Goal: Task Accomplishment & Management: Use online tool/utility

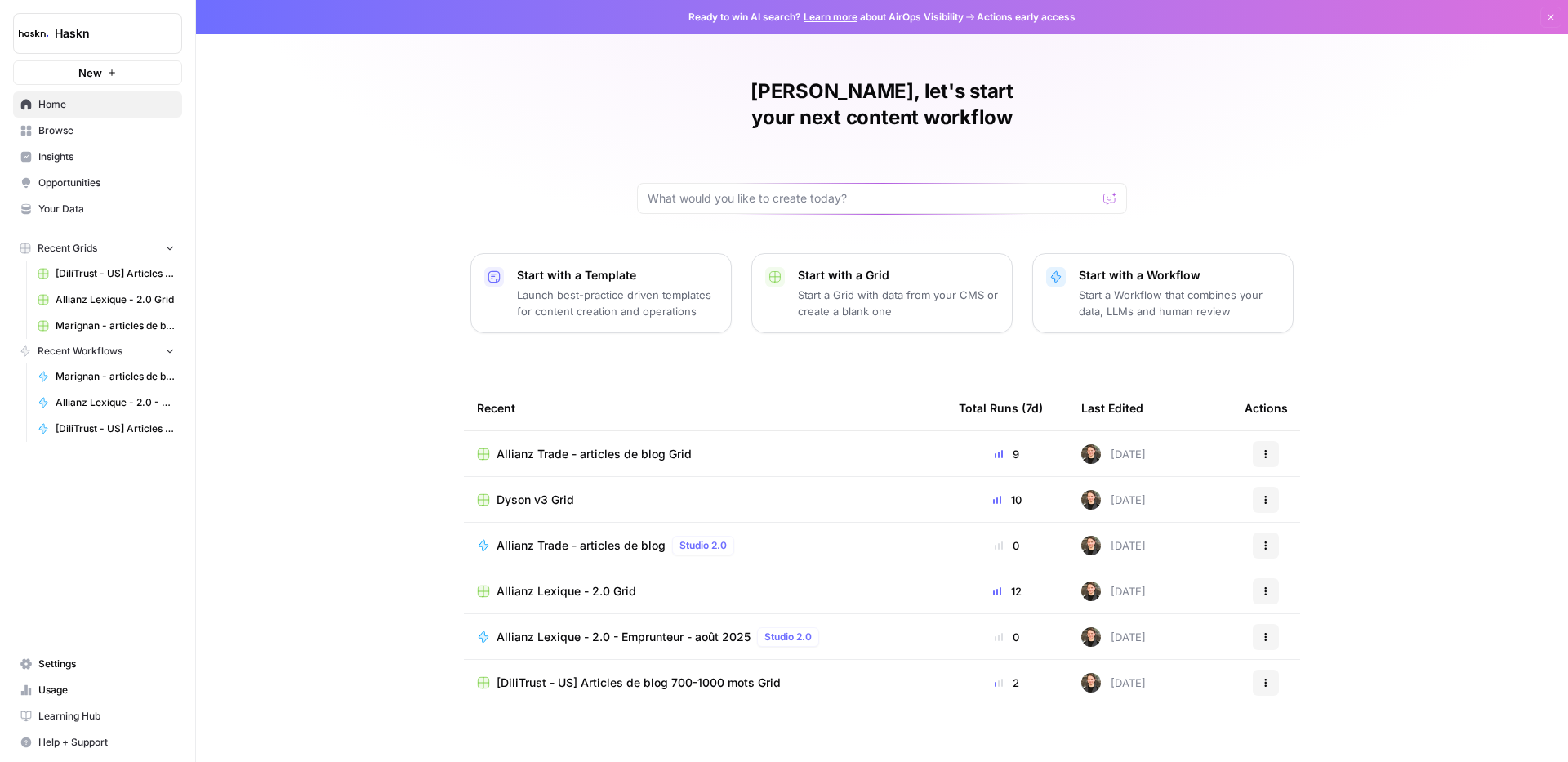
click at [62, 137] on span "Browse" at bounding box center [107, 131] width 137 height 15
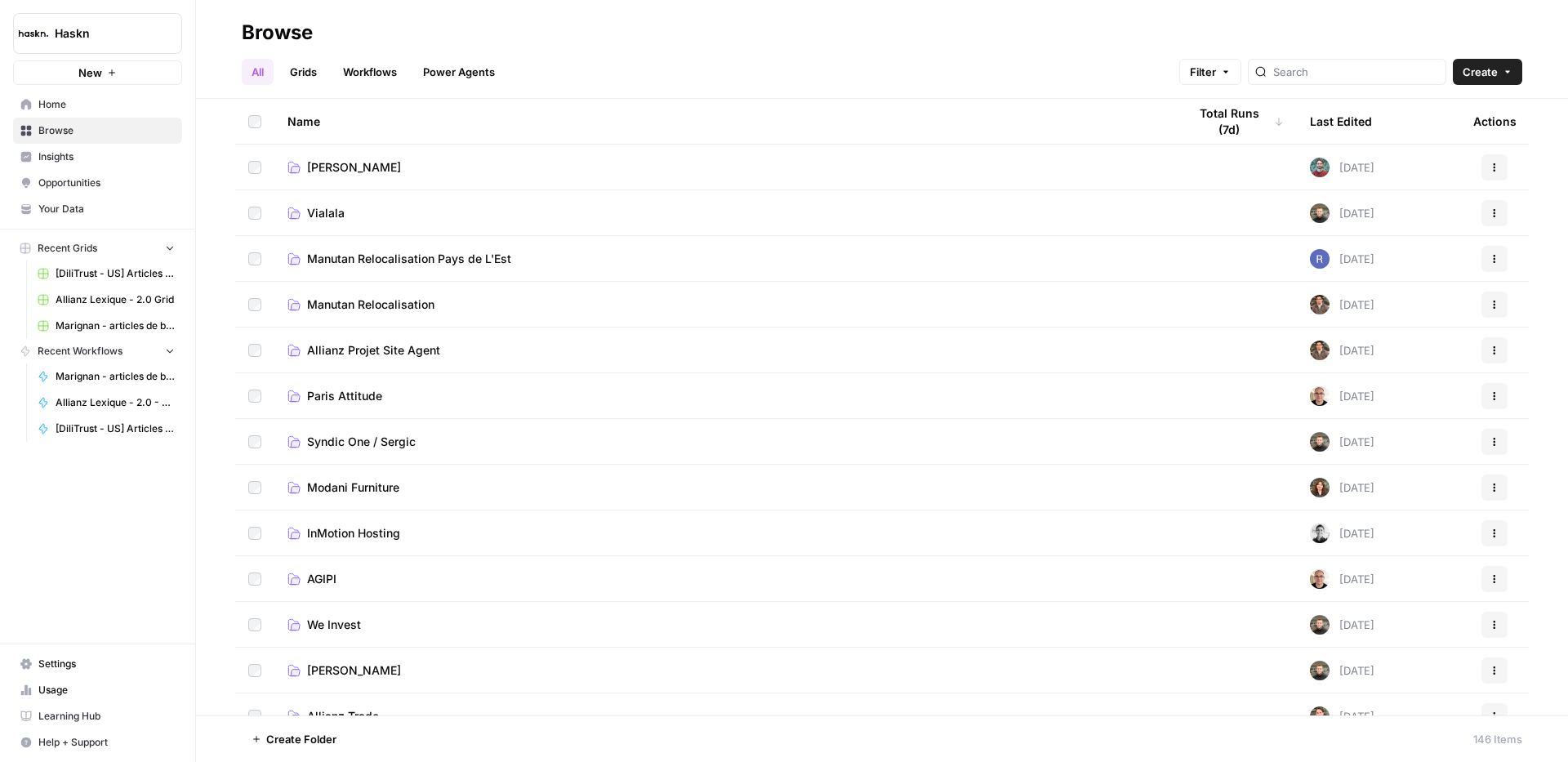
scroll to position [3, 0]
click at [1312, 75] on div at bounding box center [1347, 72] width 198 height 26
click at [1368, 68] on input "search" at bounding box center [1356, 71] width 165 height 16
click at [1355, 78] on input "search" at bounding box center [1356, 71] width 165 height 16
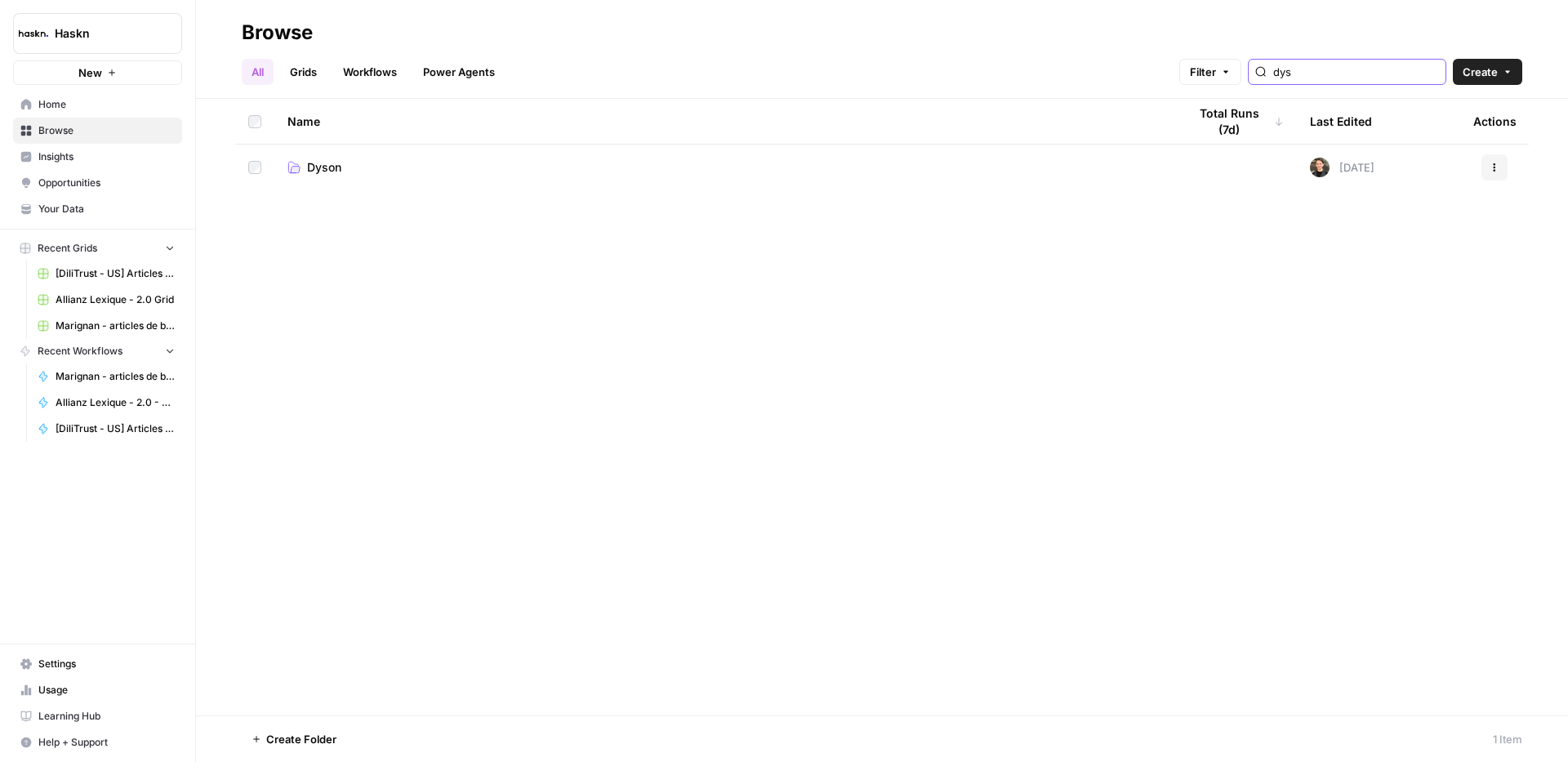
type input "dys"
click at [373, 156] on td "Dyson" at bounding box center [725, 167] width 900 height 46
click at [346, 163] on link "Dyson" at bounding box center [725, 166] width 874 height 16
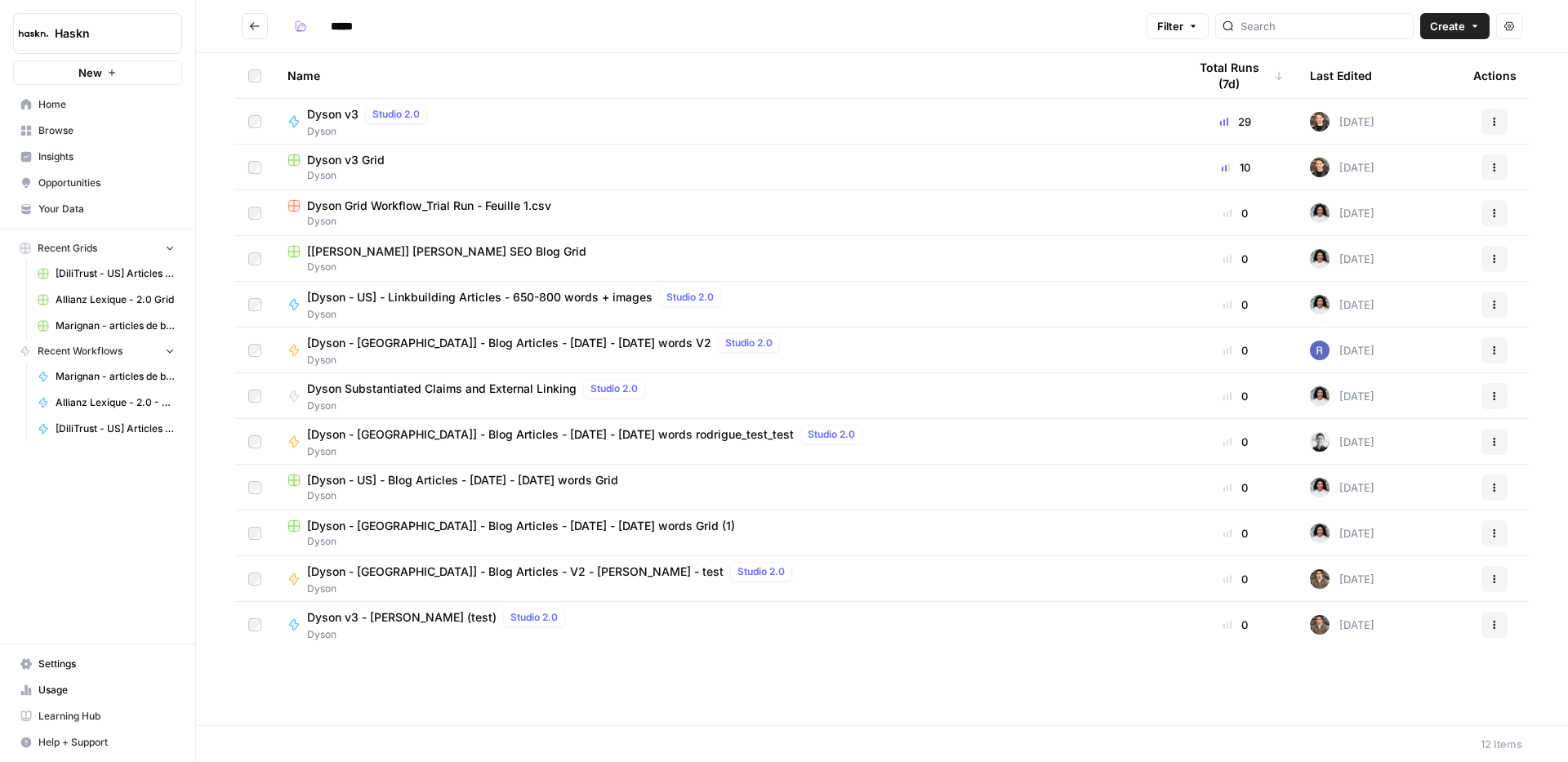
click at [341, 116] on span "Dyson v3" at bounding box center [332, 114] width 51 height 16
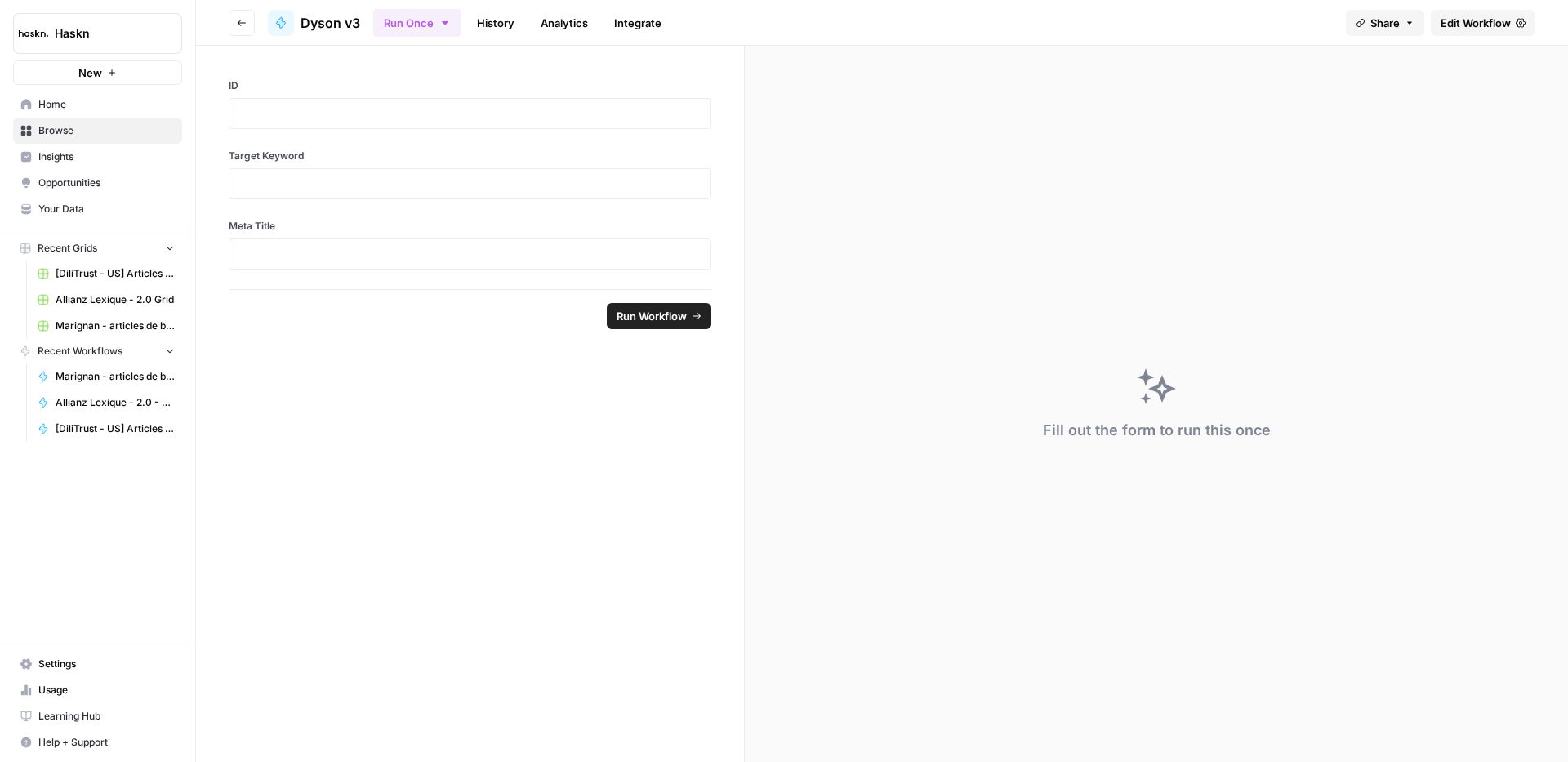
click at [1461, 13] on link "Edit Workflow" at bounding box center [1484, 22] width 105 height 26
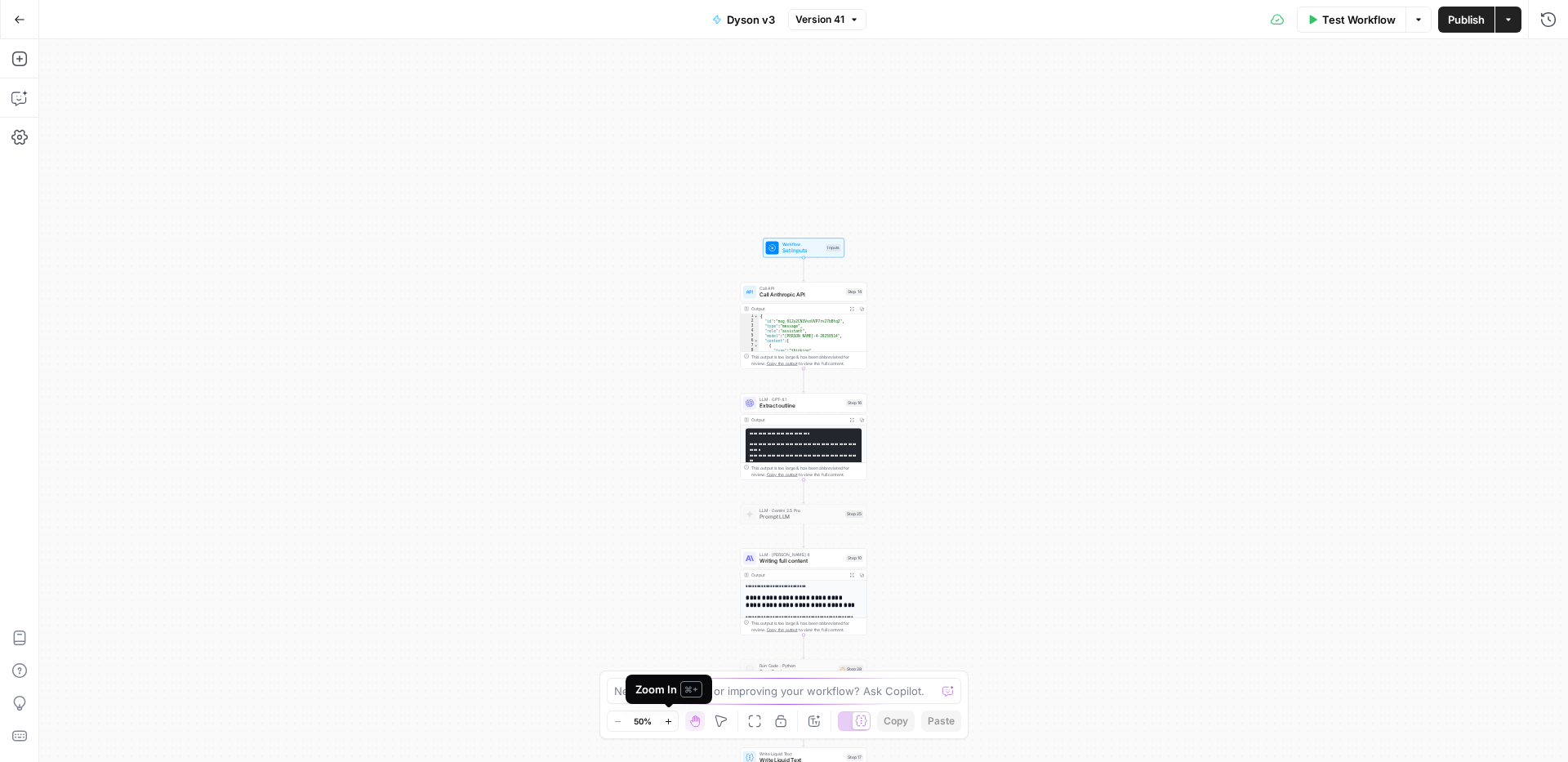
click at [669, 718] on icon "button" at bounding box center [669, 722] width 9 height 9
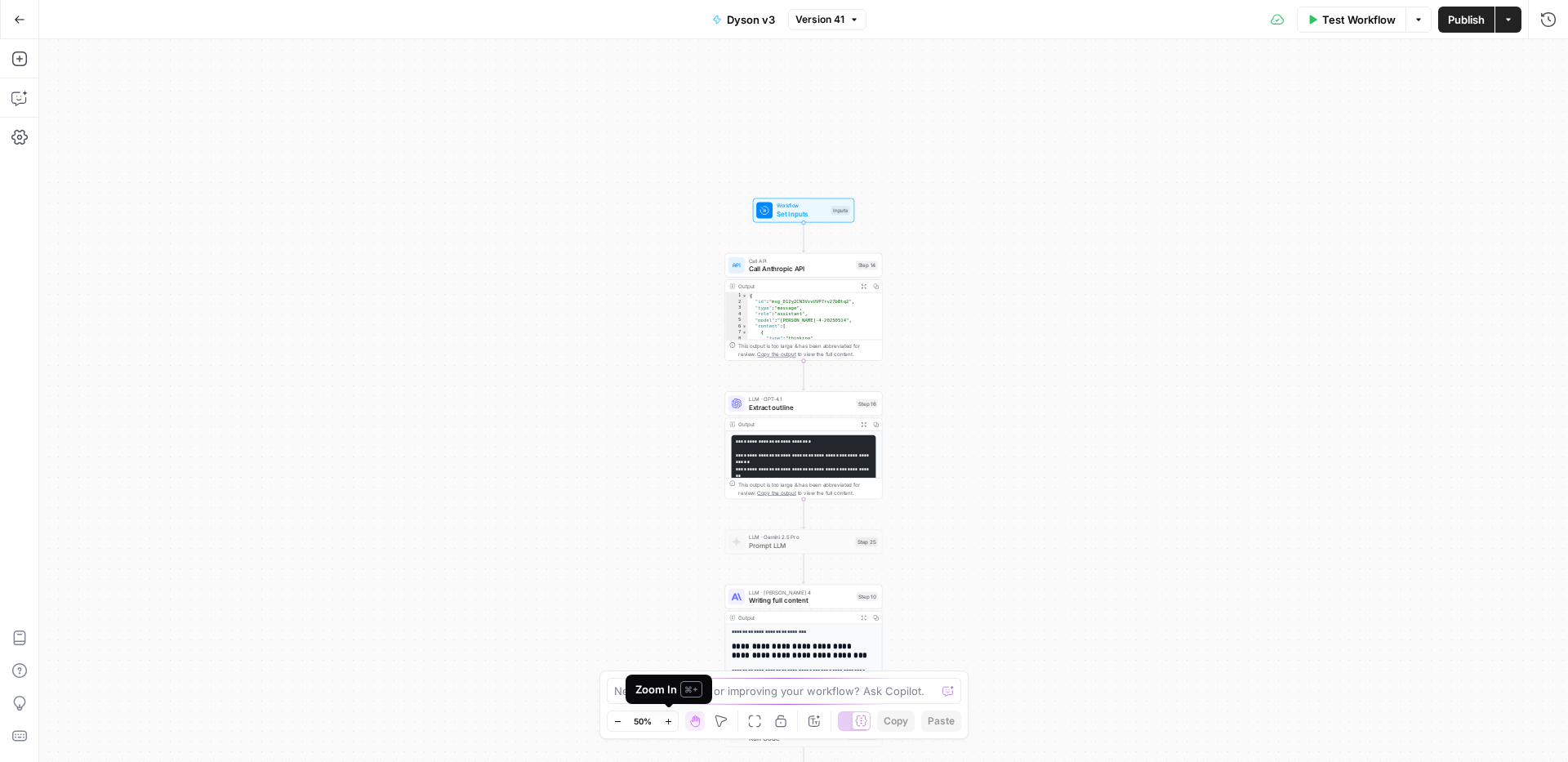
click at [669, 718] on icon "button" at bounding box center [669, 722] width 9 height 9
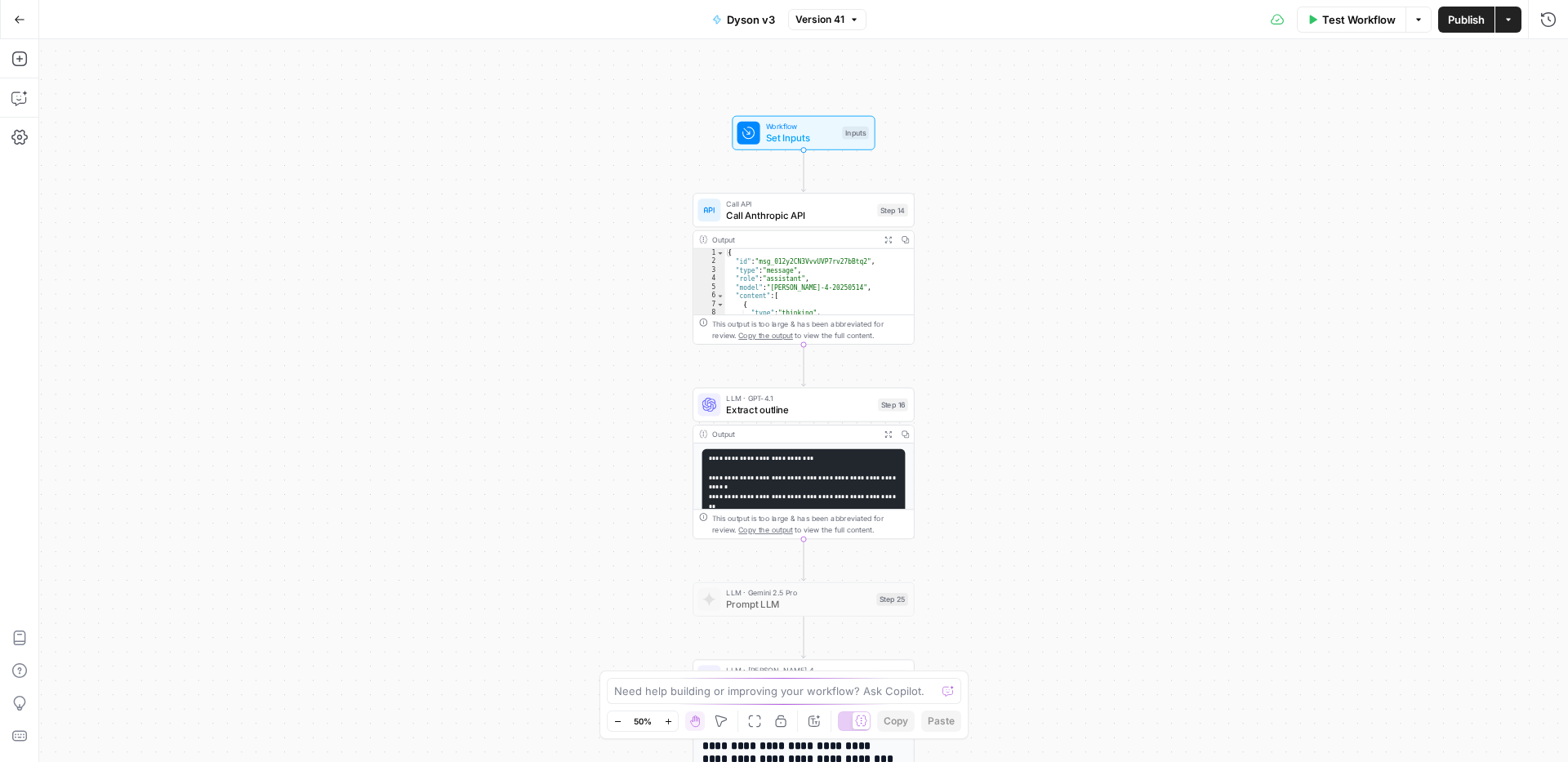
click at [669, 718] on icon "button" at bounding box center [669, 722] width 9 height 9
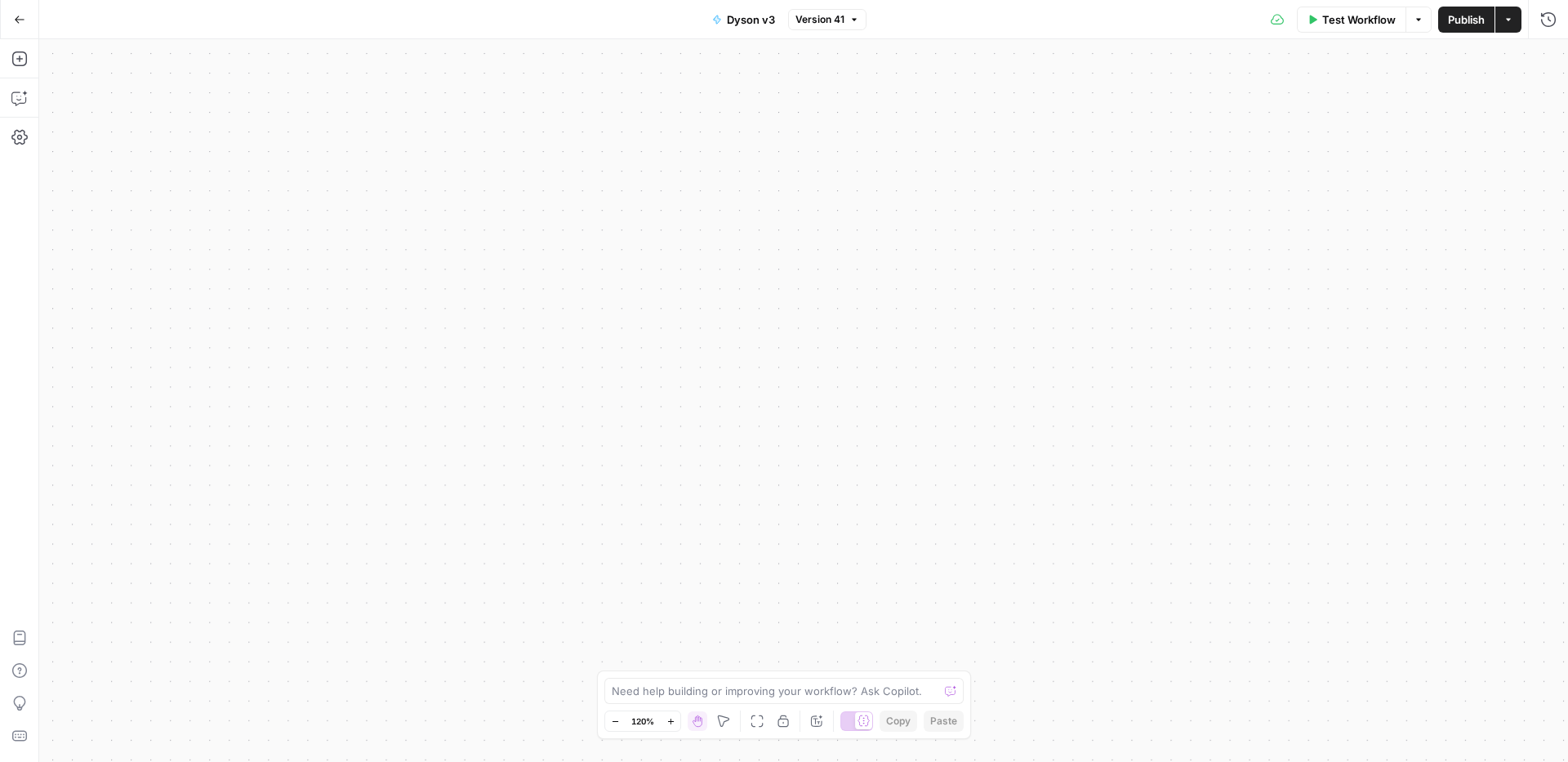
click at [615, 717] on icon "button" at bounding box center [616, 722] width 9 height 9
drag, startPoint x: 967, startPoint y: 353, endPoint x: 1054, endPoint y: 756, distance: 412.3
click at [1054, 756] on div "Workflow Set Inputs Inputs Call API Call Anthropic API Step 14 Output Expand Ou…" at bounding box center [804, 400] width 1530 height 723
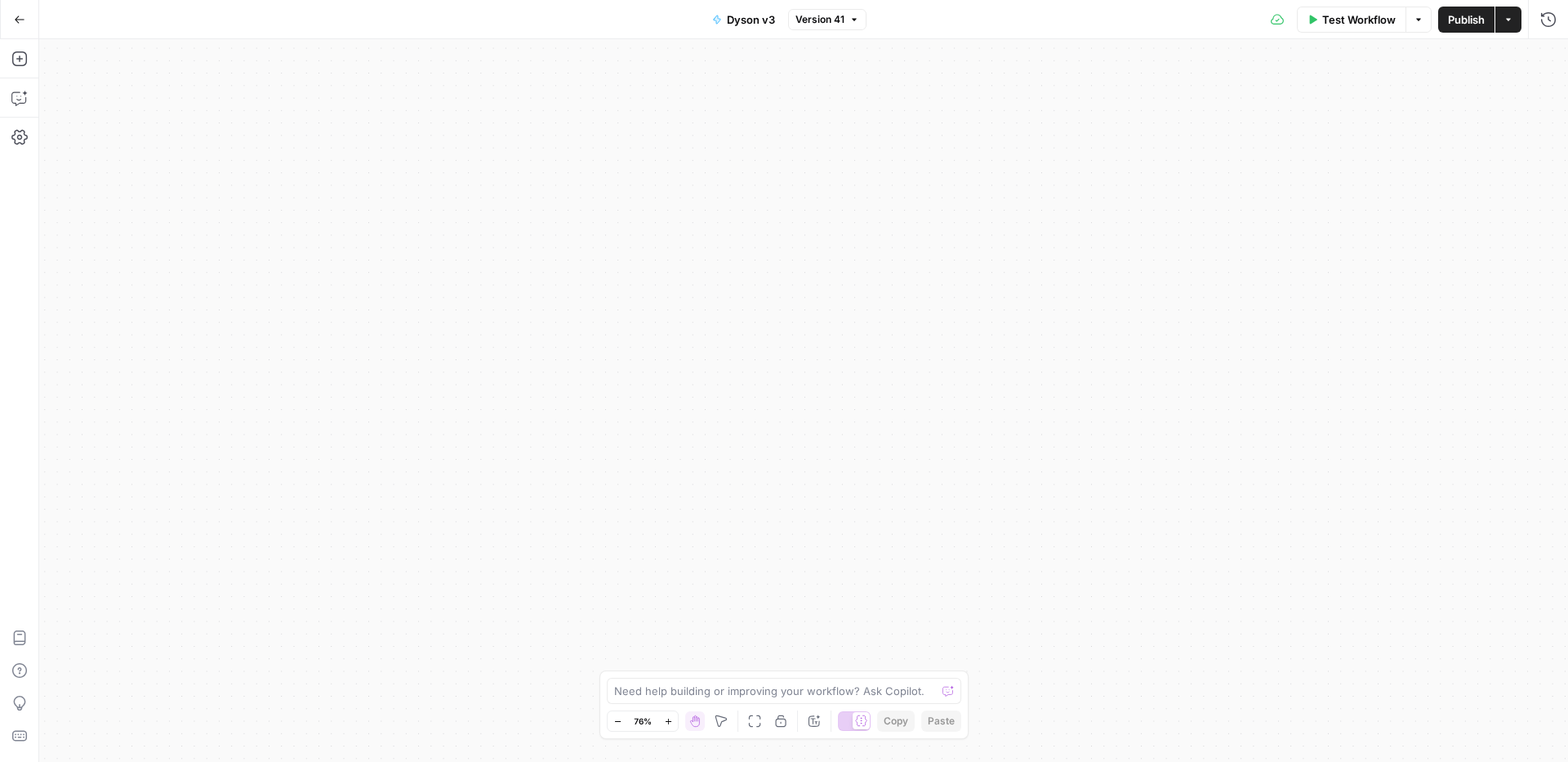
drag, startPoint x: 975, startPoint y: 353, endPoint x: 1057, endPoint y: 759, distance: 414.2
click at [1057, 761] on div "Workflow Set Inputs Inputs Call API Call Anthropic API Step 14 Output Expand Ou…" at bounding box center [804, 400] width 1530 height 723
drag, startPoint x: 805, startPoint y: 314, endPoint x: 859, endPoint y: 761, distance: 450.2
click at [859, 761] on div "Workflow Set Inputs Inputs Call API Call Anthropic API Step 14 Output Expand Ou…" at bounding box center [804, 400] width 1530 height 723
drag, startPoint x: 842, startPoint y: 407, endPoint x: 824, endPoint y: 740, distance: 333.5
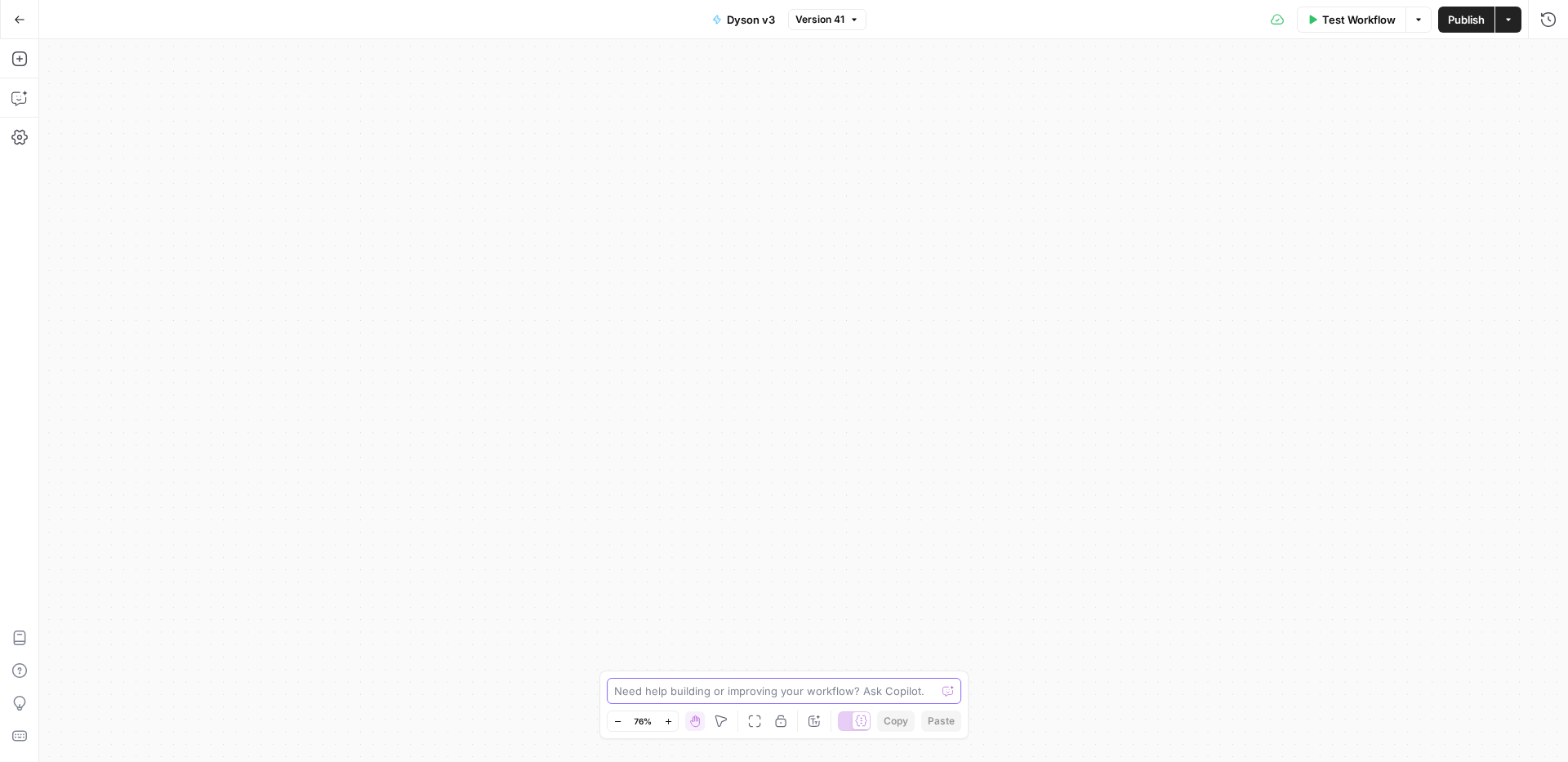
click at [820, 761] on div "Workflow Set Inputs Inputs Call API Call Anthropic API Step 14 Output Expand Ou…" at bounding box center [804, 400] width 1530 height 723
drag, startPoint x: 1213, startPoint y: 356, endPoint x: 1358, endPoint y: 726, distance: 397.4
click at [1365, 759] on div "Workflow Set Inputs Inputs Call API Call Anthropic API Step 14 Output Expand Ou…" at bounding box center [804, 400] width 1530 height 723
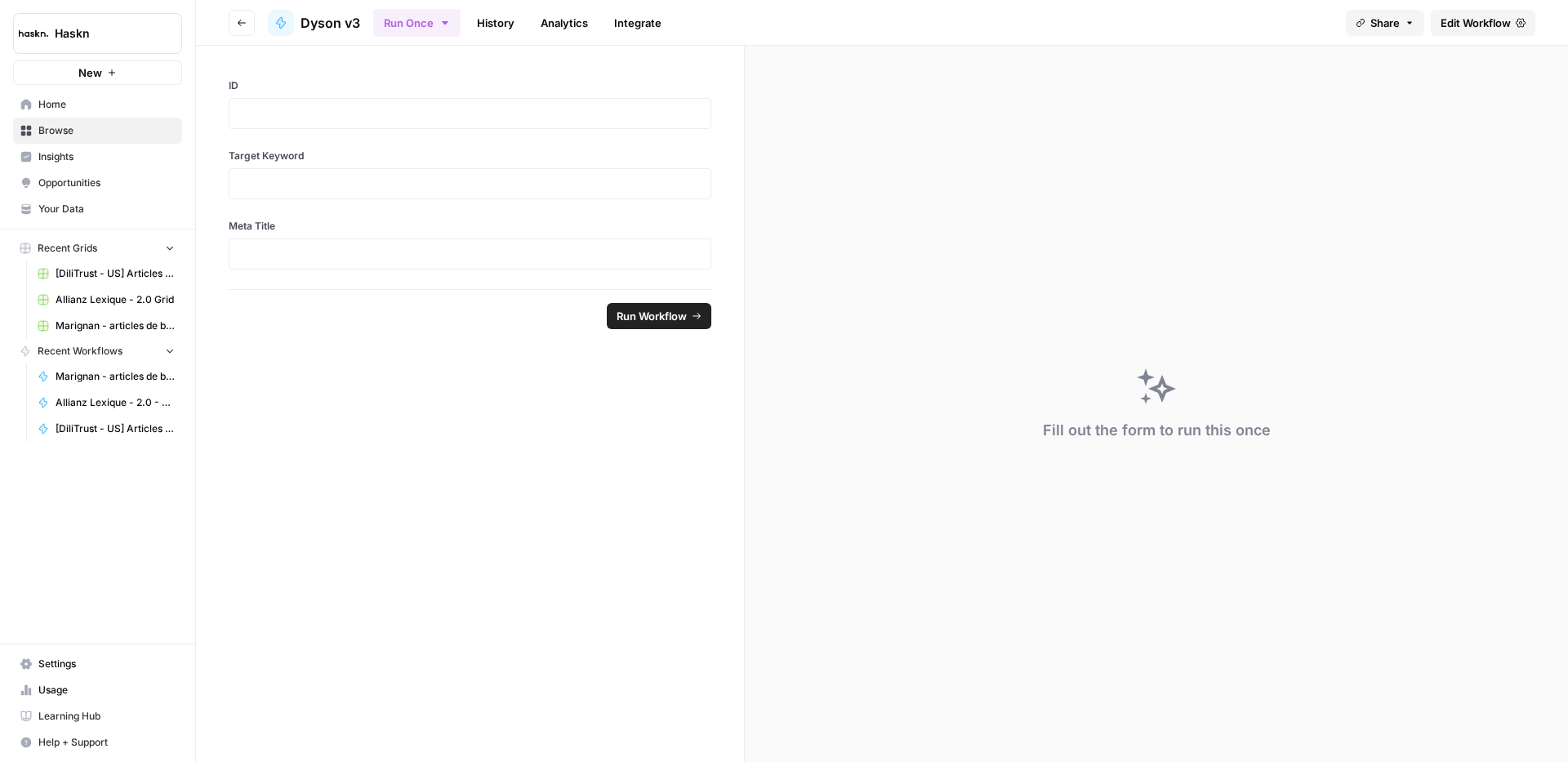
drag, startPoint x: 1462, startPoint y: 22, endPoint x: 1287, endPoint y: 66, distance: 180.4
click at [1462, 22] on span "Edit Workflow" at bounding box center [1475, 22] width 70 height 16
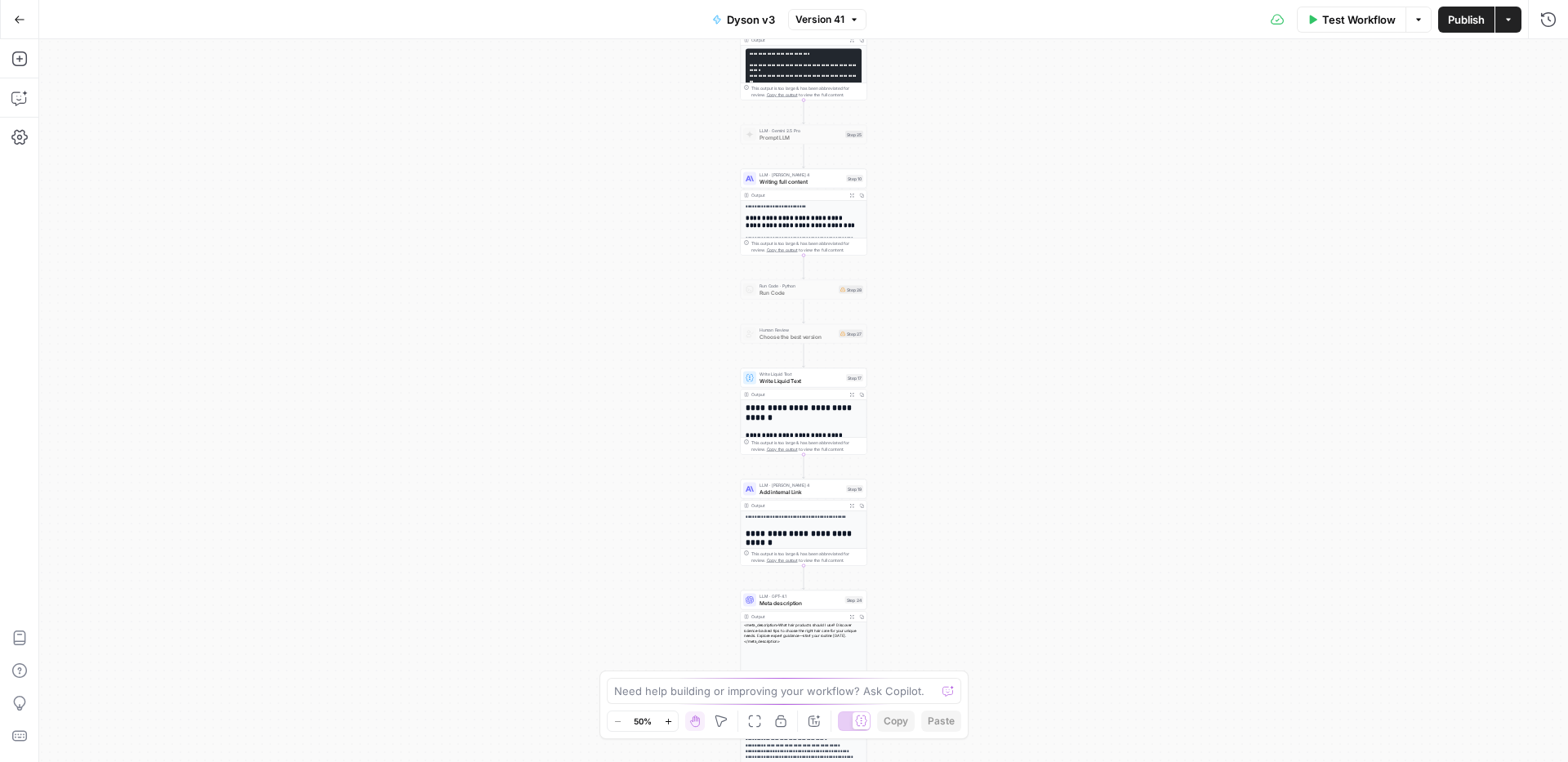
click at [670, 726] on button "Zoom In" at bounding box center [668, 721] width 20 height 20
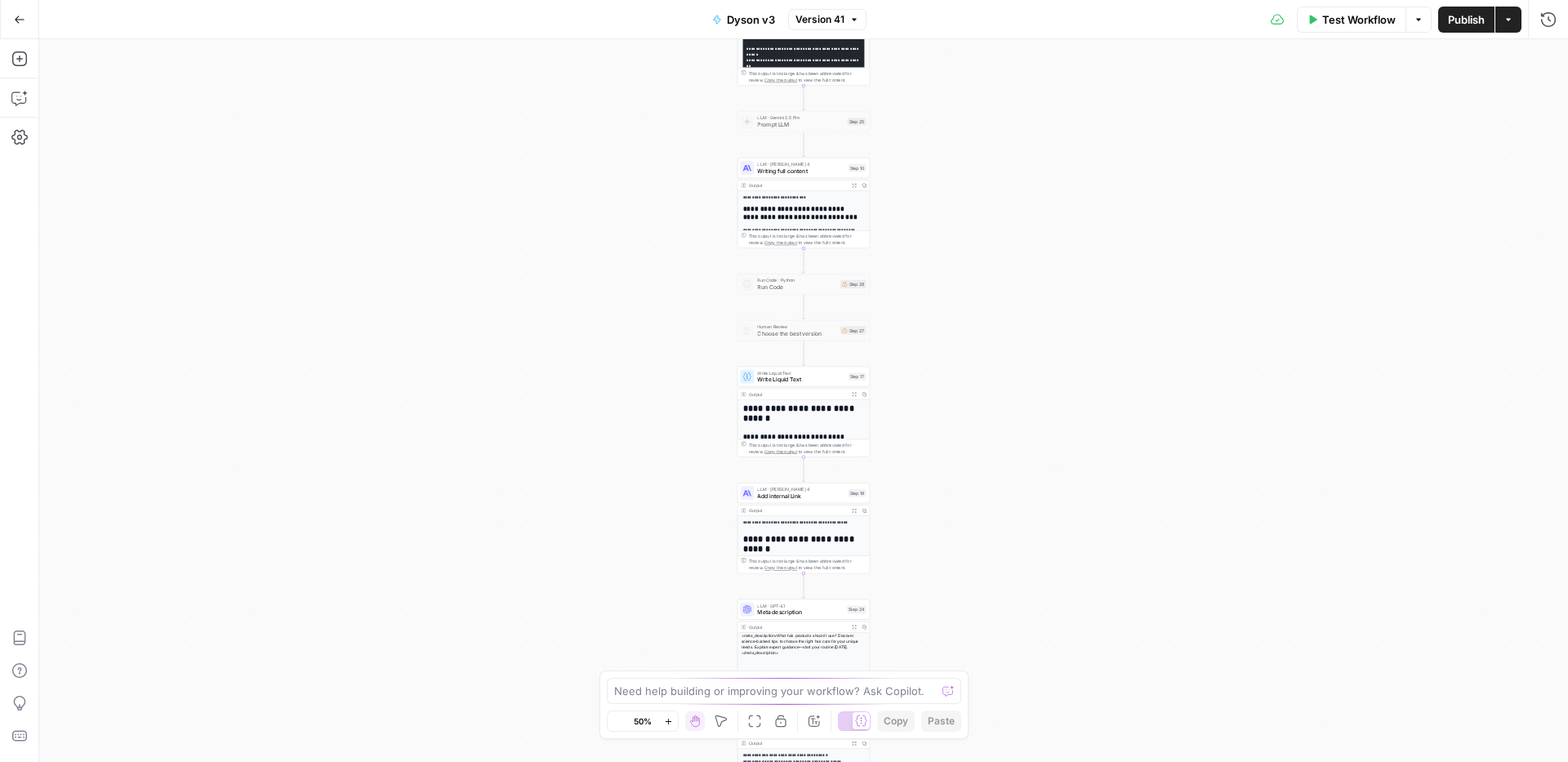
click at [670, 726] on icon "button" at bounding box center [669, 722] width 9 height 9
click at [669, 724] on icon "button" at bounding box center [669, 722] width 9 height 9
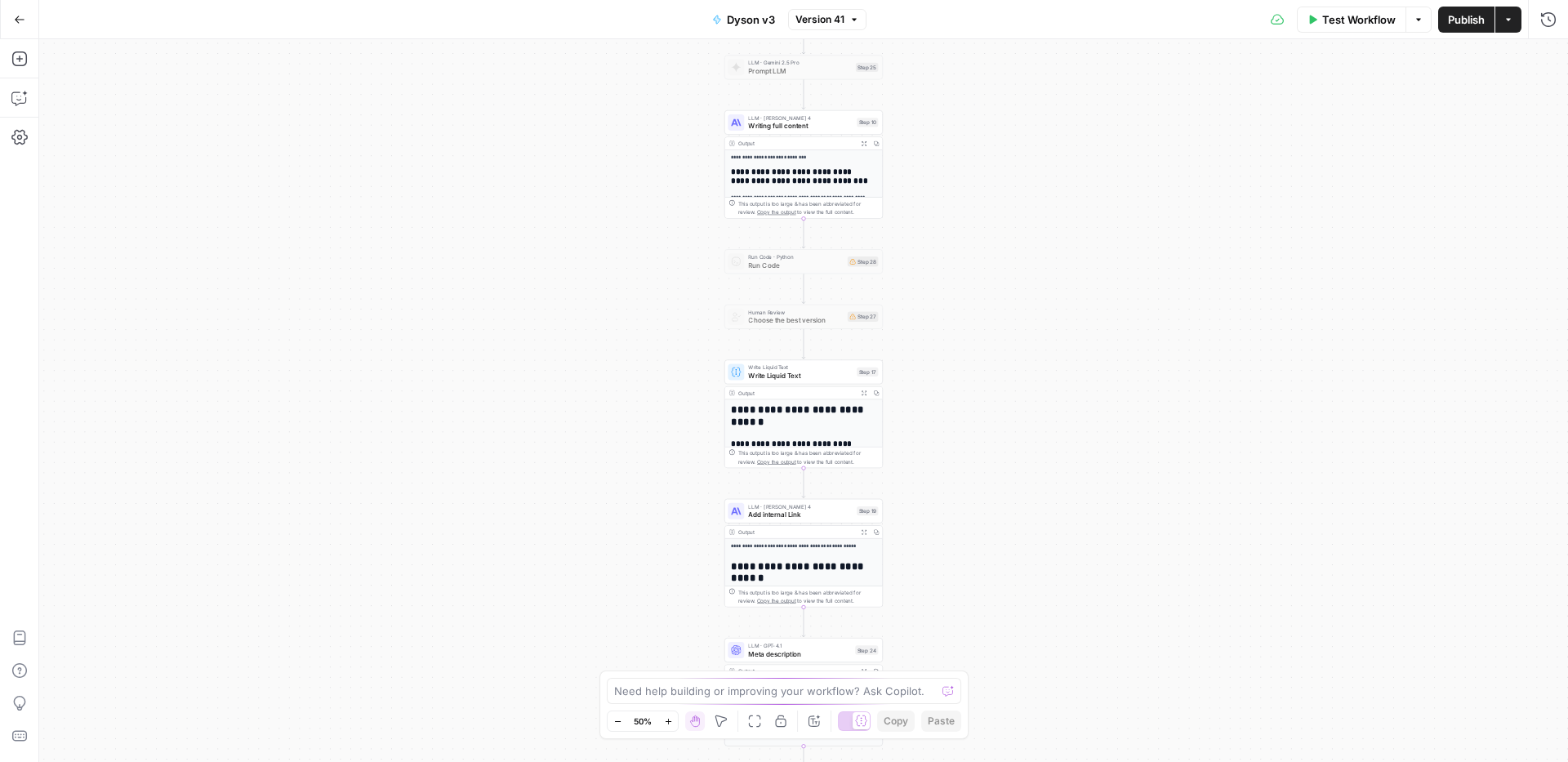
click at [669, 724] on icon "button" at bounding box center [669, 722] width 9 height 9
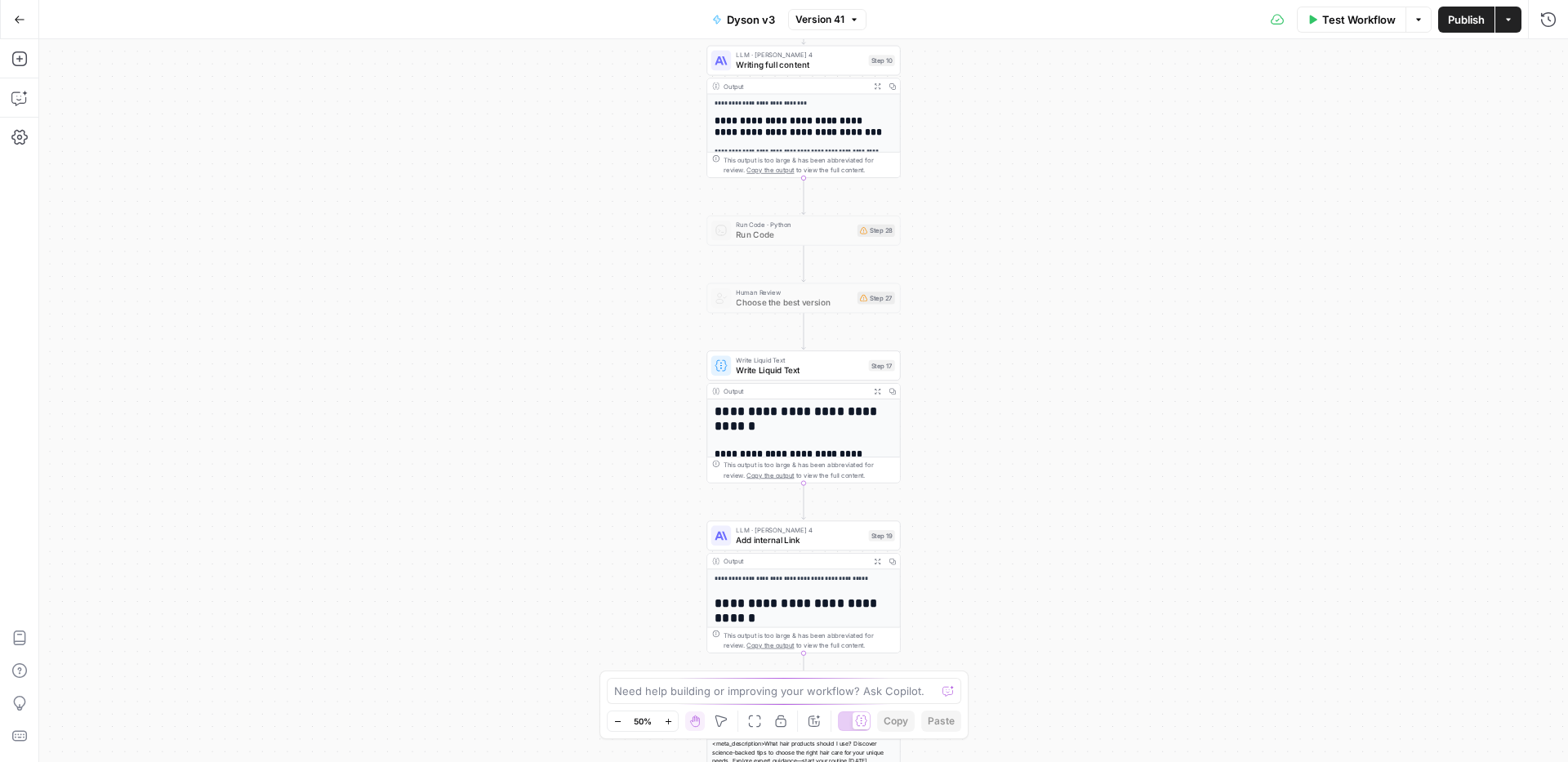
click at [669, 724] on icon "button" at bounding box center [669, 722] width 9 height 9
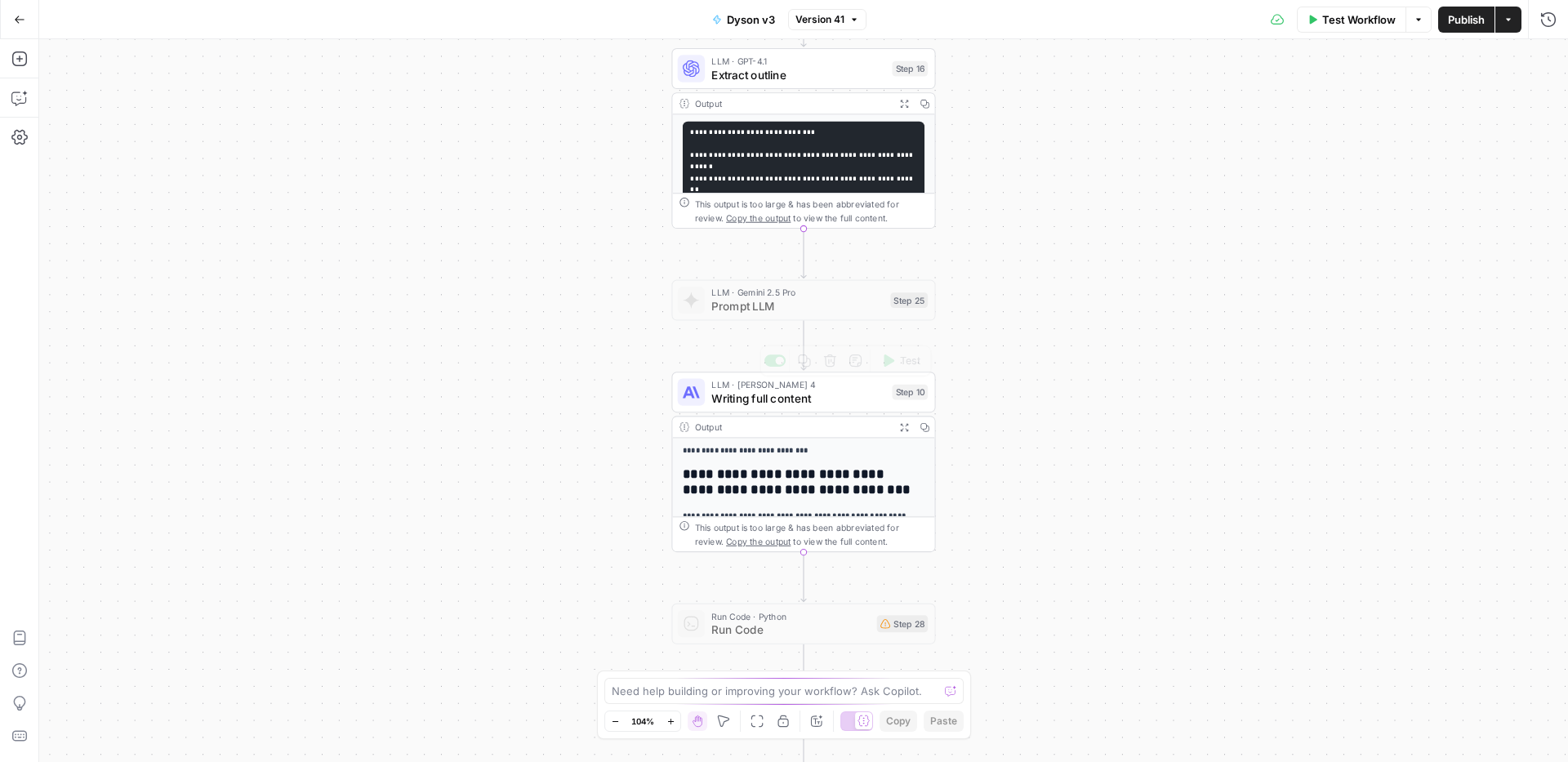
click at [744, 405] on span "Writing full content" at bounding box center [798, 398] width 174 height 17
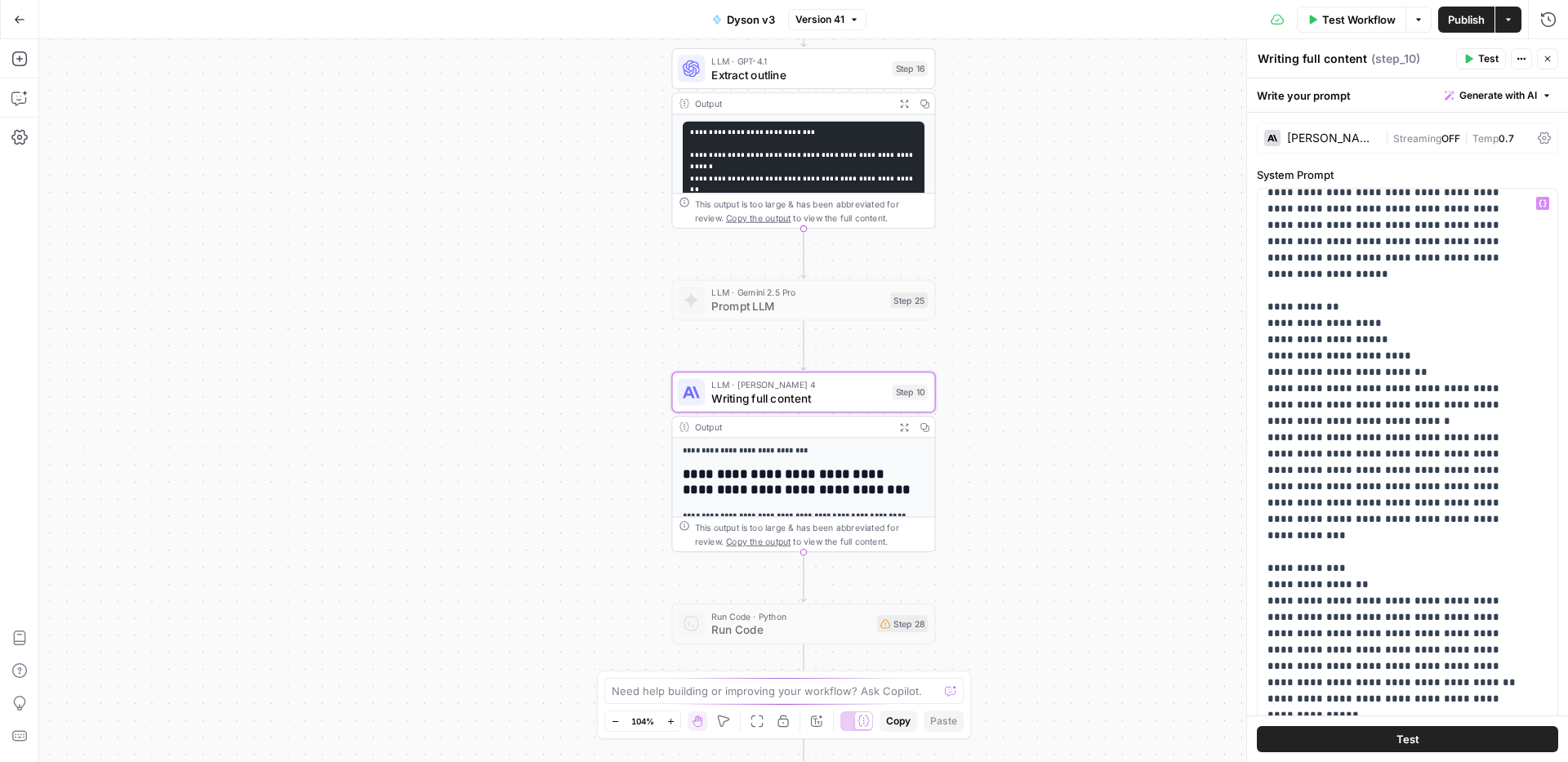
scroll to position [19, 0]
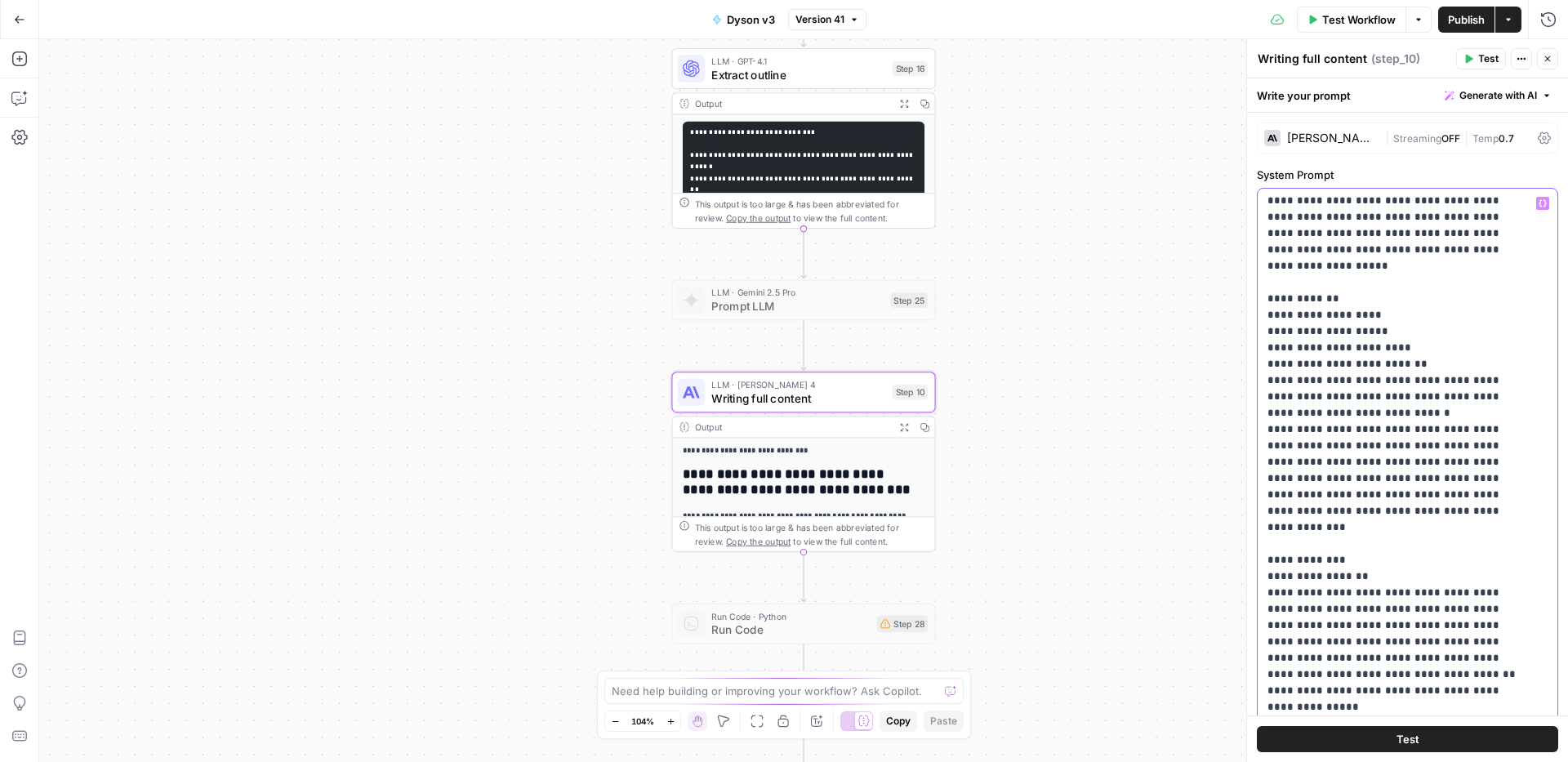
type input "lists"
click at [1491, 167] on button "Next Match" at bounding box center [1492, 165] width 13 height 13
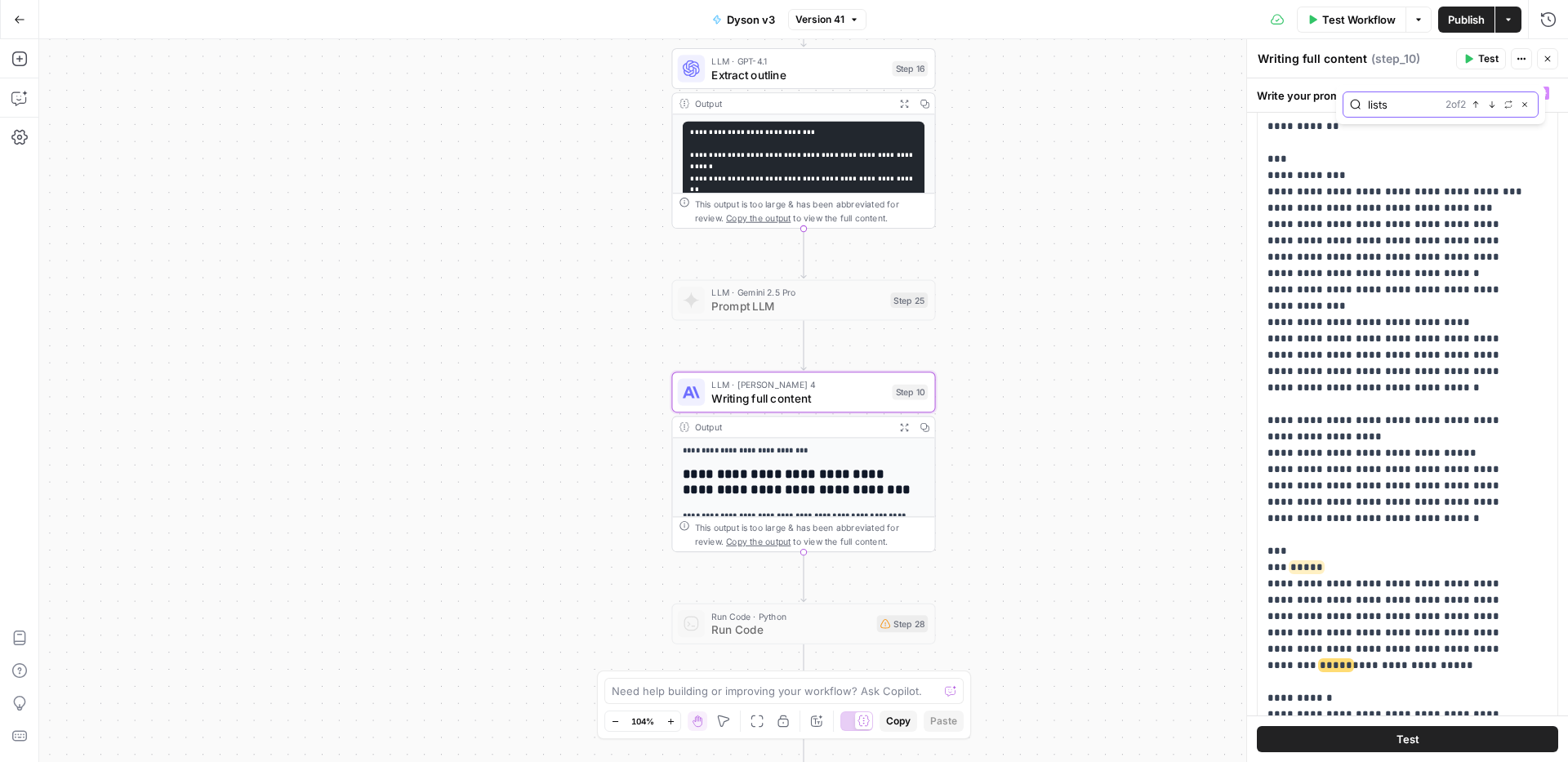
scroll to position [3155, 0]
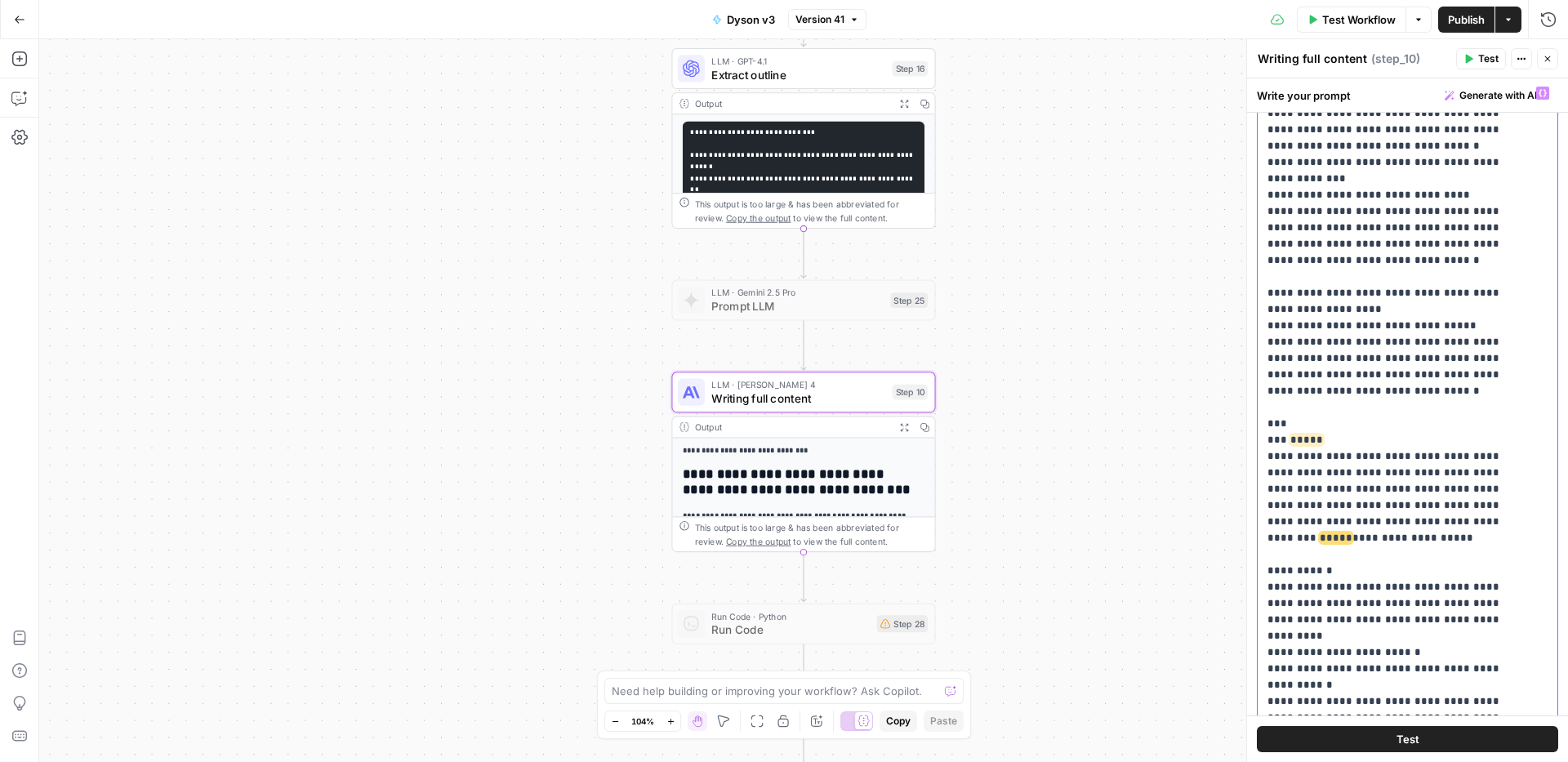
scroll to position [3283, 0]
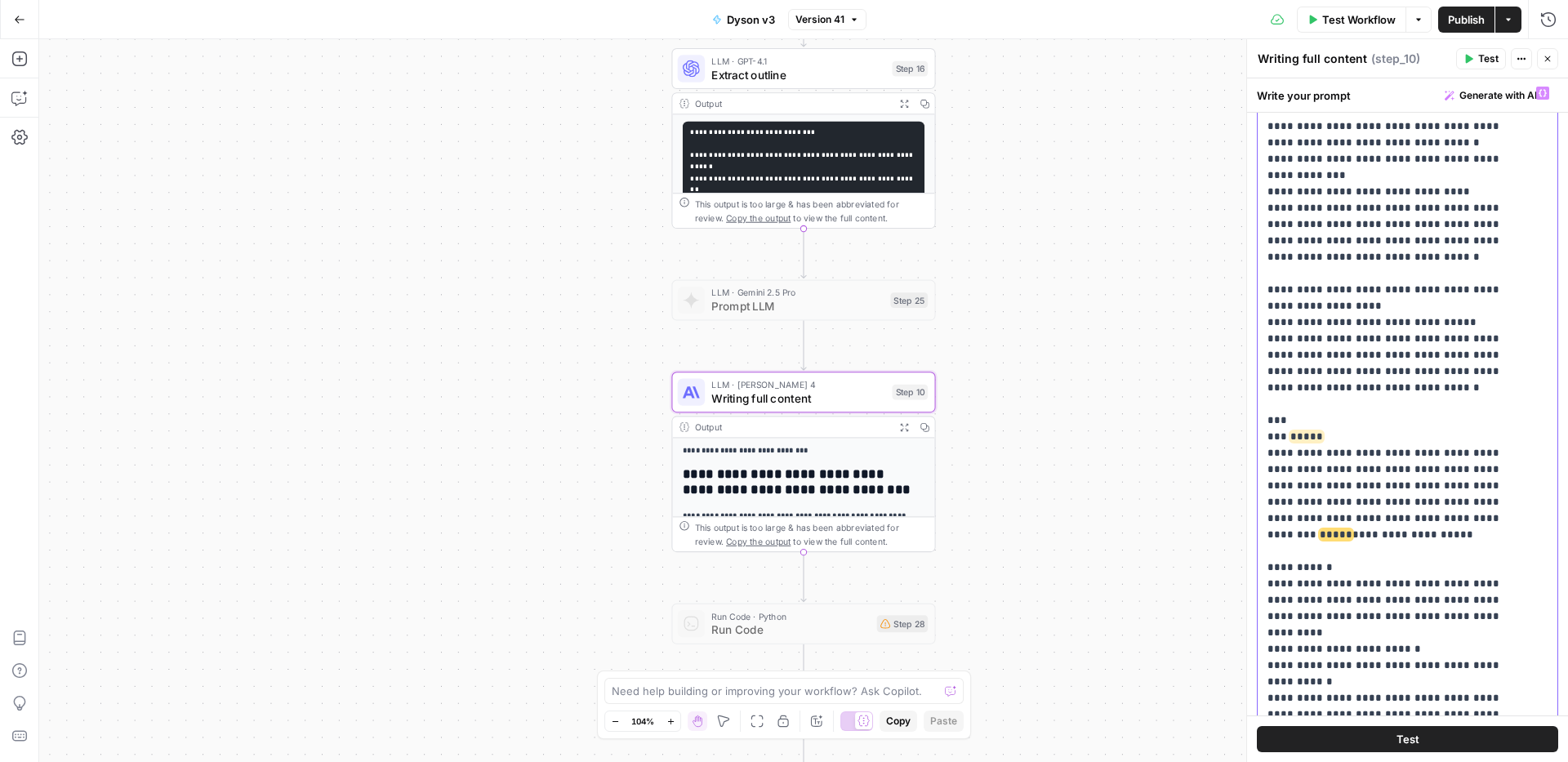
drag, startPoint x: 1445, startPoint y: 235, endPoint x: 1243, endPoint y: 205, distance: 204.2
click at [1246, 205] on div "**********" at bounding box center [1407, 400] width 322 height 723
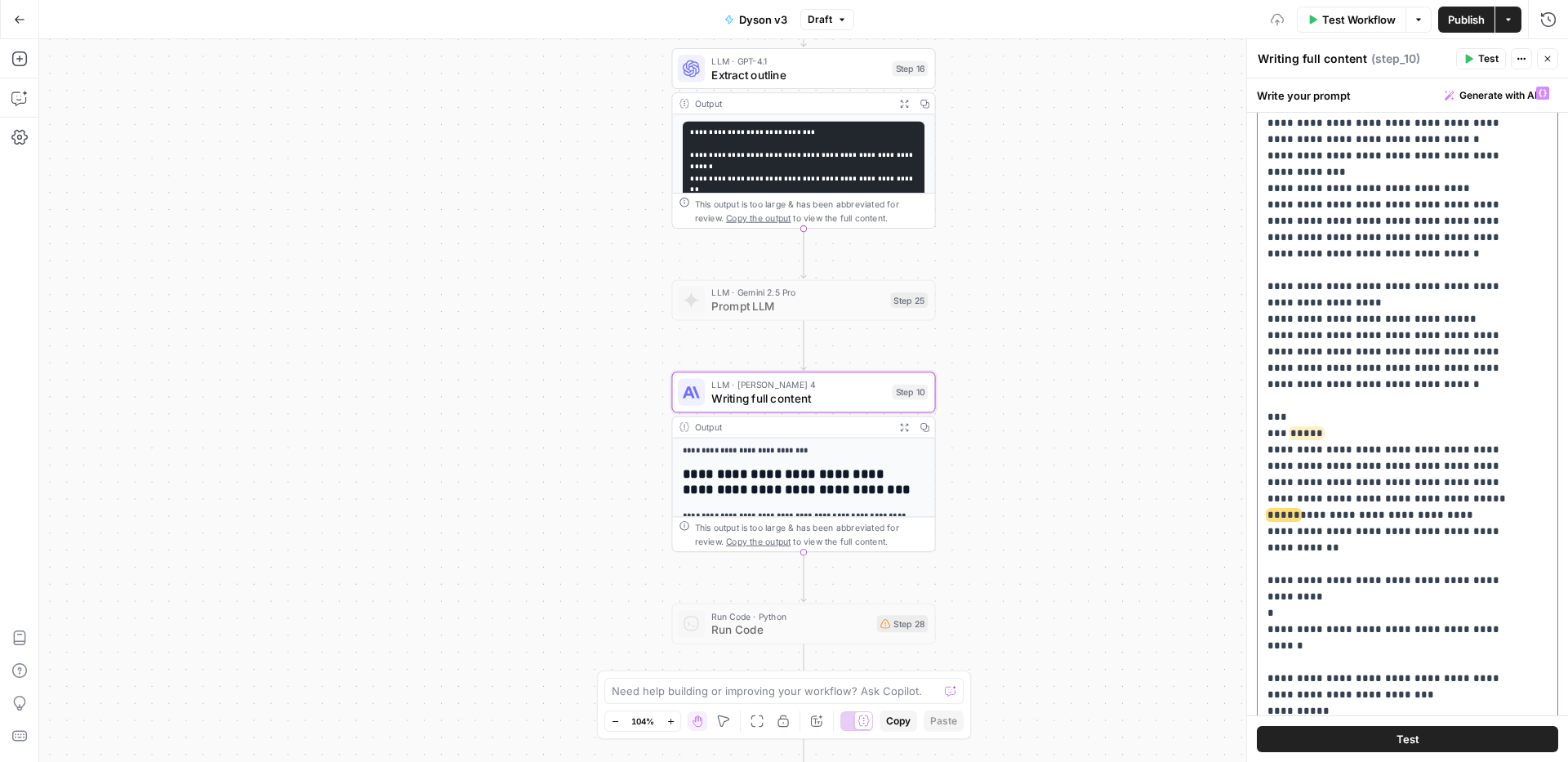
click at [1531, 342] on div "**********" at bounding box center [1402, 411] width 288 height 666
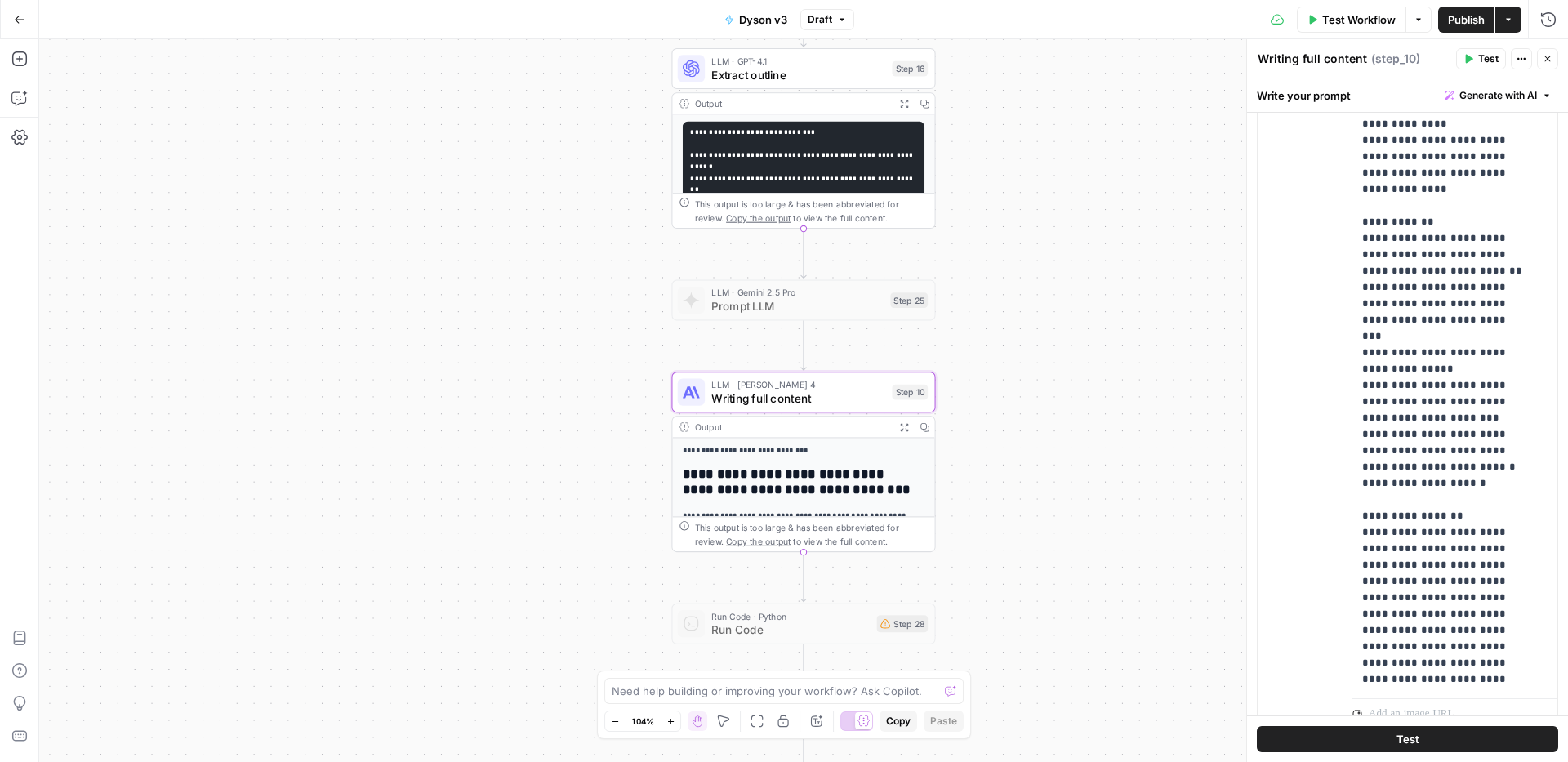
scroll to position [1210, 0]
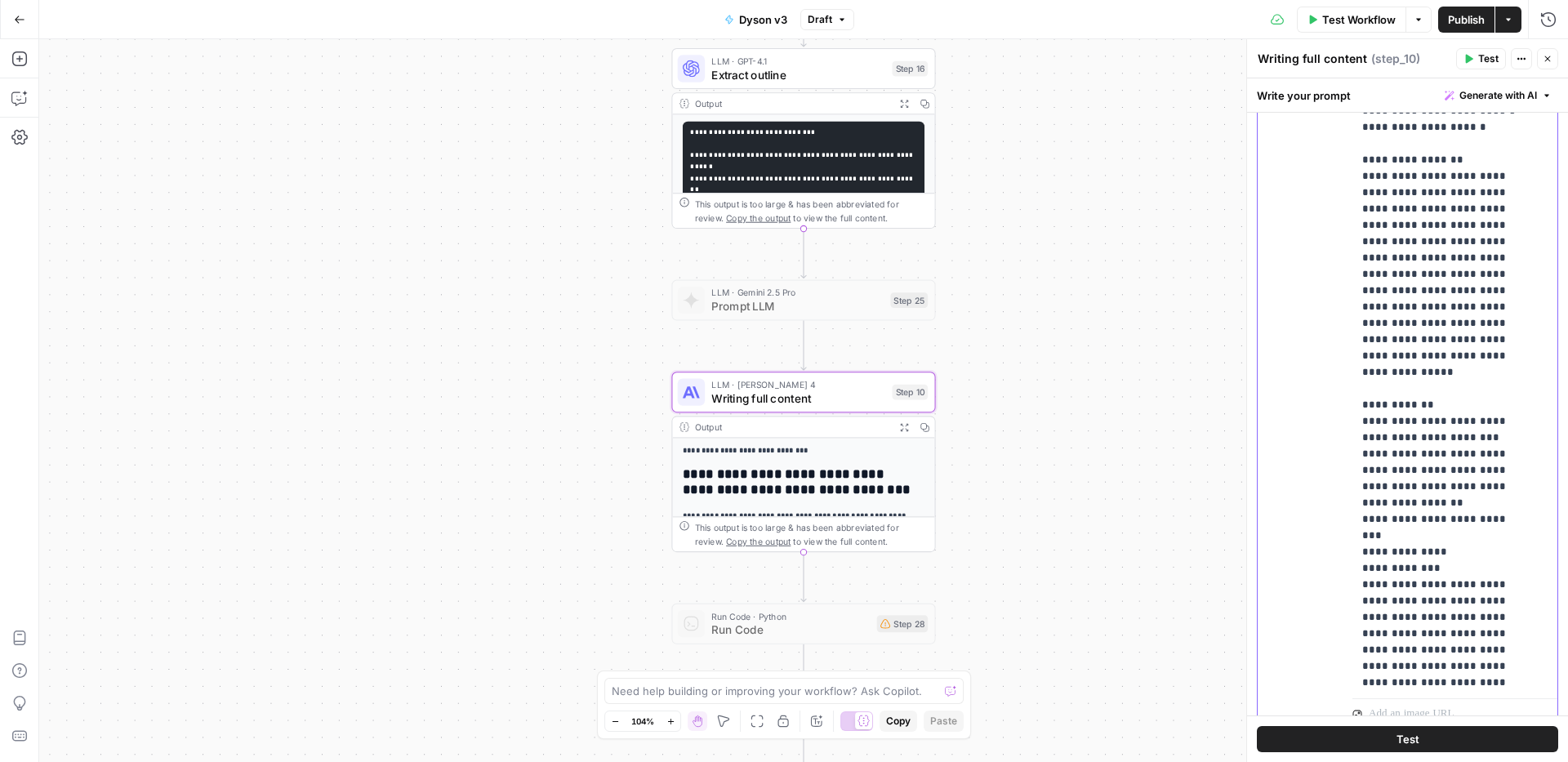
scroll to position [1441, 0]
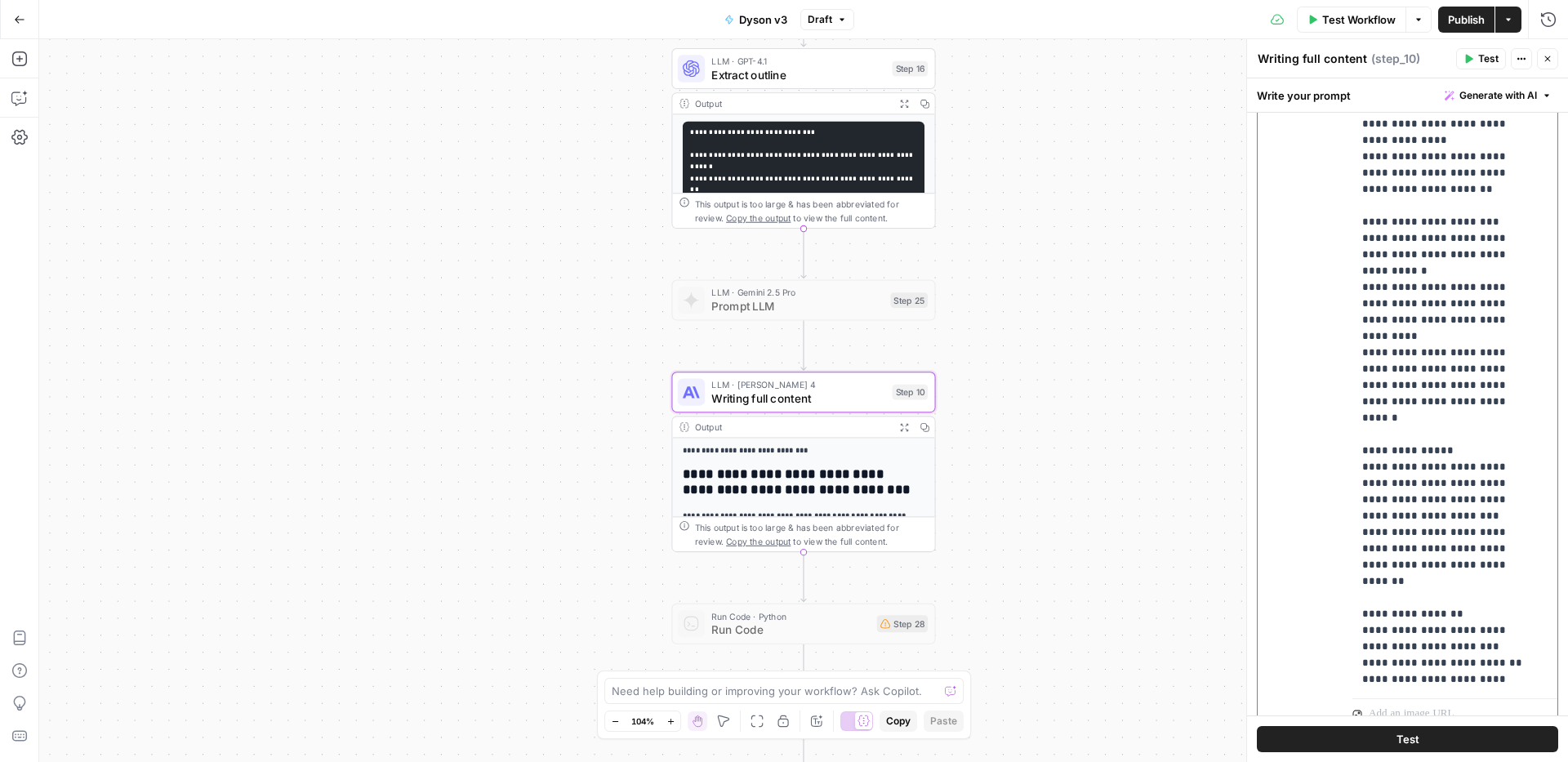
scroll to position [8186, 0]
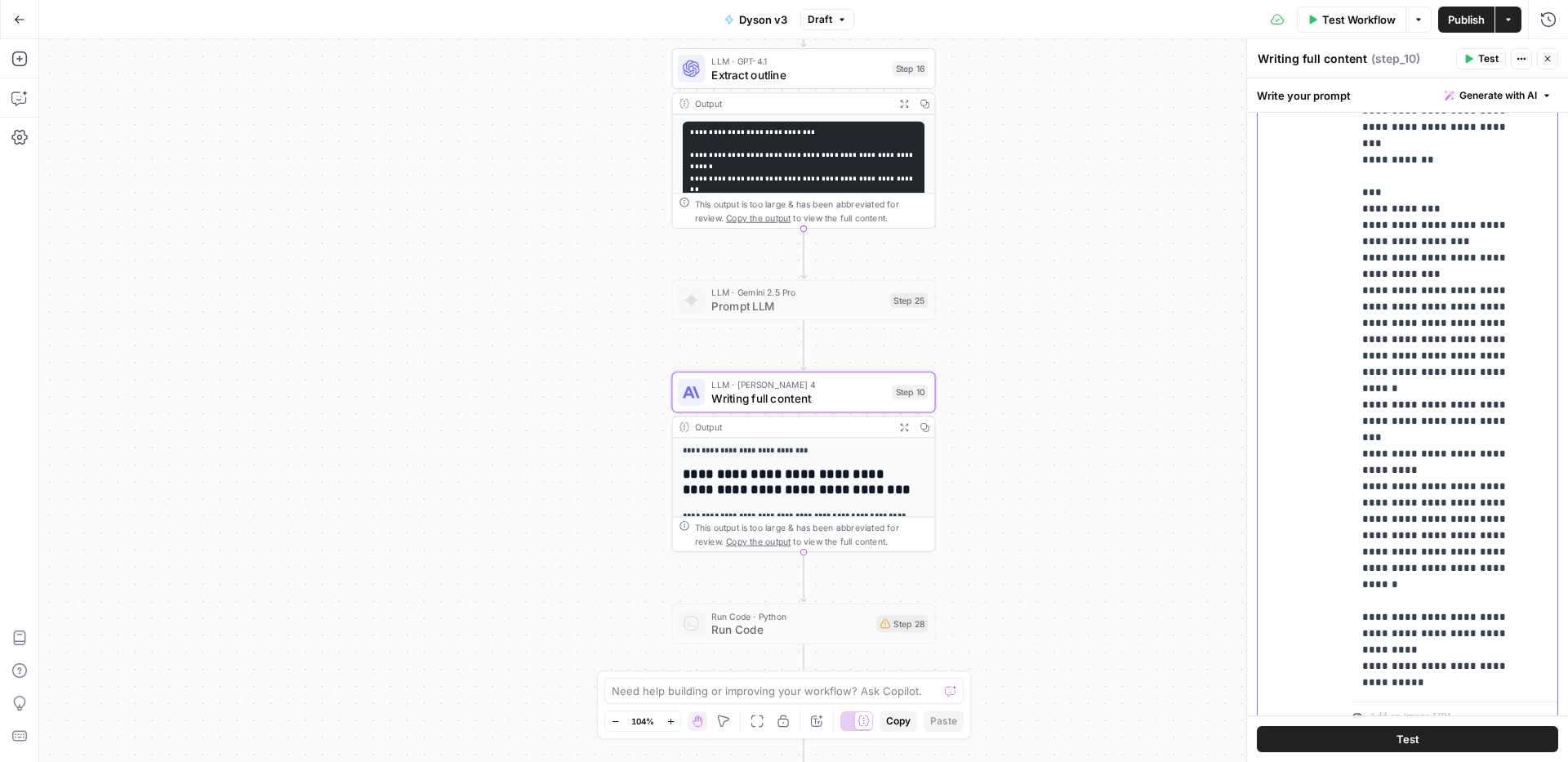
scroll to position [4490, 0]
drag, startPoint x: 1513, startPoint y: 457, endPoint x: 1446, endPoint y: 458, distance: 67.0
type input "list"
click at [1491, 105] on icon "button" at bounding box center [1493, 104] width 6 height 7
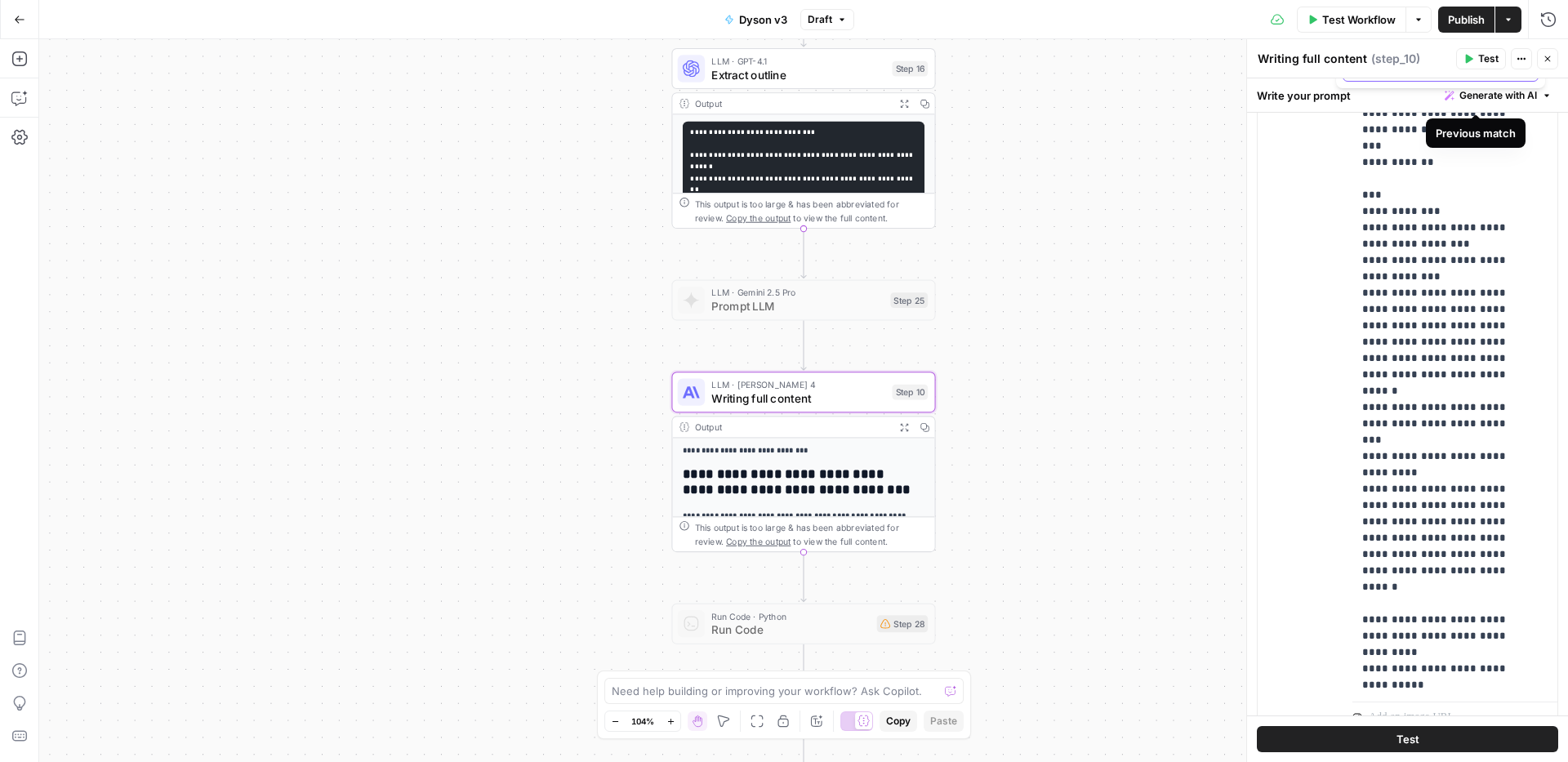
scroll to position [812, 0]
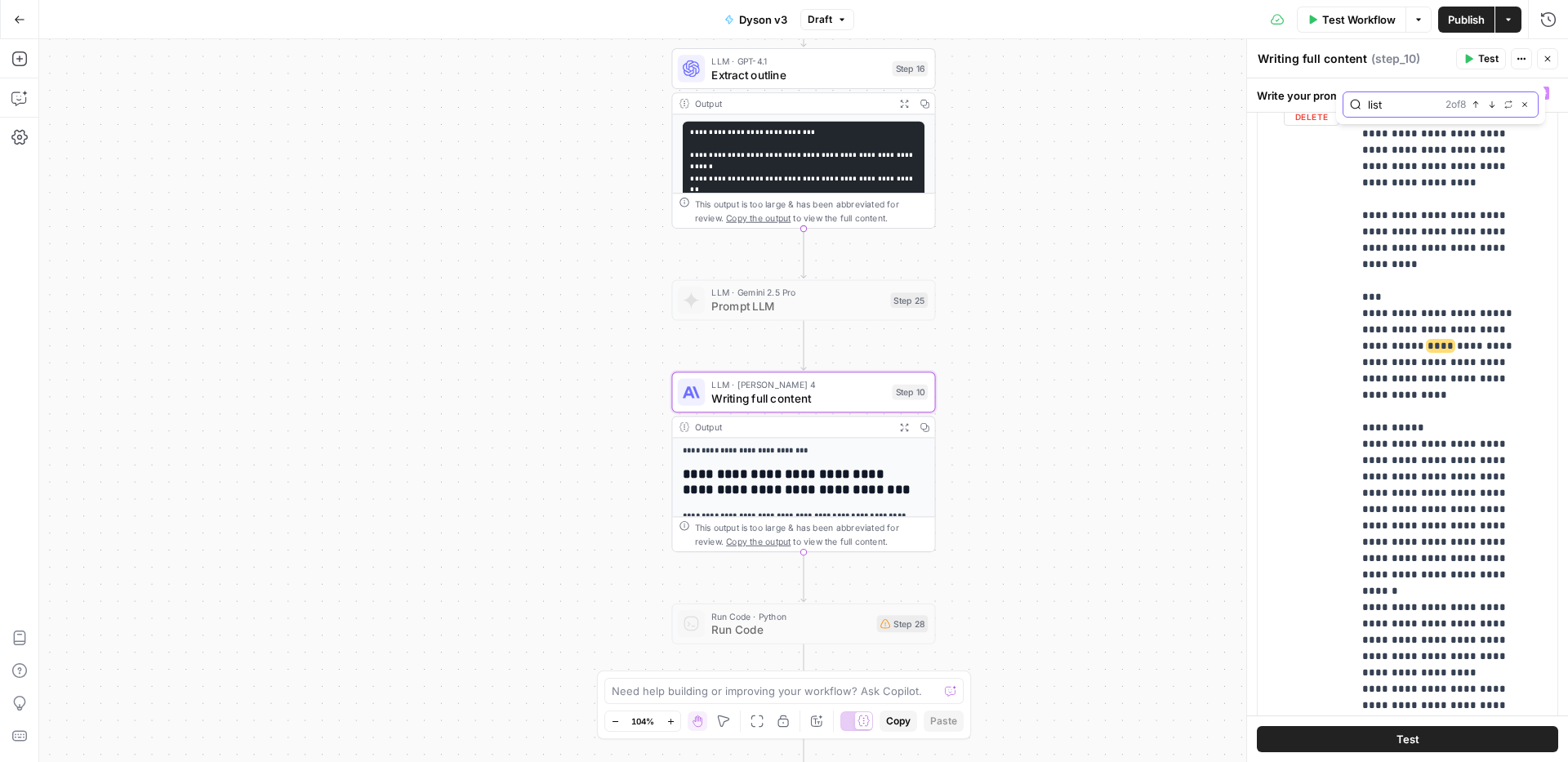
click at [1491, 105] on icon "button" at bounding box center [1493, 104] width 6 height 7
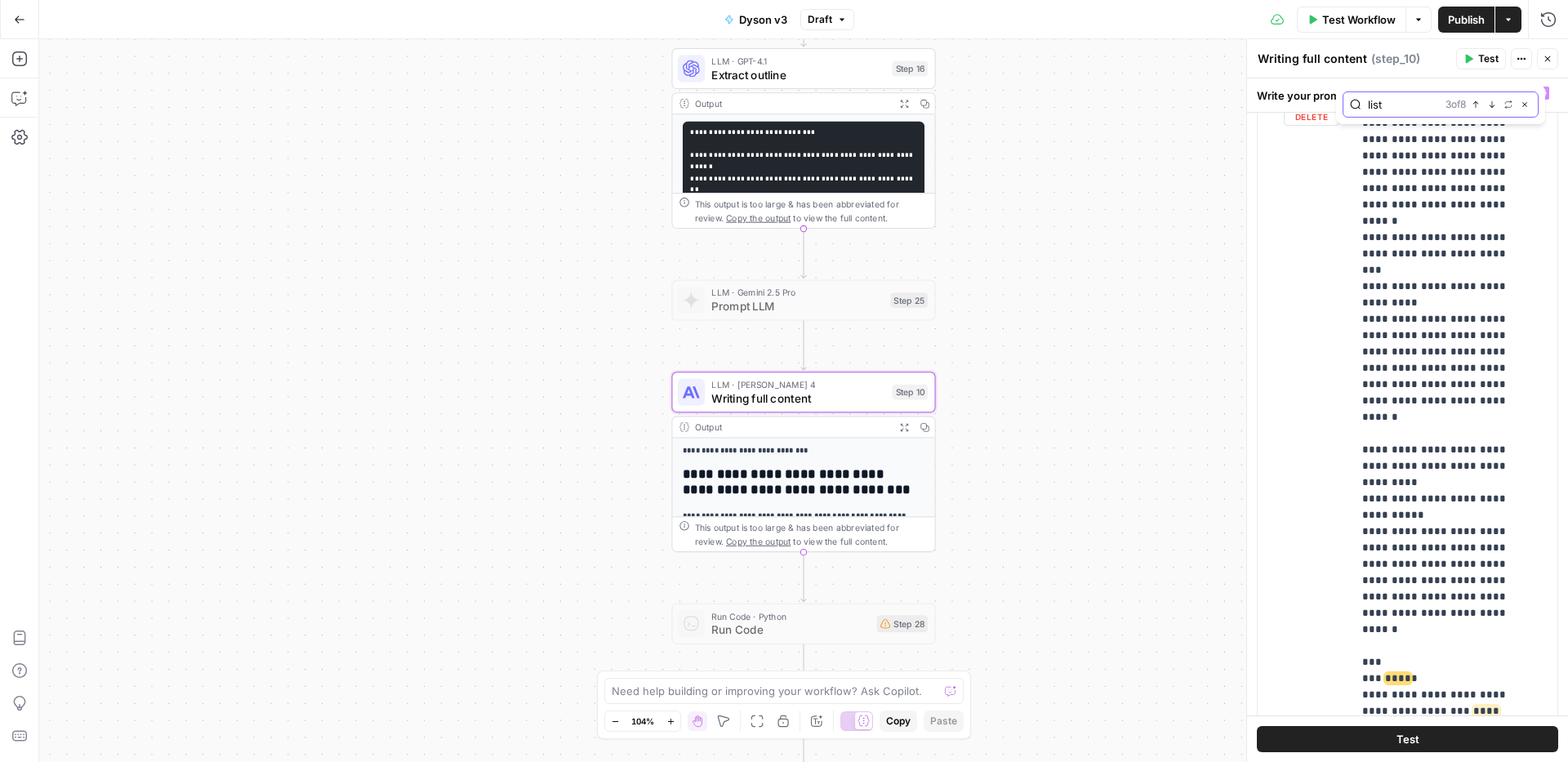
scroll to position [4762, 0]
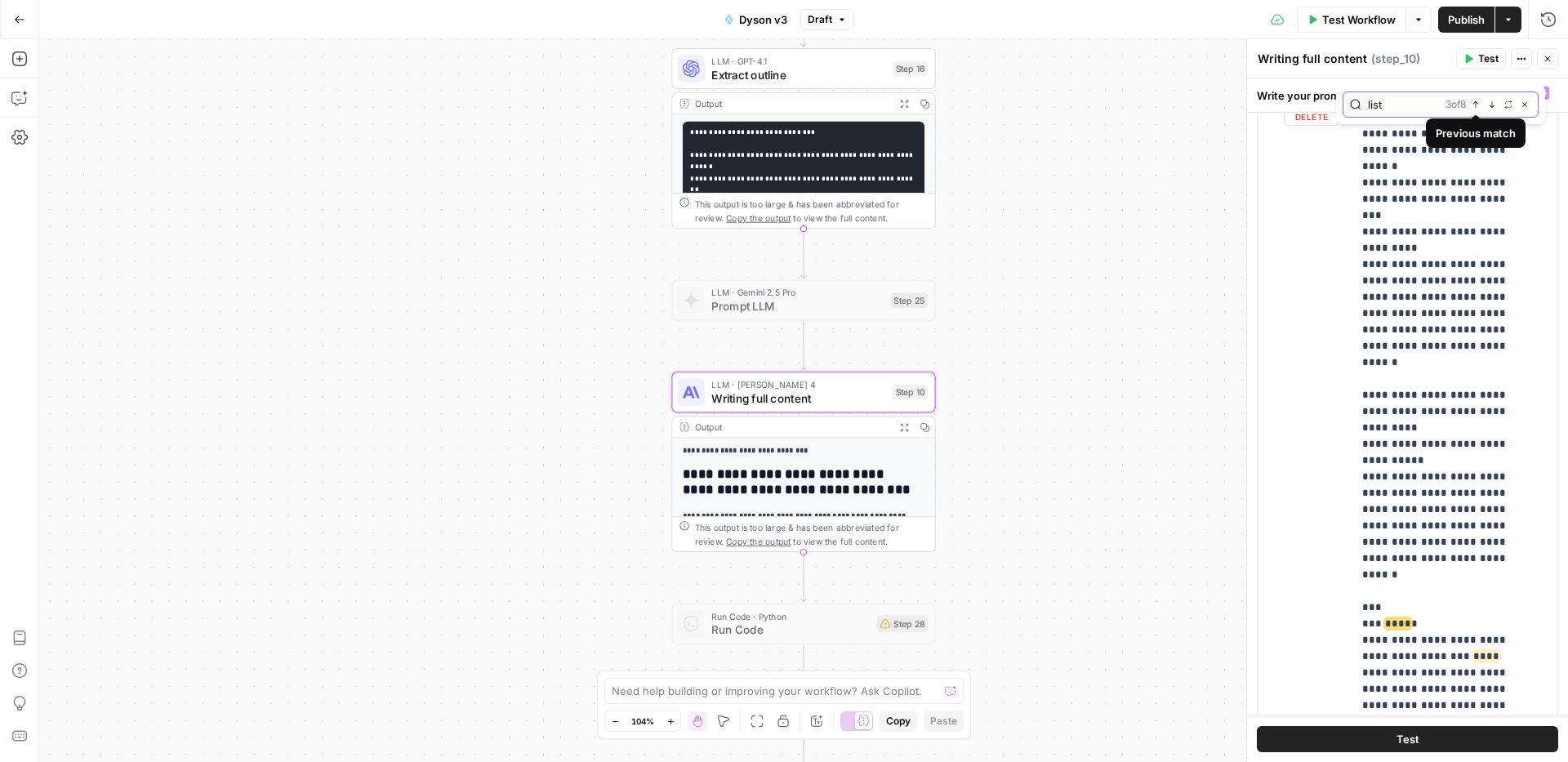
click at [1493, 102] on icon "button" at bounding box center [1492, 104] width 8 height 8
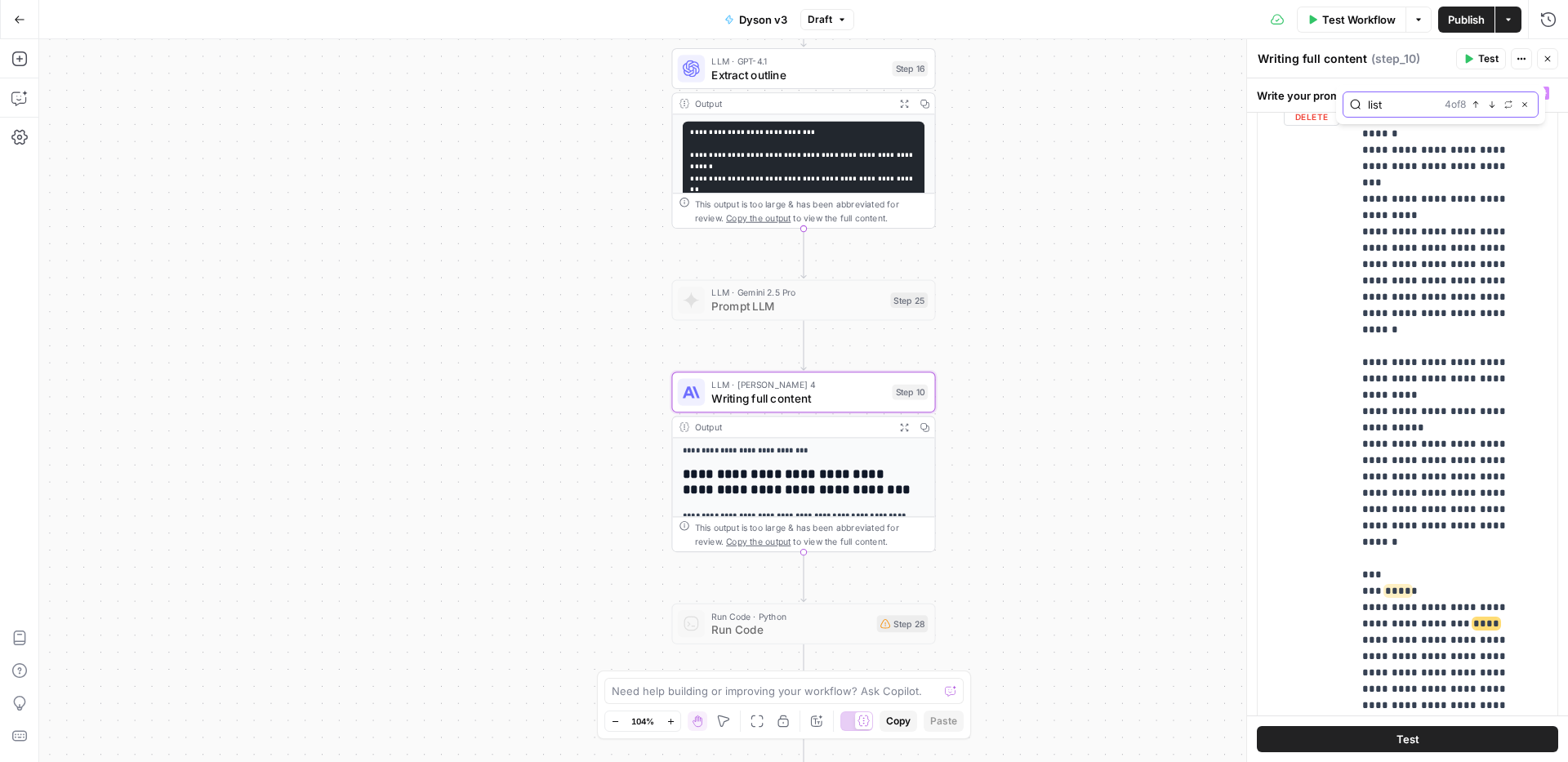
click at [1493, 102] on icon "button" at bounding box center [1492, 104] width 8 height 8
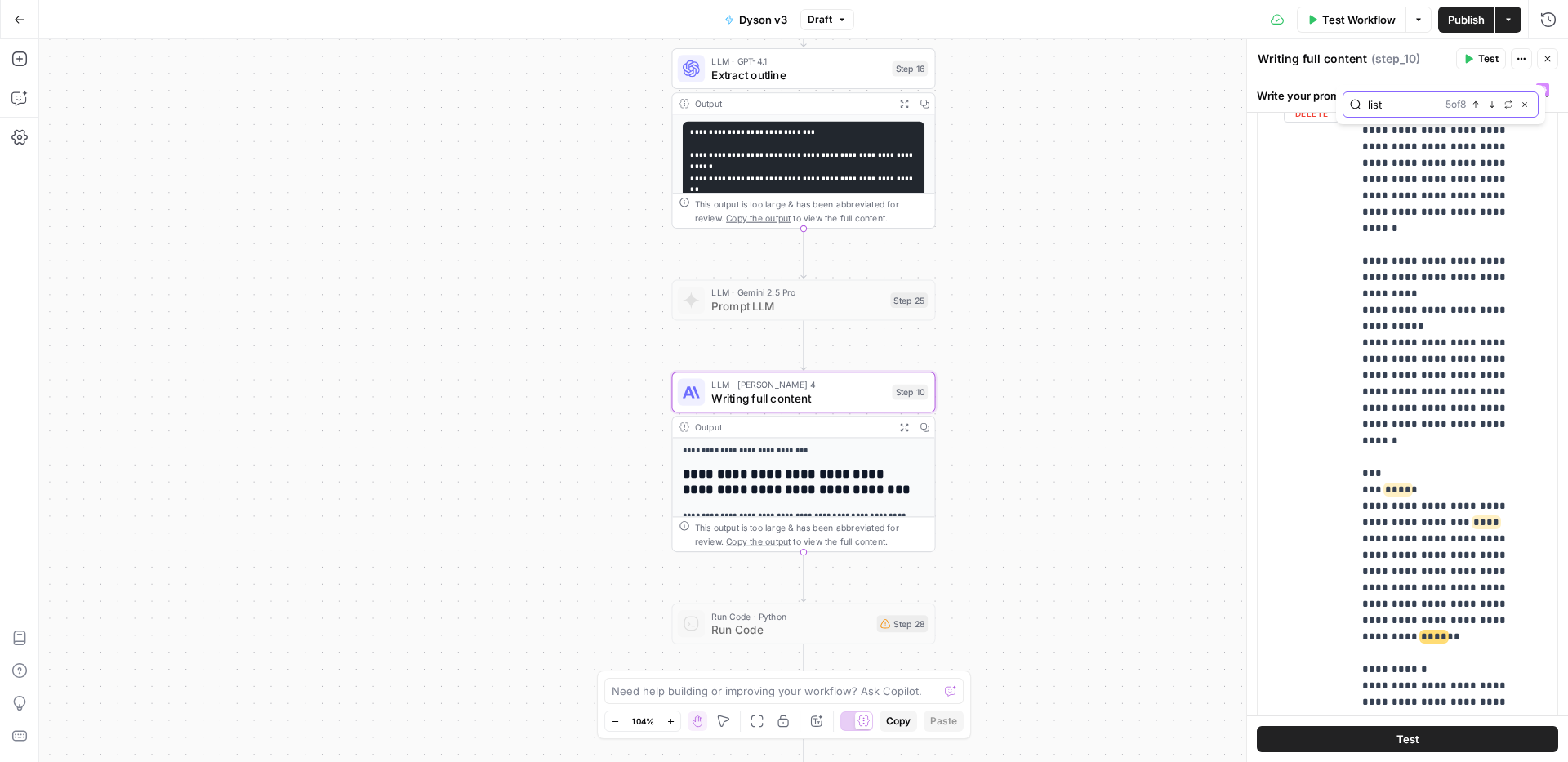
click at [1493, 102] on icon "button" at bounding box center [1492, 104] width 8 height 8
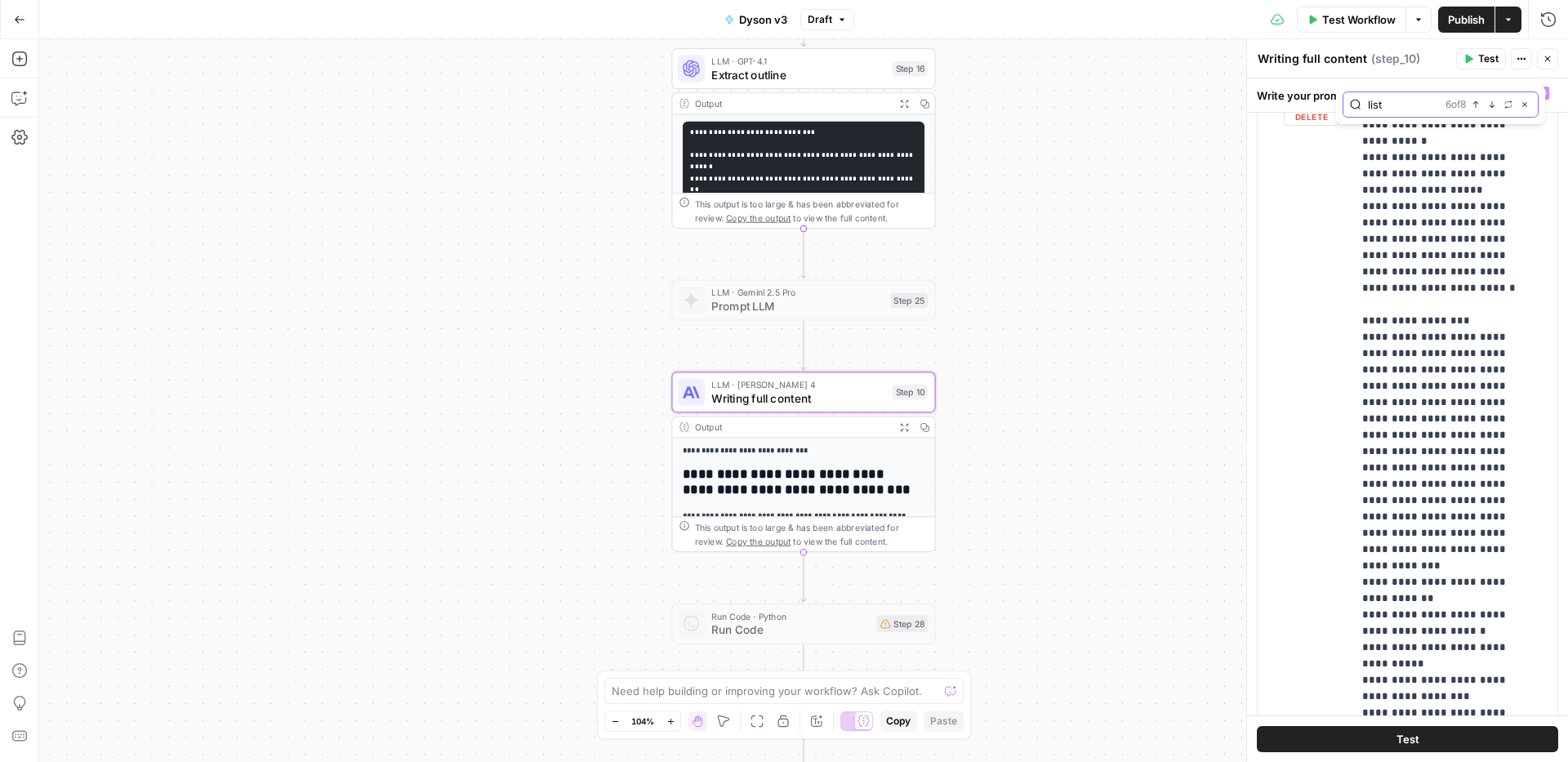
scroll to position [14432, 0]
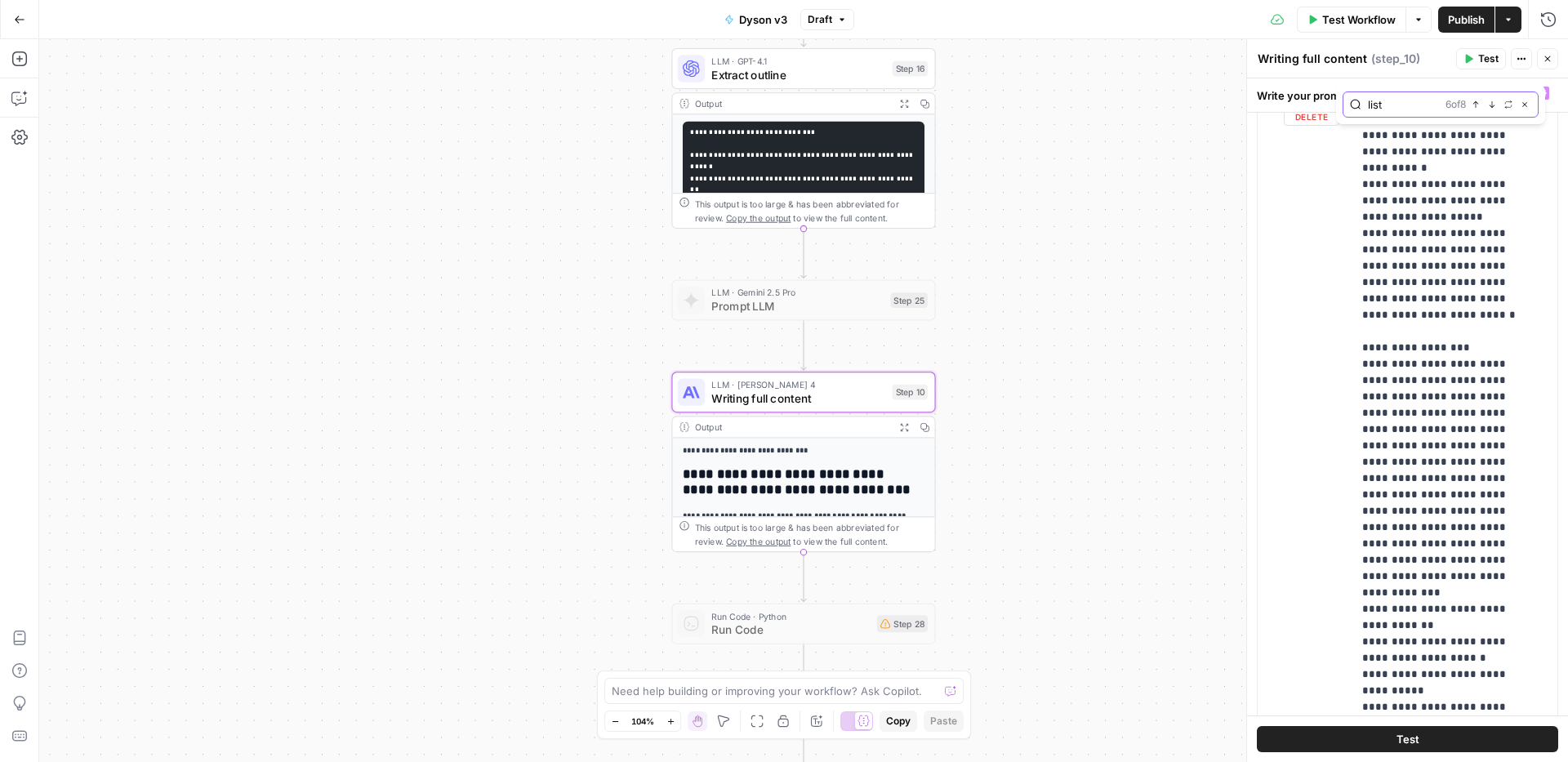
click at [1489, 107] on icon "button" at bounding box center [1492, 104] width 8 height 8
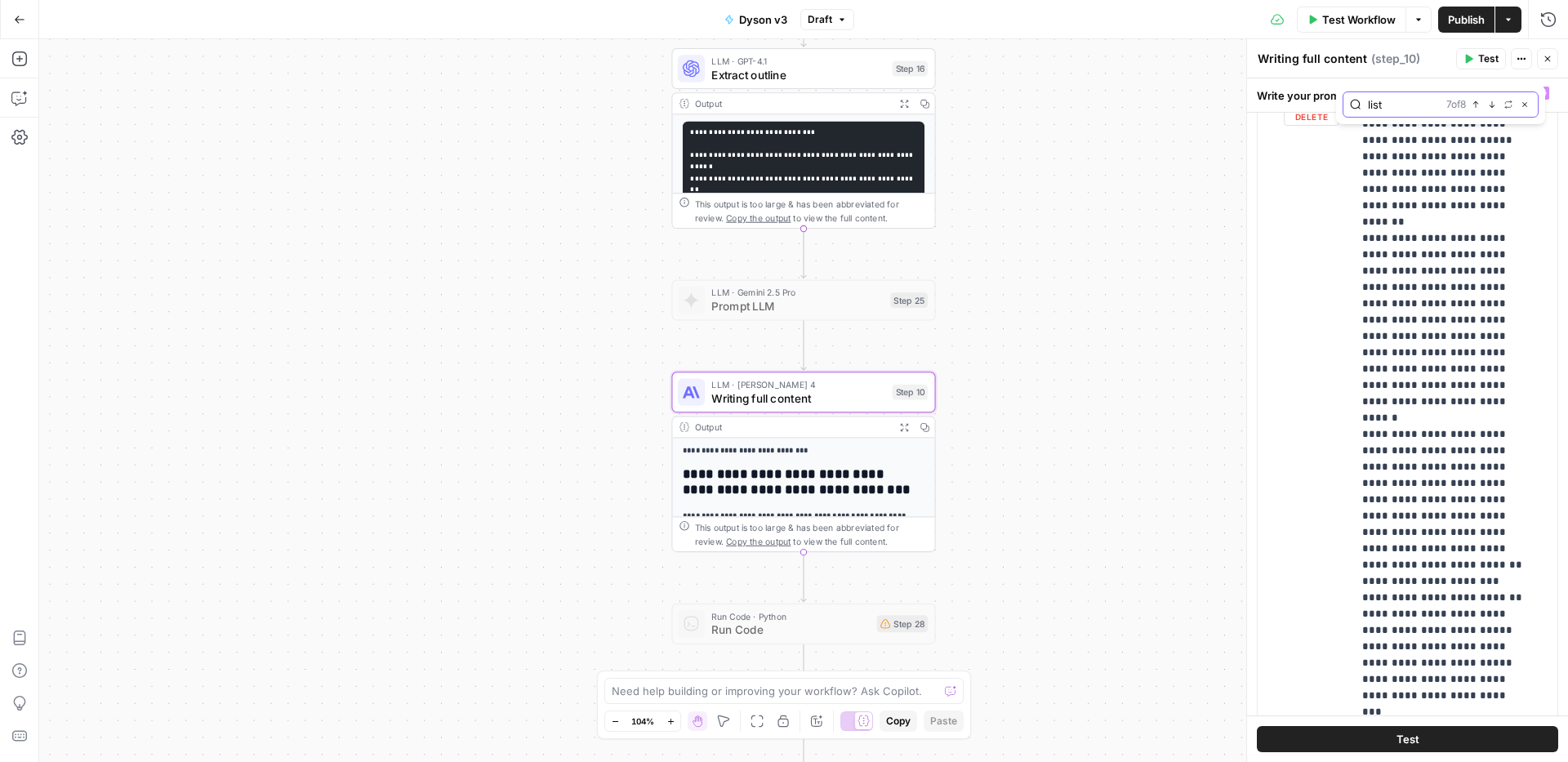
scroll to position [15251, 0]
click at [1494, 109] on button "Next Match" at bounding box center [1492, 105] width 13 height 13
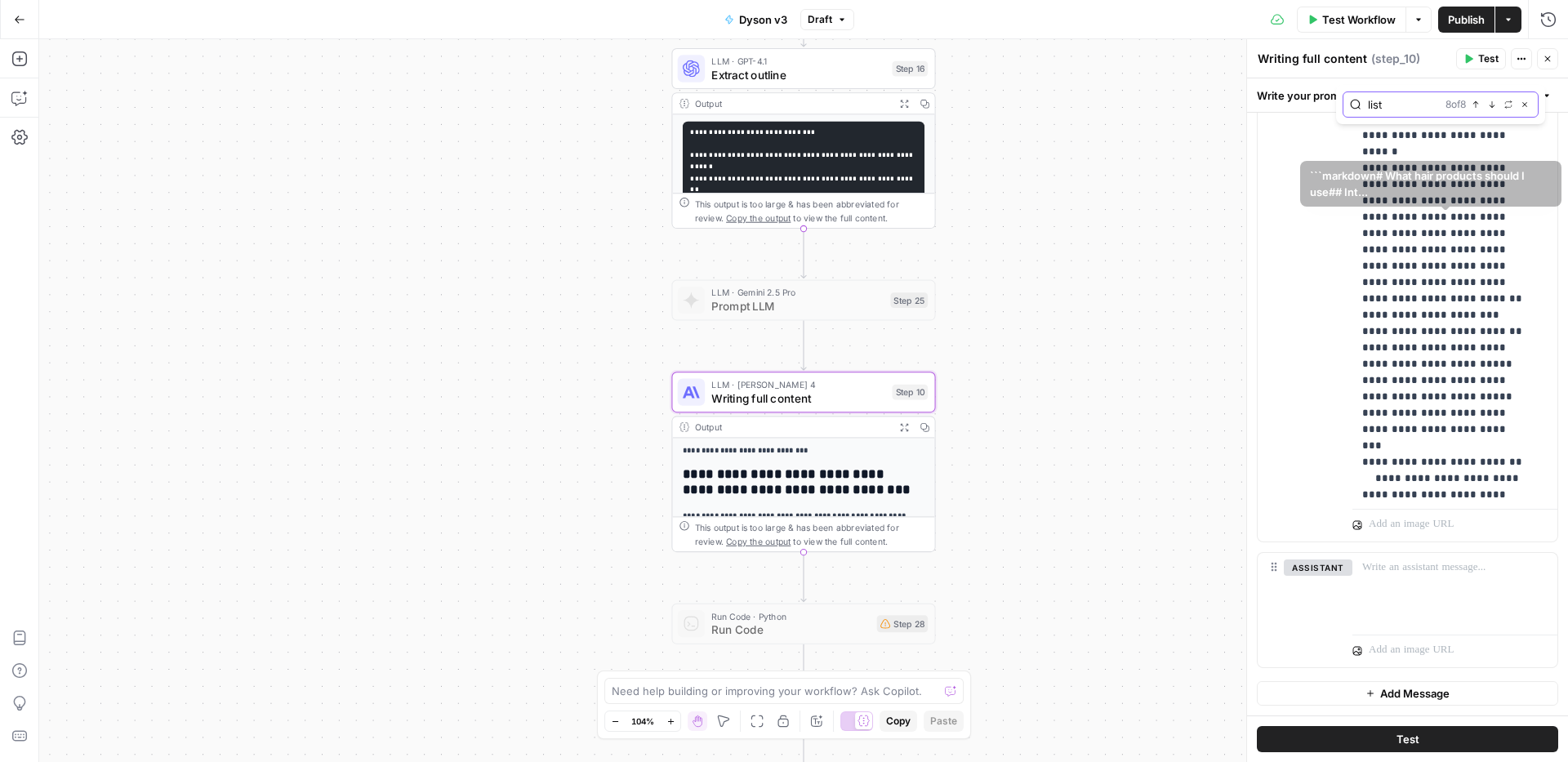
scroll to position [15328, 0]
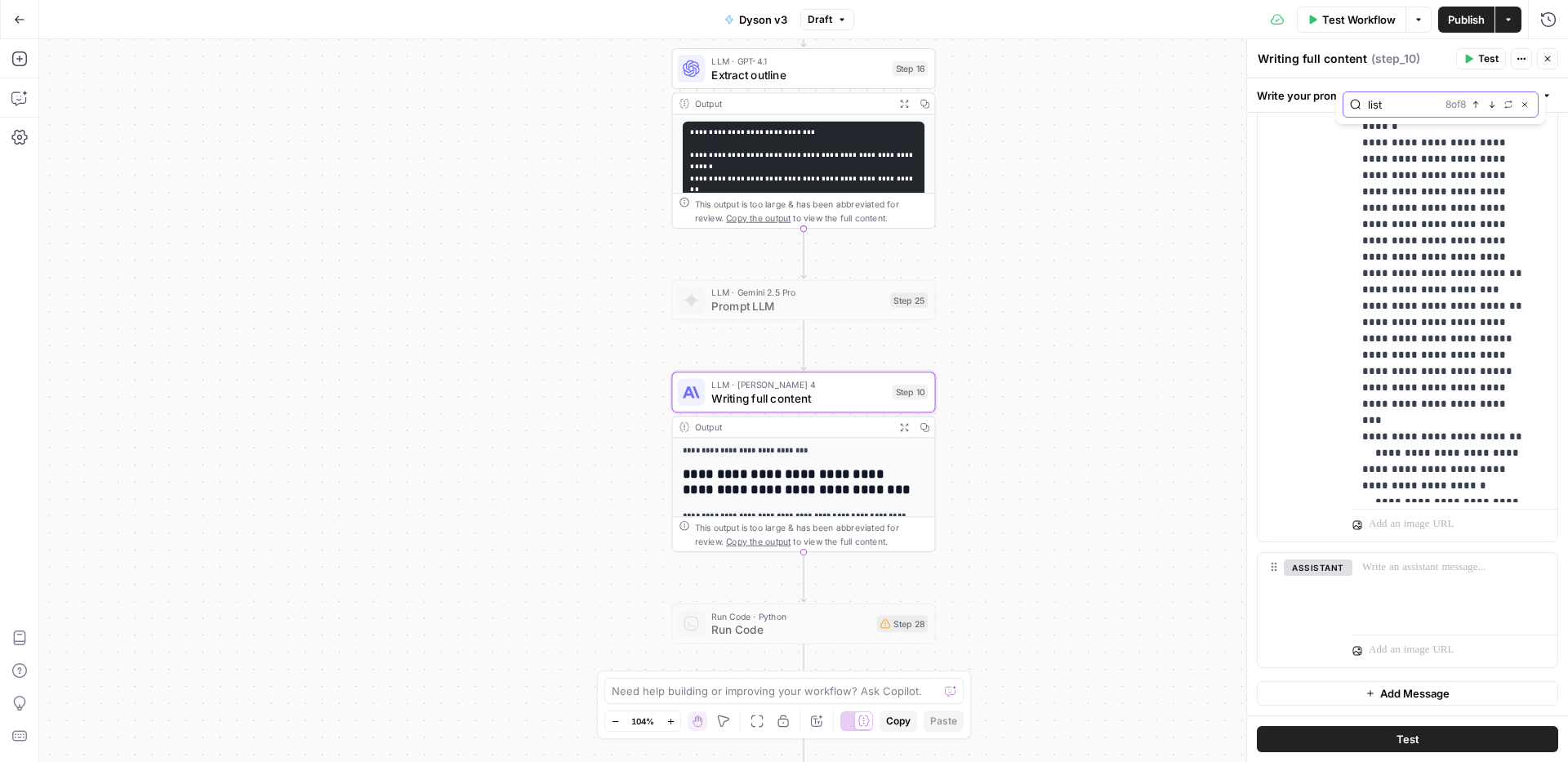
click at [1491, 107] on icon "button" at bounding box center [1493, 104] width 6 height 7
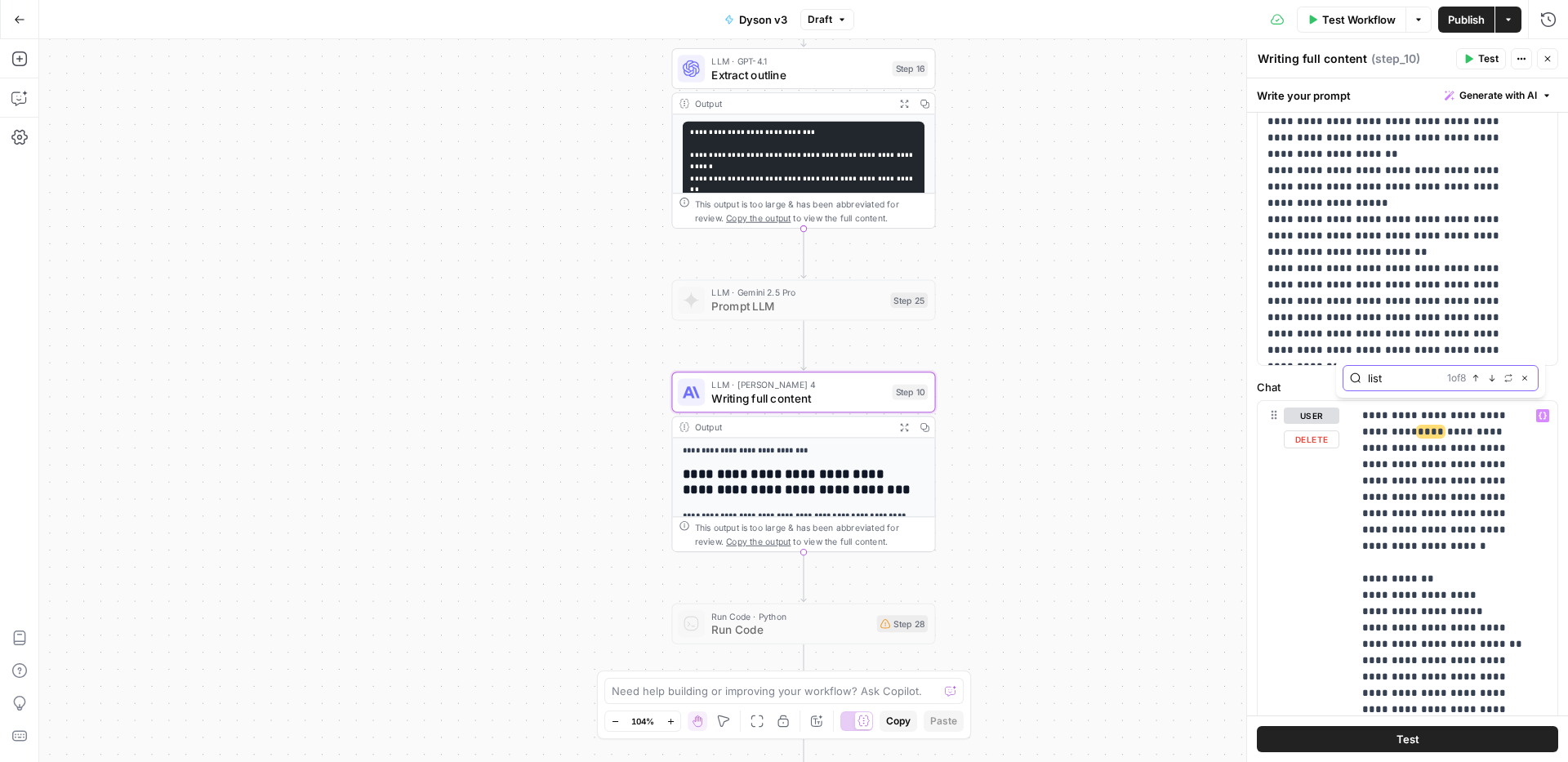
scroll to position [523, 0]
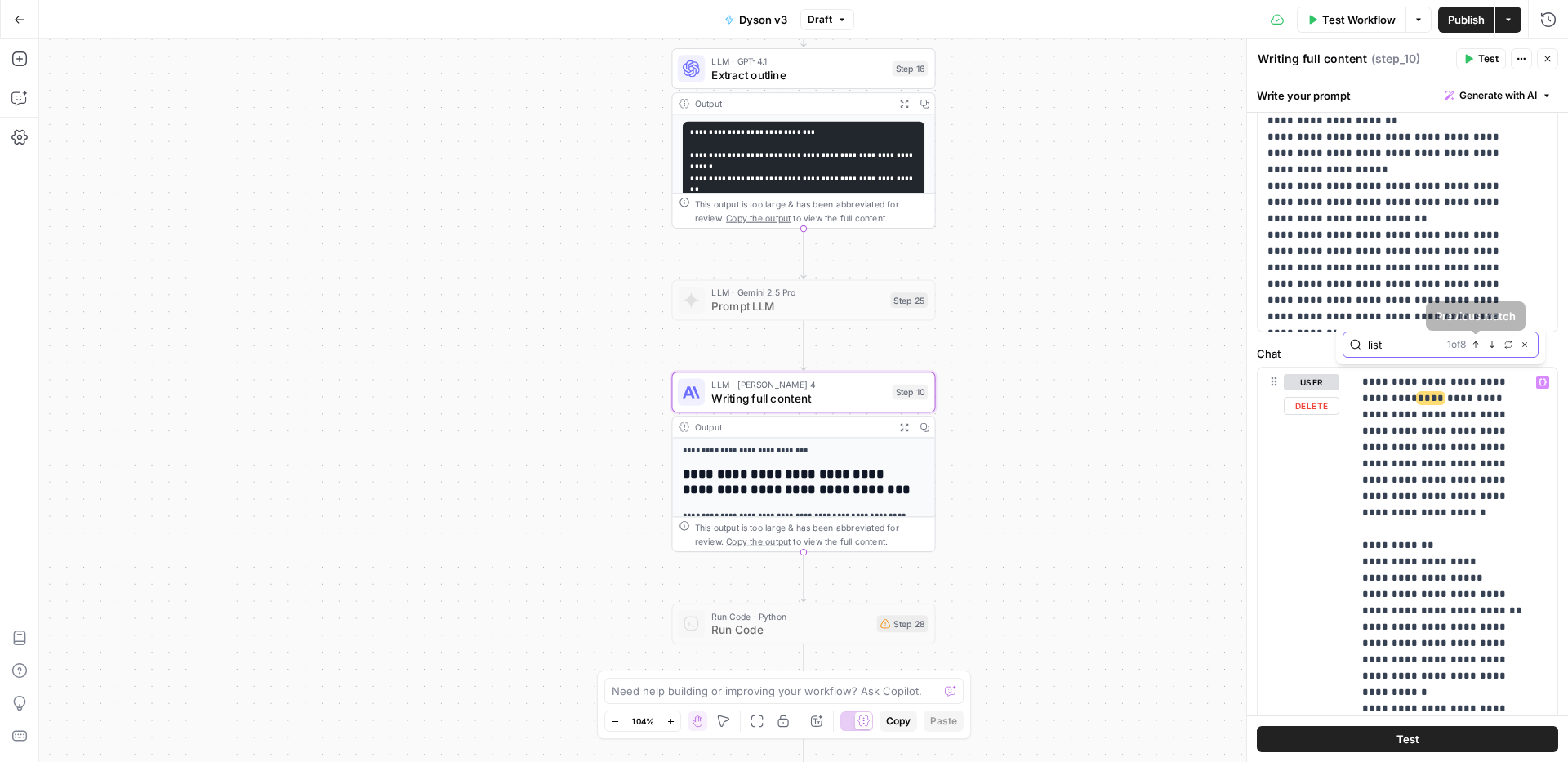
click at [1489, 344] on icon "button" at bounding box center [1492, 344] width 8 height 8
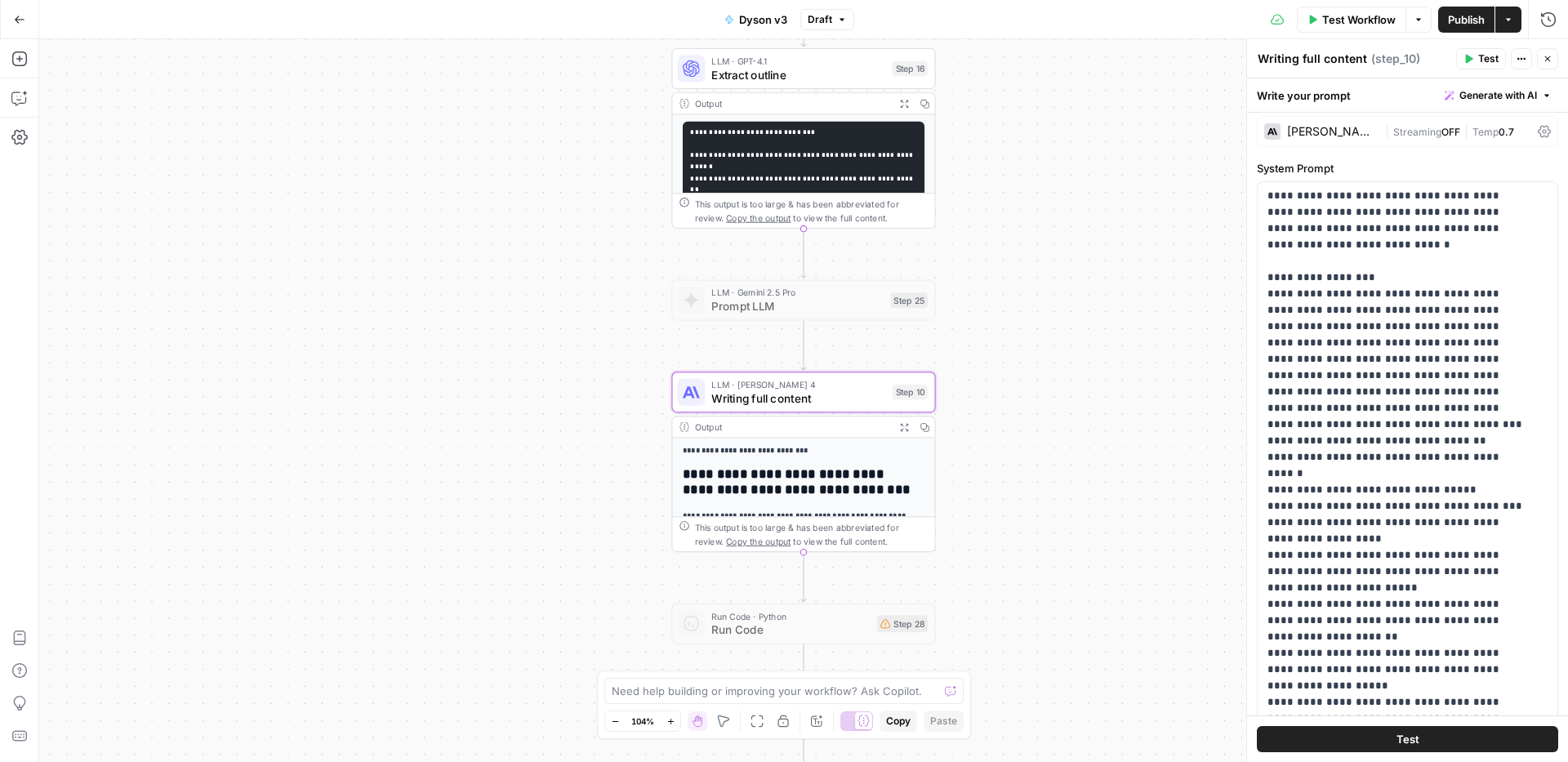
scroll to position [0, 0]
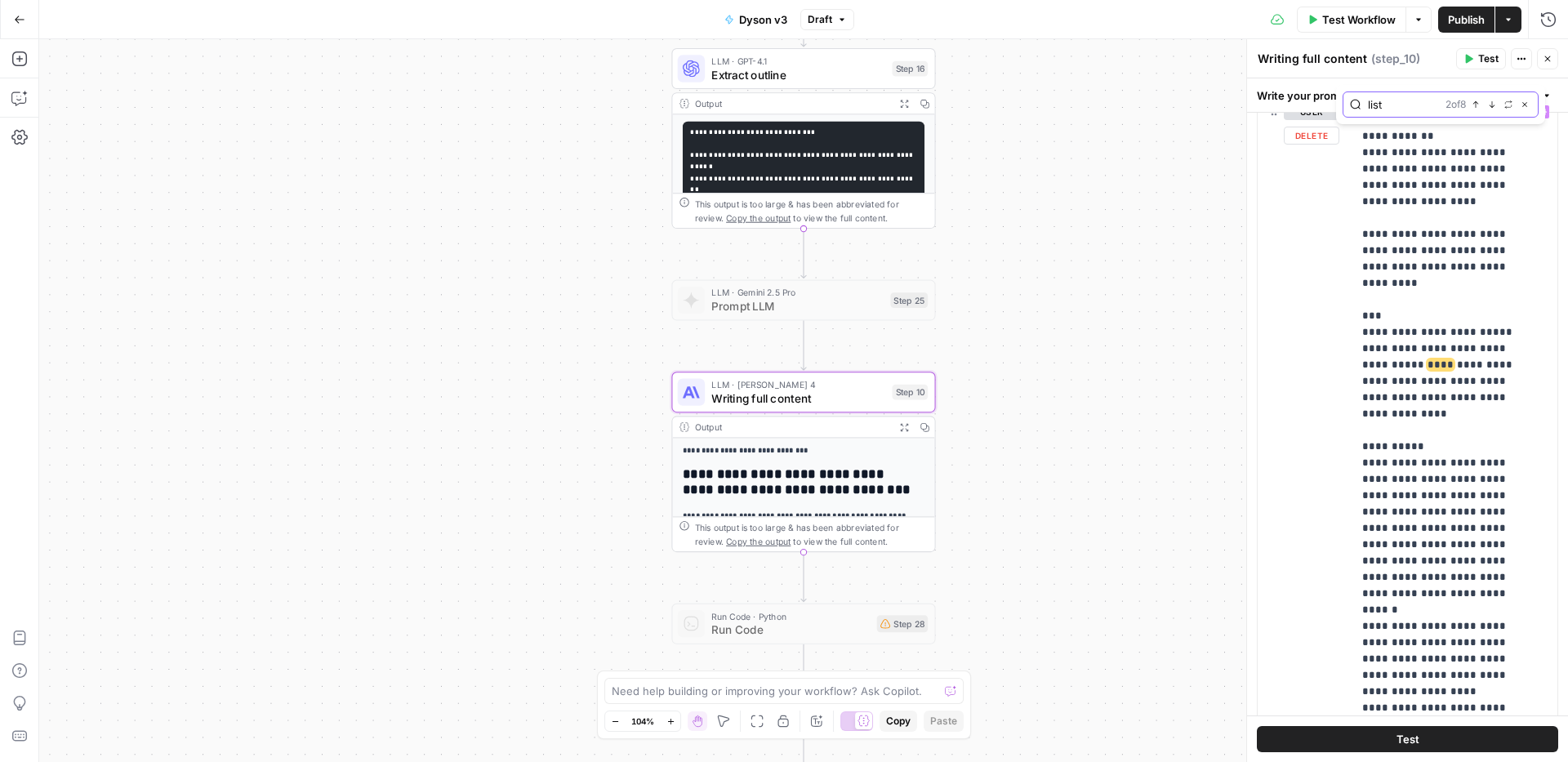
type input "lis"
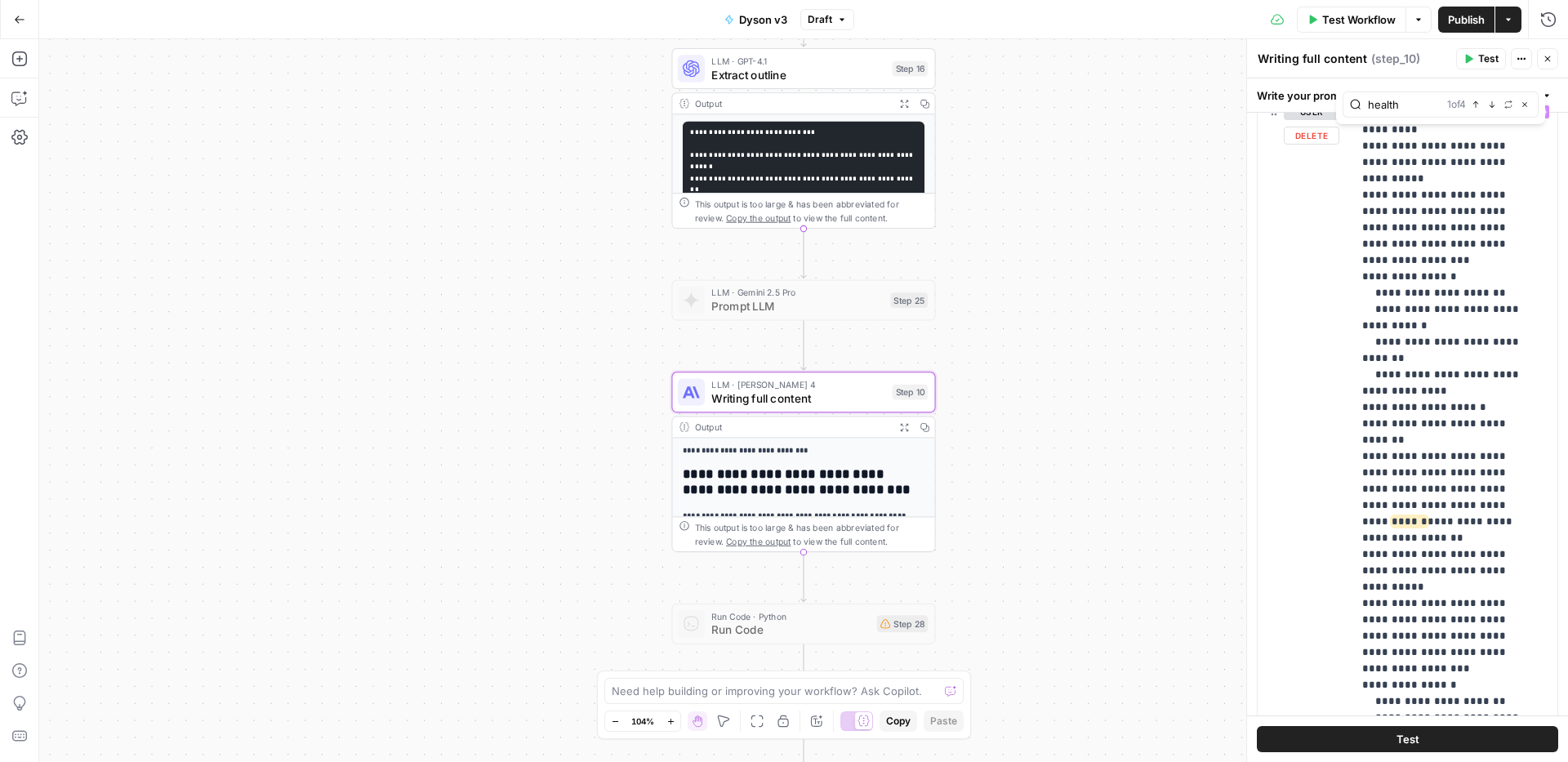
type input "health"
click at [1487, 116] on div "health 1 of 4 Previous match Next Match Replace Close" at bounding box center [1441, 105] width 196 height 26
click at [1490, 109] on button "Next Match" at bounding box center [1492, 105] width 13 height 13
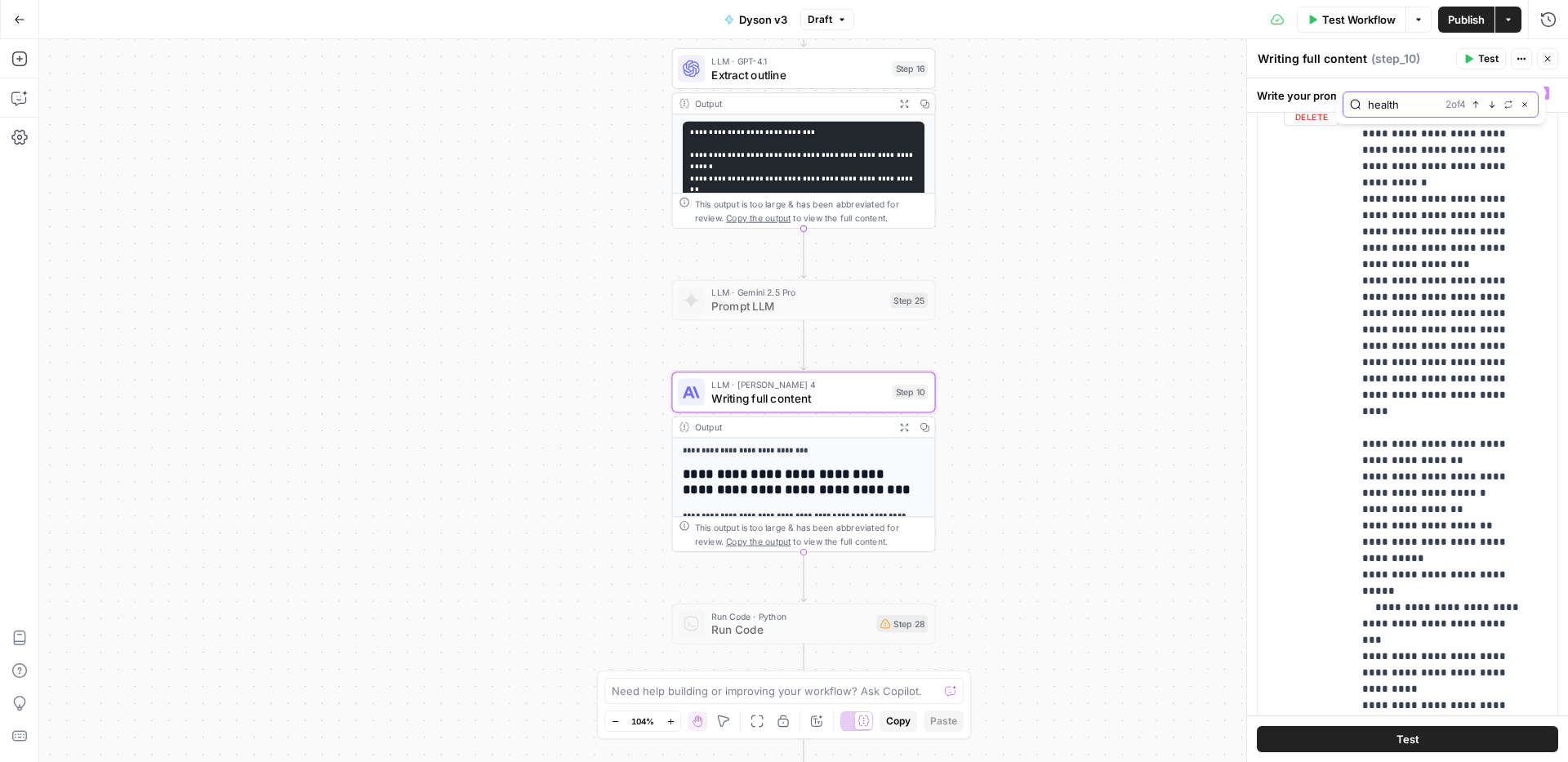
click at [1490, 109] on button "Next Match" at bounding box center [1492, 105] width 13 height 13
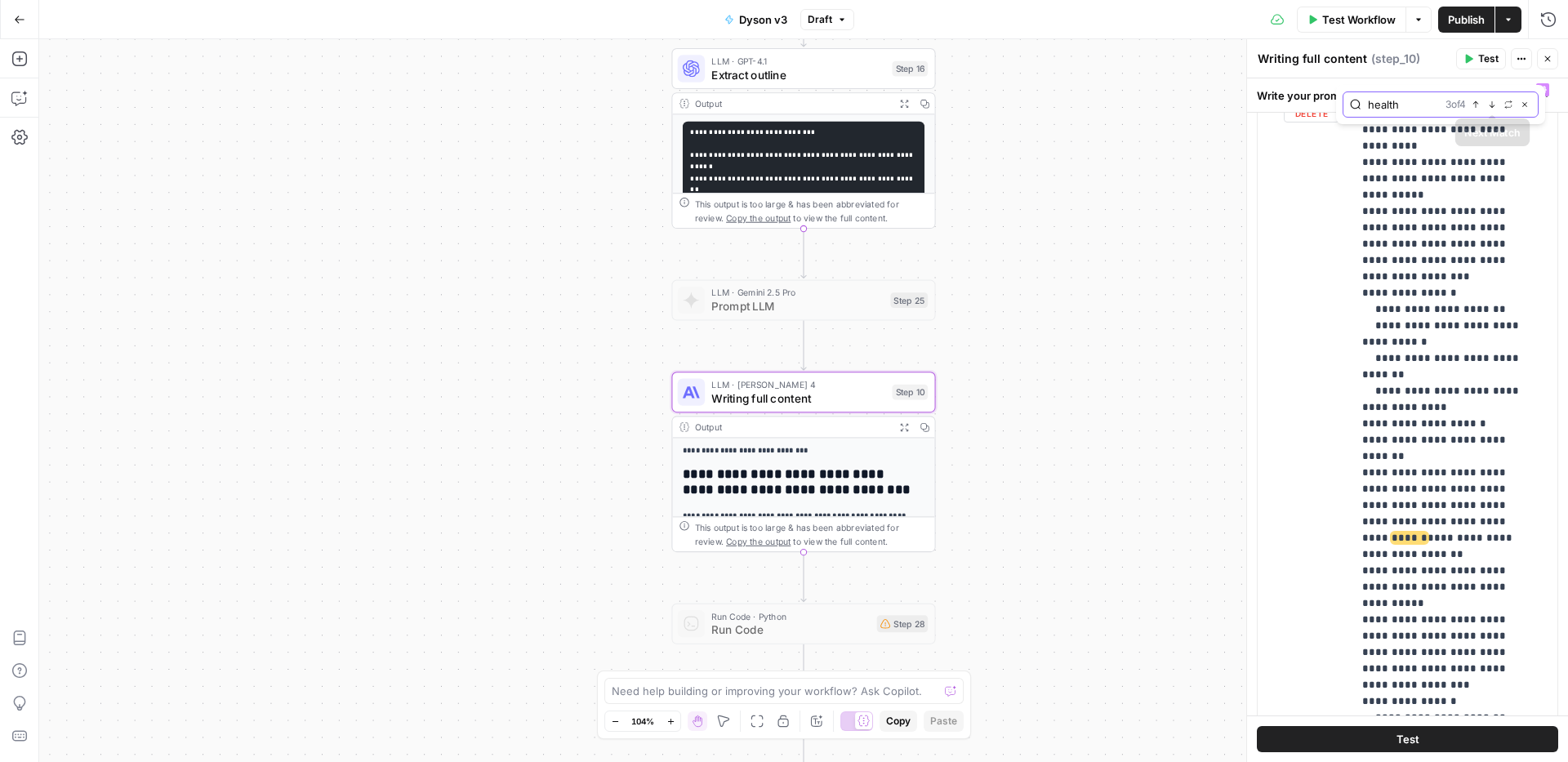
click at [1489, 100] on icon "button" at bounding box center [1492, 104] width 8 height 8
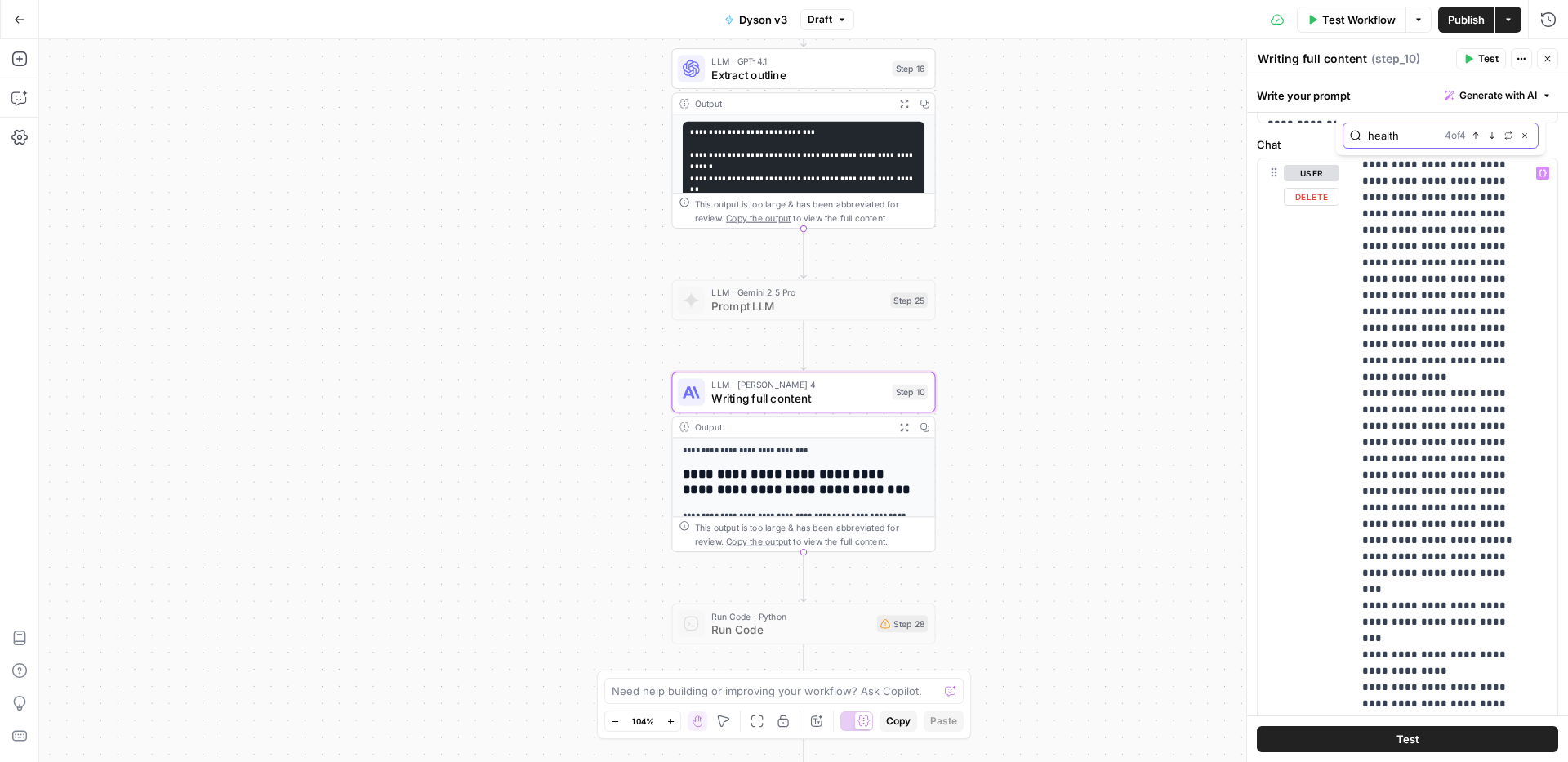
click at [1490, 137] on icon "button" at bounding box center [1492, 136] width 8 height 8
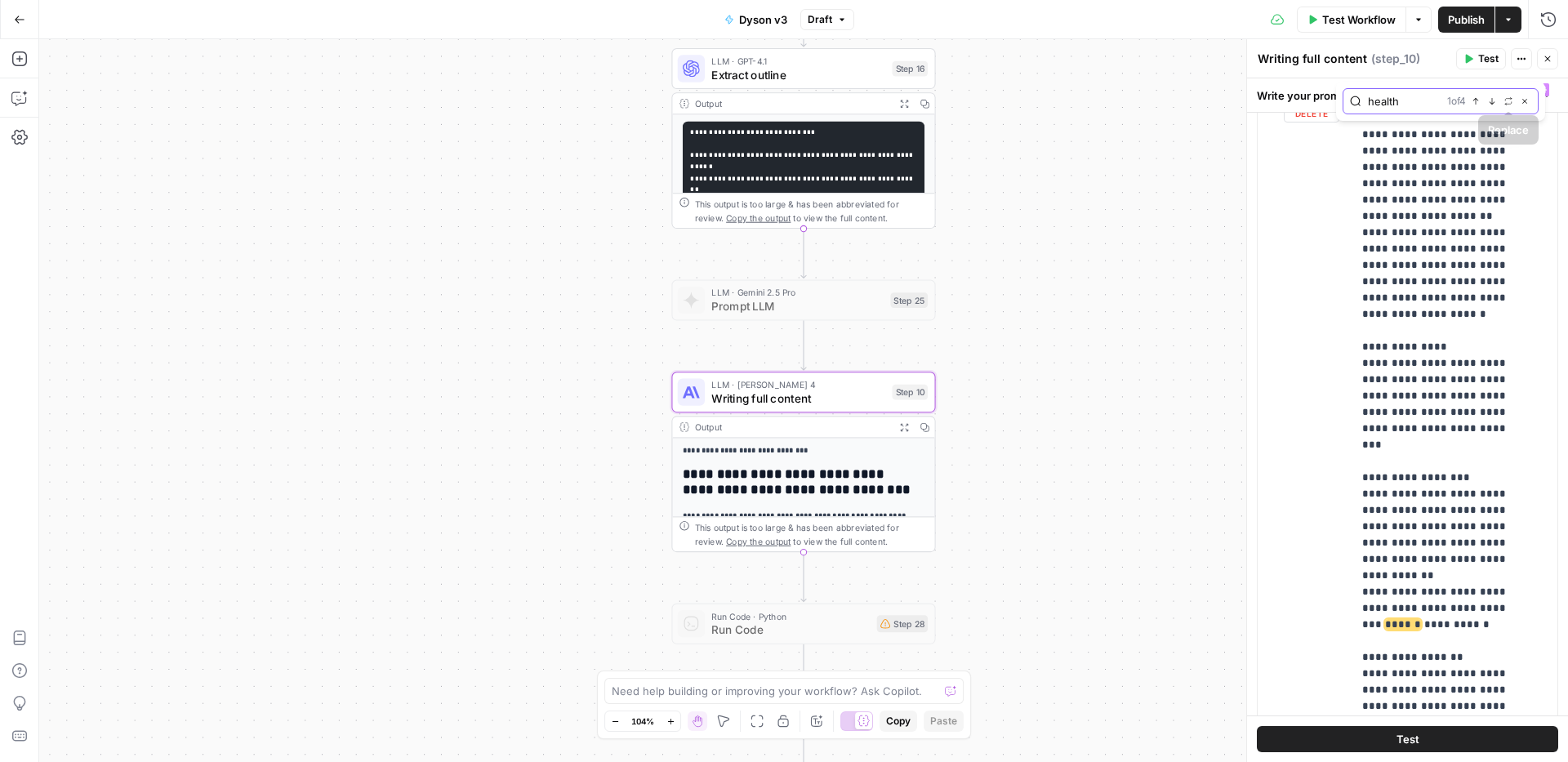
click at [1524, 103] on icon "button" at bounding box center [1525, 101] width 8 height 8
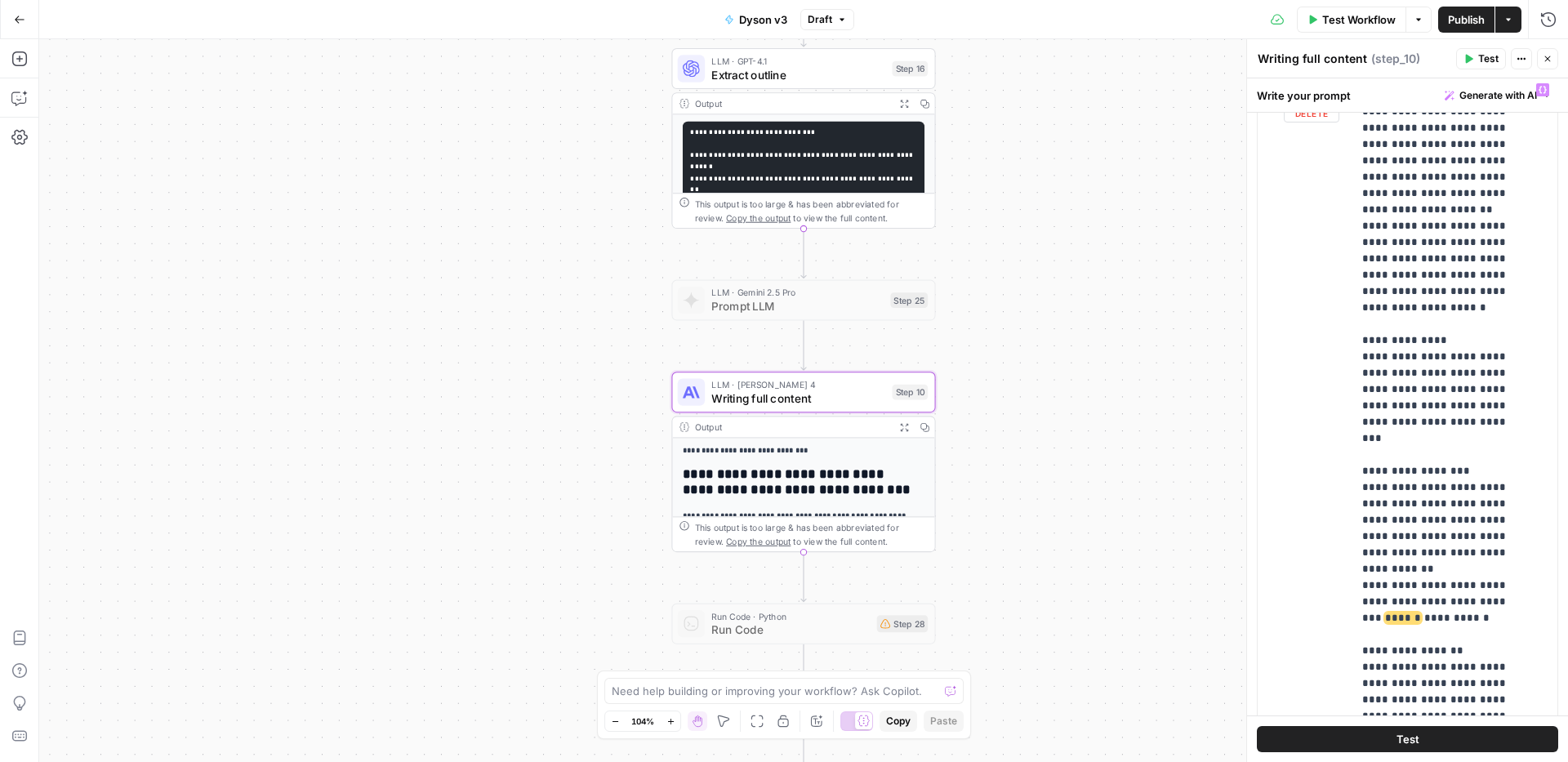
scroll to position [9400, 0]
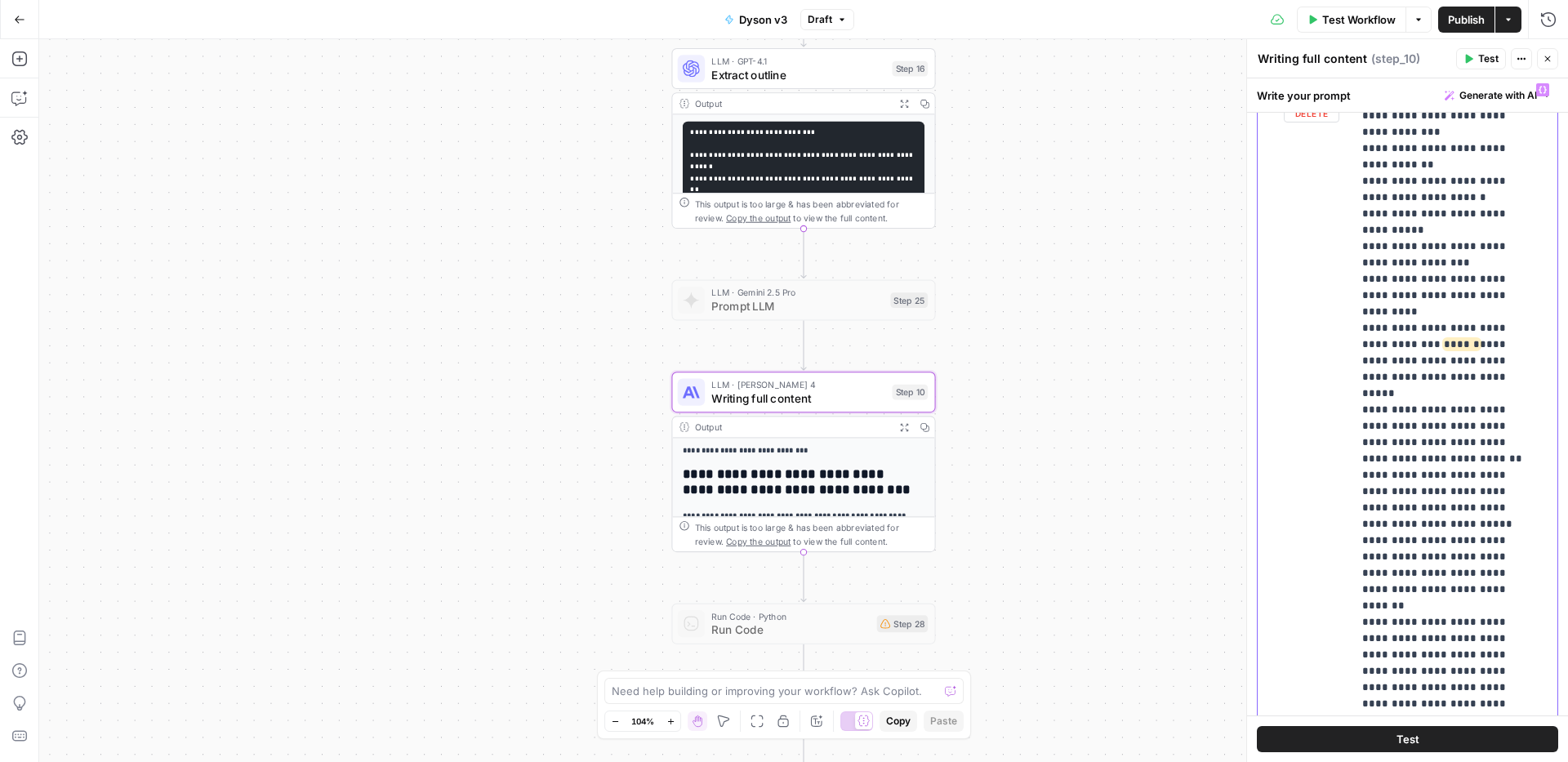
drag, startPoint x: 1539, startPoint y: 469, endPoint x: 1501, endPoint y: 758, distance: 291.5
click at [1503, 761] on div "**********" at bounding box center [1407, 420] width 321 height 683
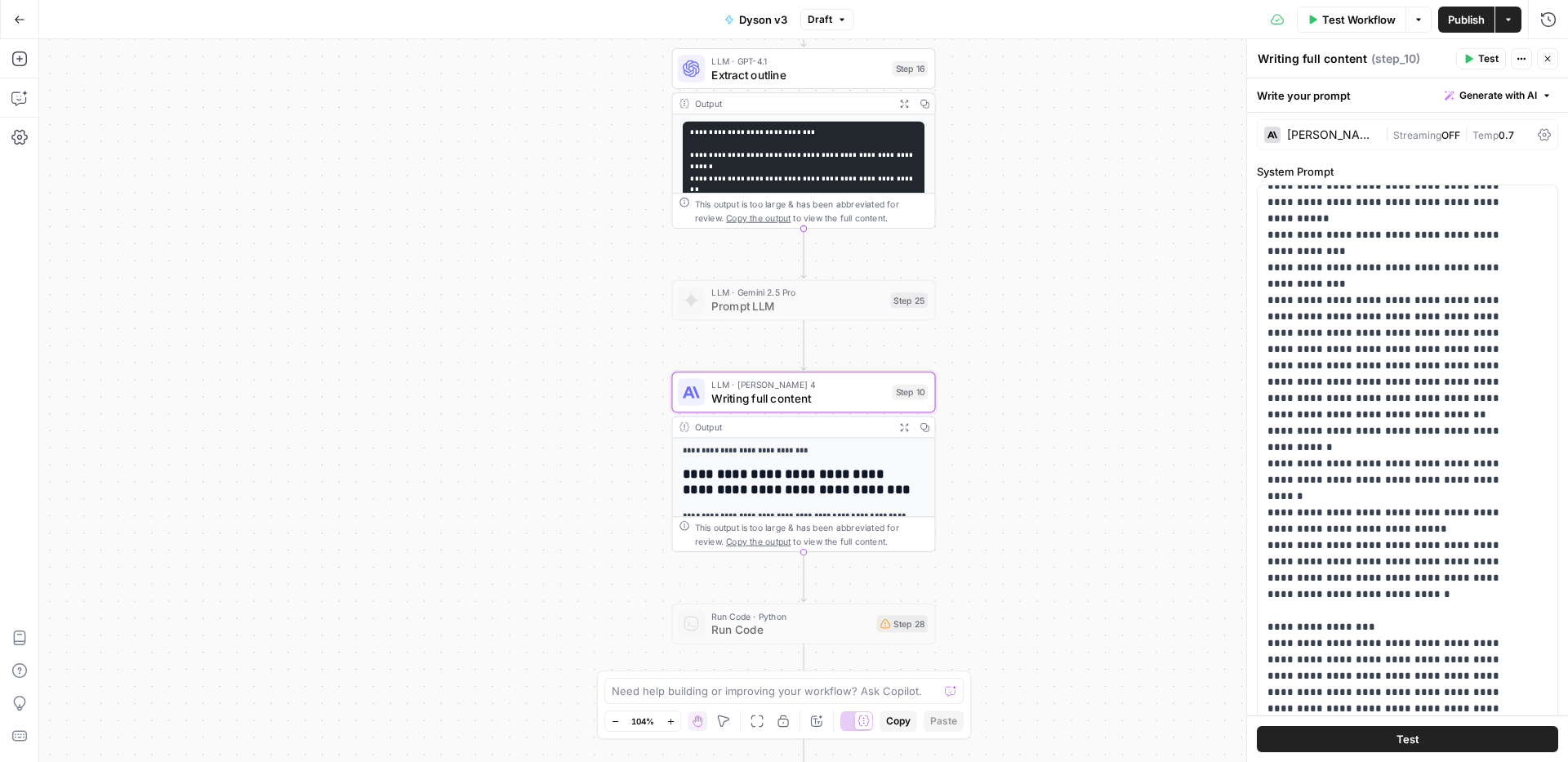
scroll to position [10114, 0]
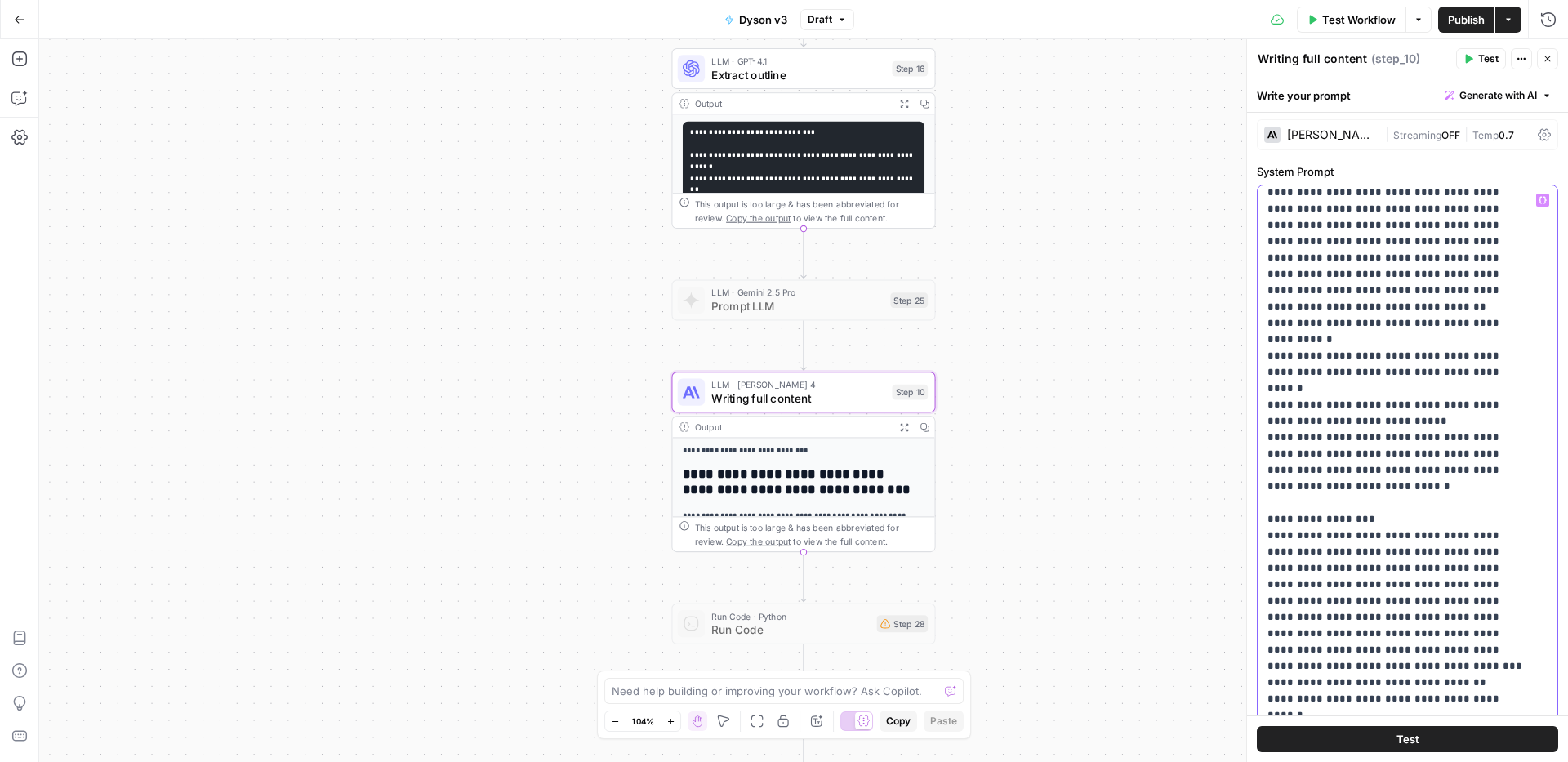
drag, startPoint x: 1340, startPoint y: 568, endPoint x: 1342, endPoint y: 579, distance: 11.2
drag, startPoint x: 1387, startPoint y: 572, endPoint x: 1396, endPoint y: 605, distance: 34.2
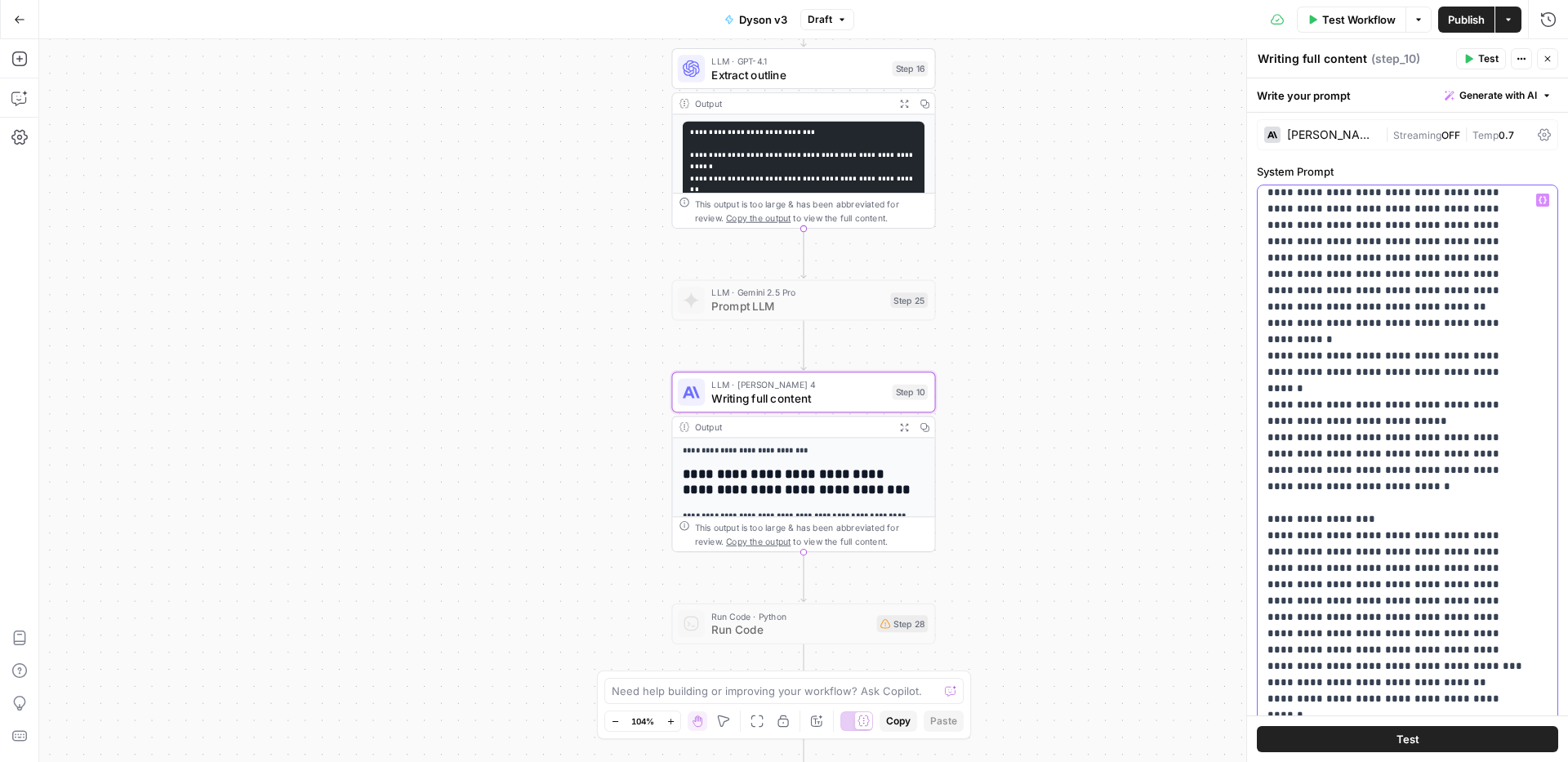
drag, startPoint x: 1391, startPoint y: 557, endPoint x: 1345, endPoint y: 553, distance: 46.2
drag, startPoint x: 1381, startPoint y: 573, endPoint x: 1344, endPoint y: 566, distance: 37.7
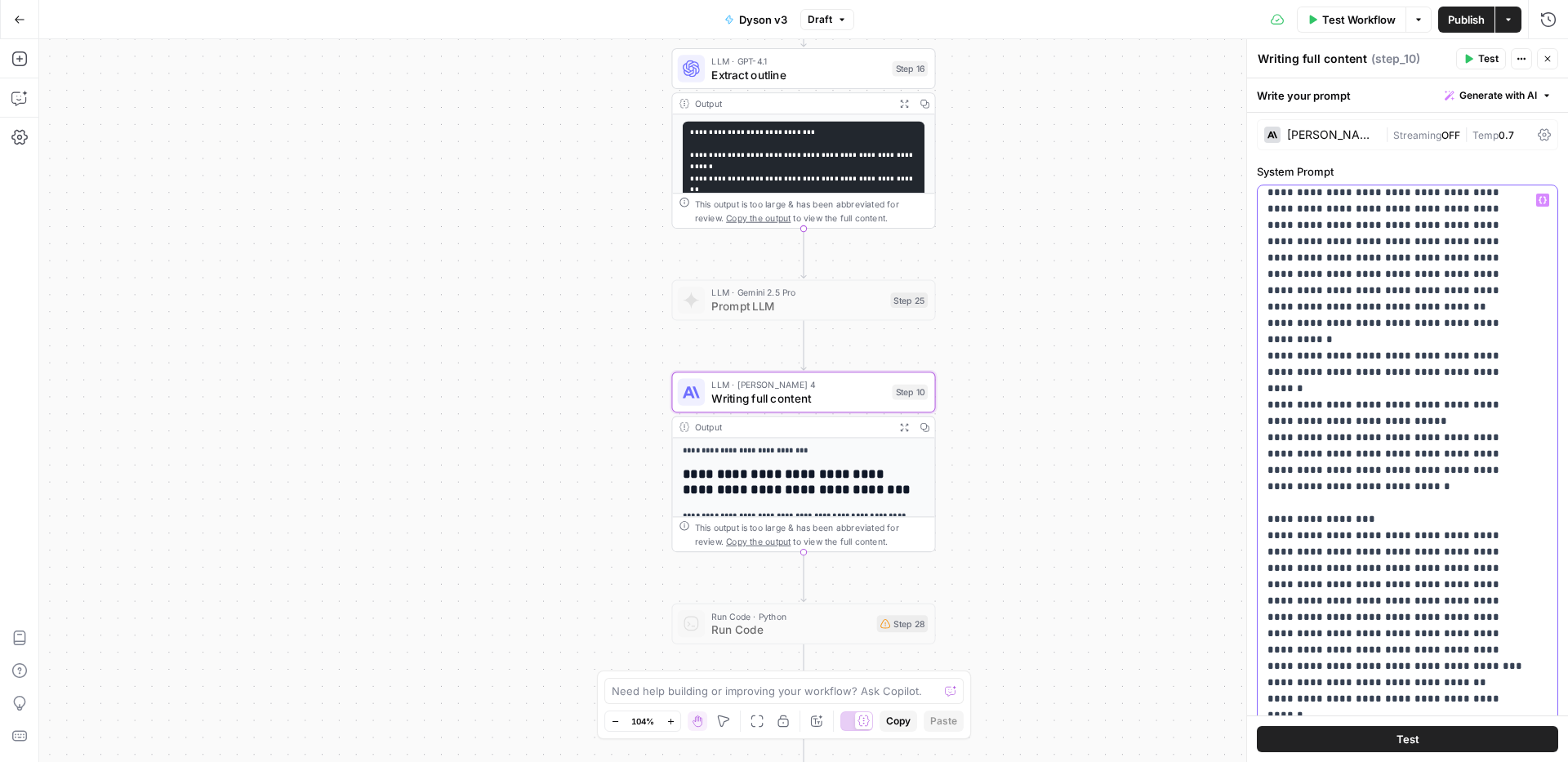
drag, startPoint x: 1354, startPoint y: 617, endPoint x: 1291, endPoint y: 645, distance: 68.9
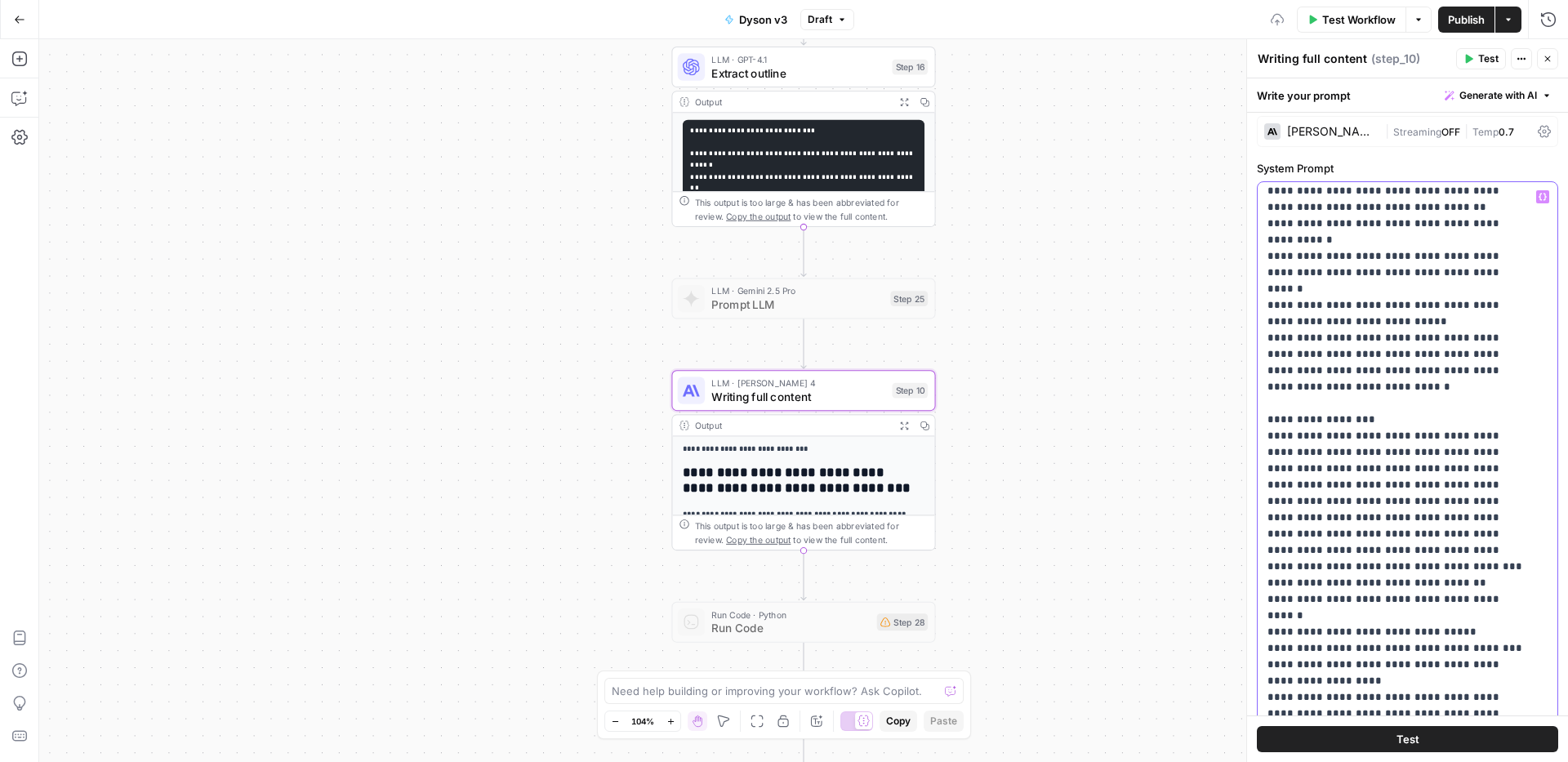
scroll to position [10223, 0]
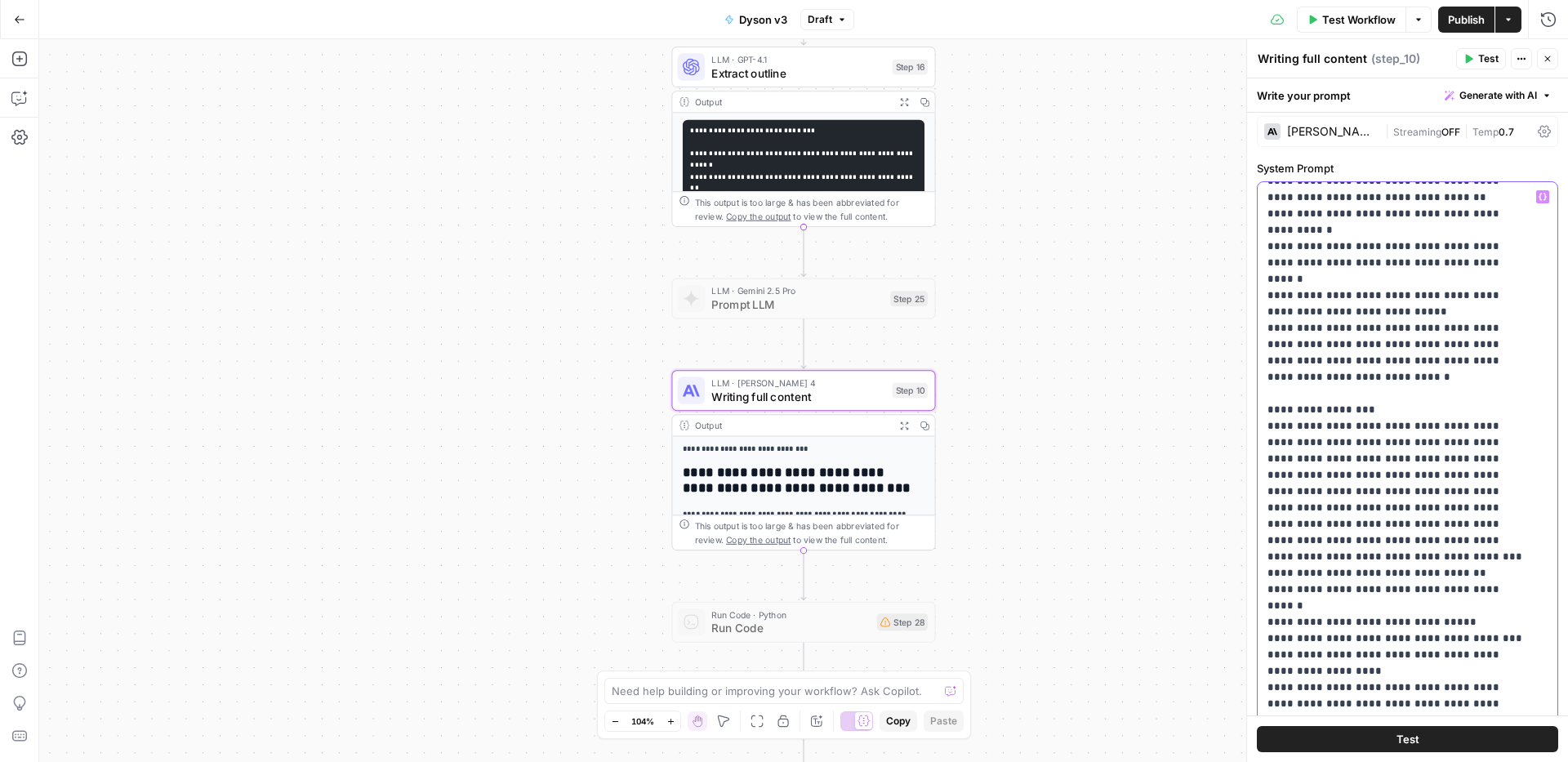
drag, startPoint x: 1325, startPoint y: 566, endPoint x: 1296, endPoint y: 561, distance: 29.4
drag, startPoint x: 1367, startPoint y: 579, endPoint x: 1374, endPoint y: 586, distance: 9.9
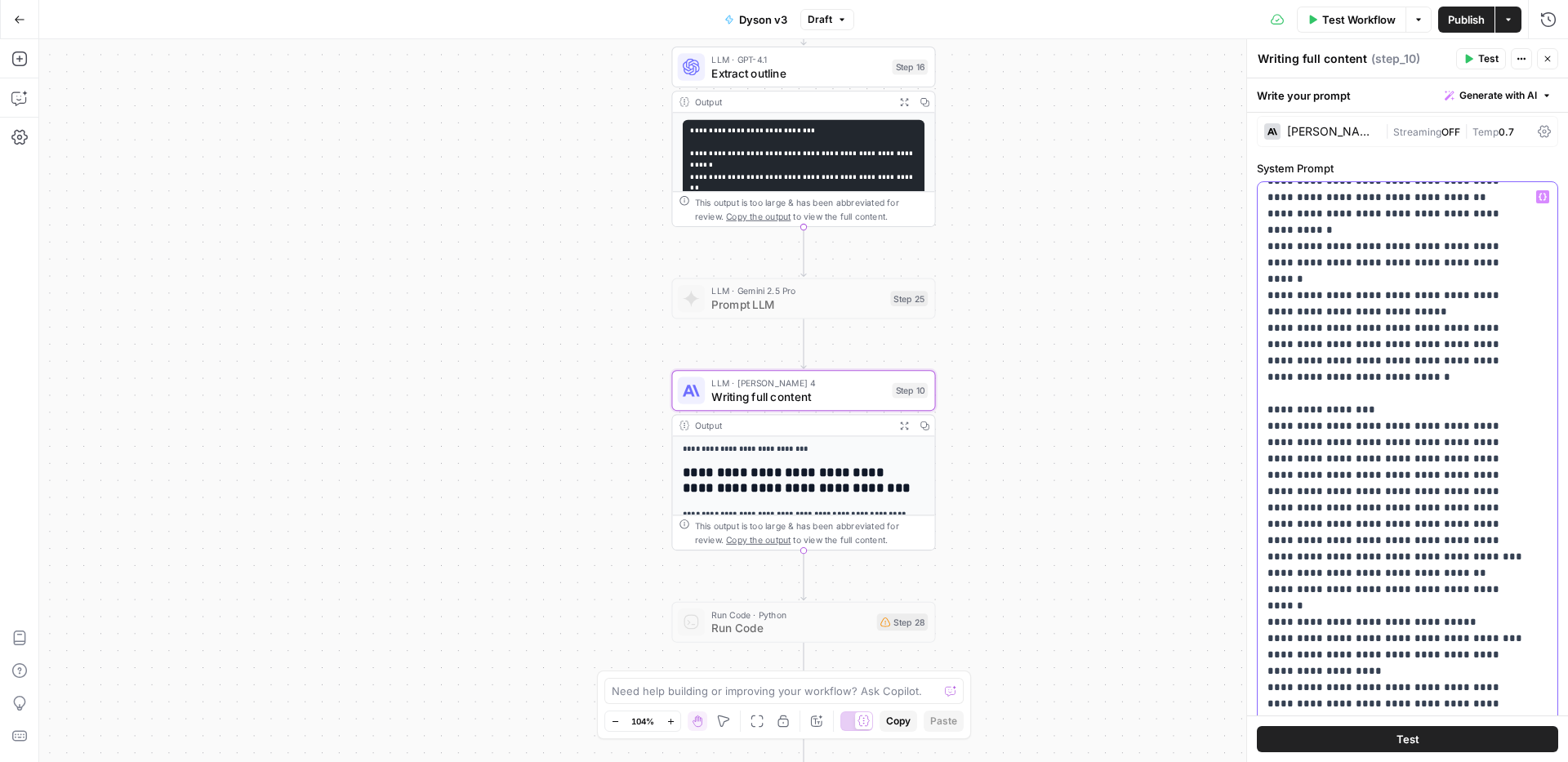
drag, startPoint x: 1430, startPoint y: 599, endPoint x: 1240, endPoint y: 599, distance: 190.0
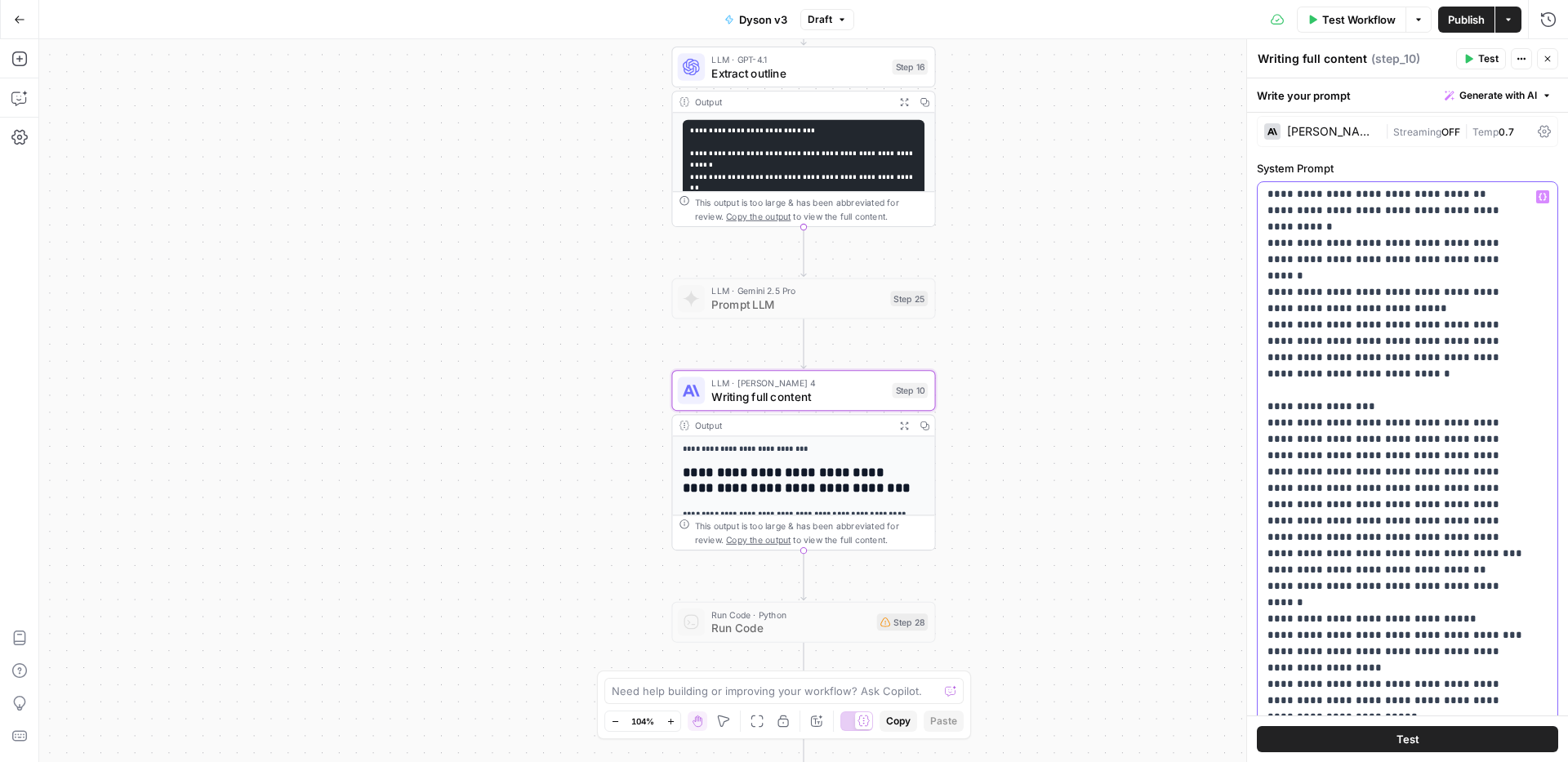
click at [1246, 599] on div "**********" at bounding box center [1407, 400] width 322 height 723
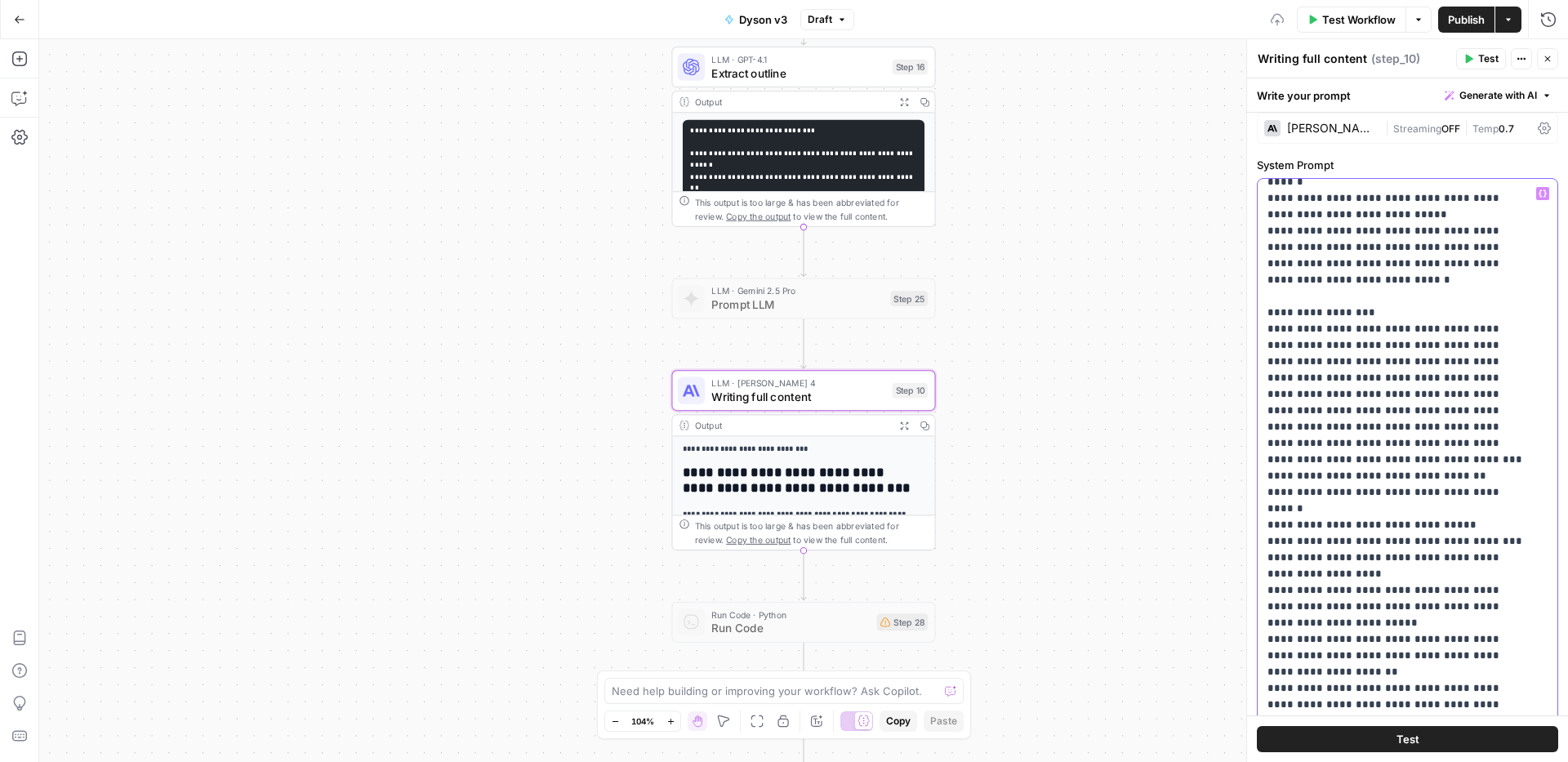
scroll to position [10327, 0]
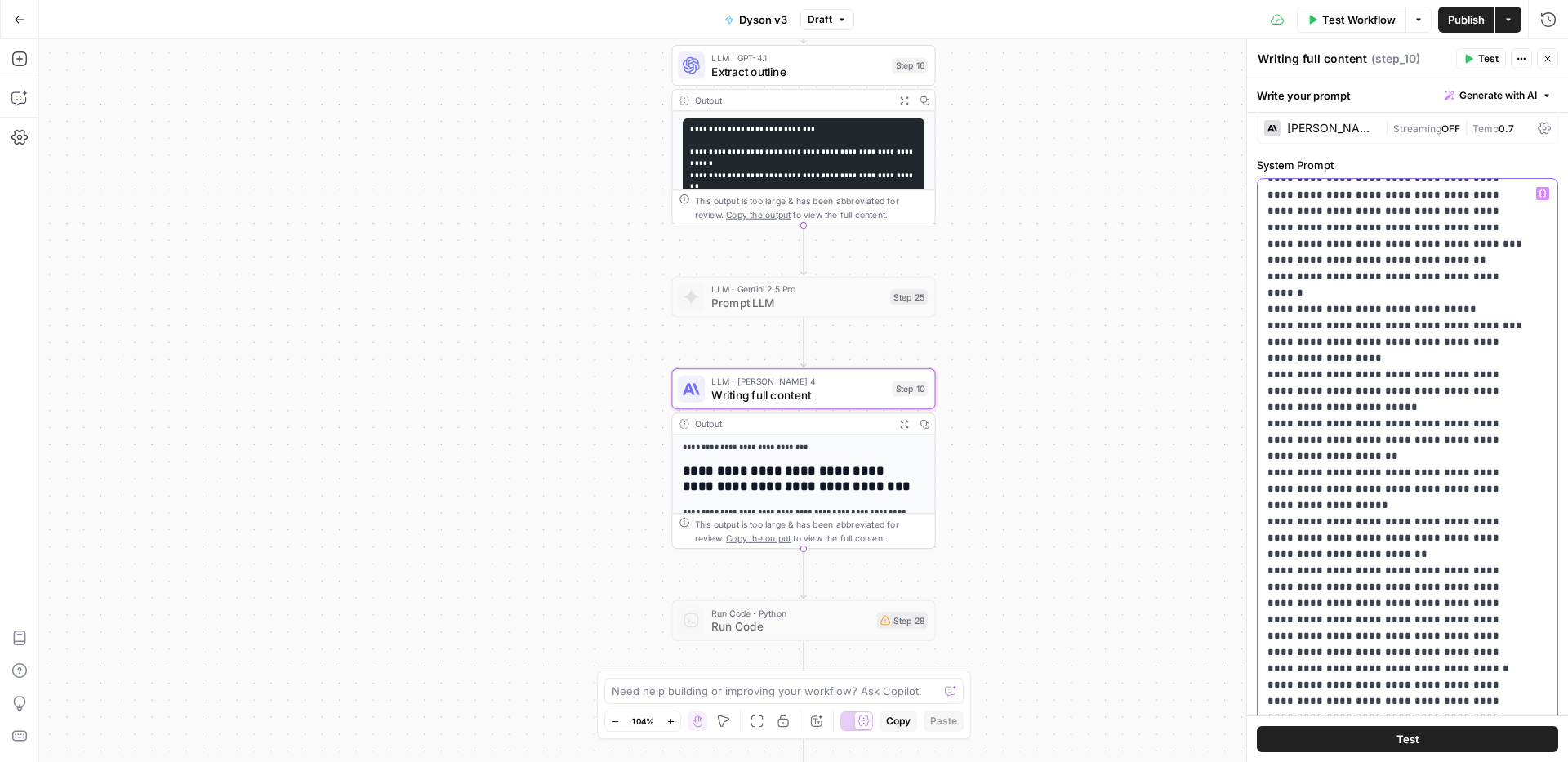
scroll to position [10536, 0]
drag, startPoint x: 1336, startPoint y: 462, endPoint x: 1392, endPoint y: 498, distance: 66.6
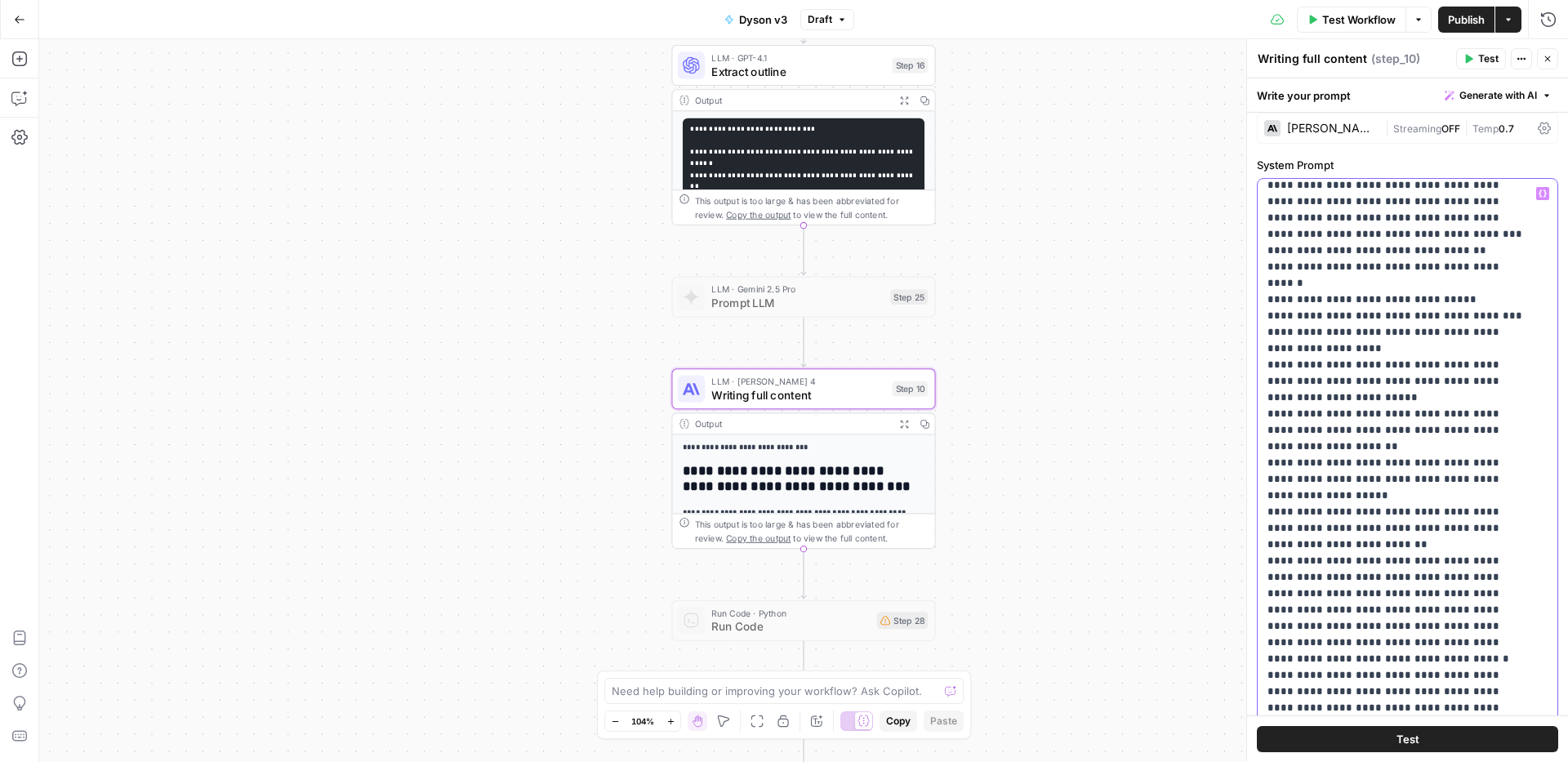
scroll to position [10546, 0]
drag, startPoint x: 1480, startPoint y: 299, endPoint x: 1500, endPoint y: 301, distance: 20.1
drag, startPoint x: 1471, startPoint y: 300, endPoint x: 1362, endPoint y: 295, distance: 109.1
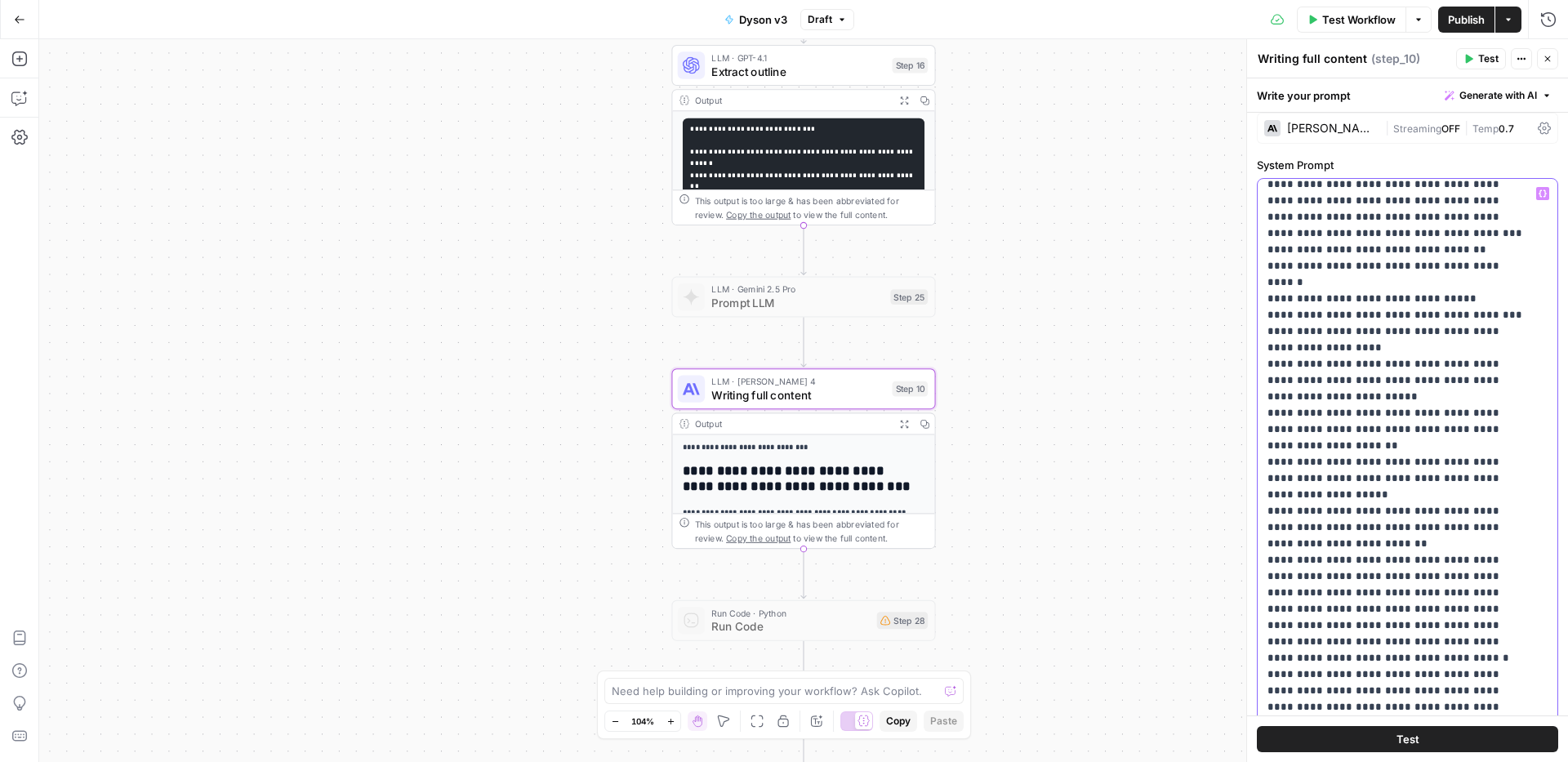
drag, startPoint x: 1297, startPoint y: 316, endPoint x: 1303, endPoint y: 327, distance: 12.5
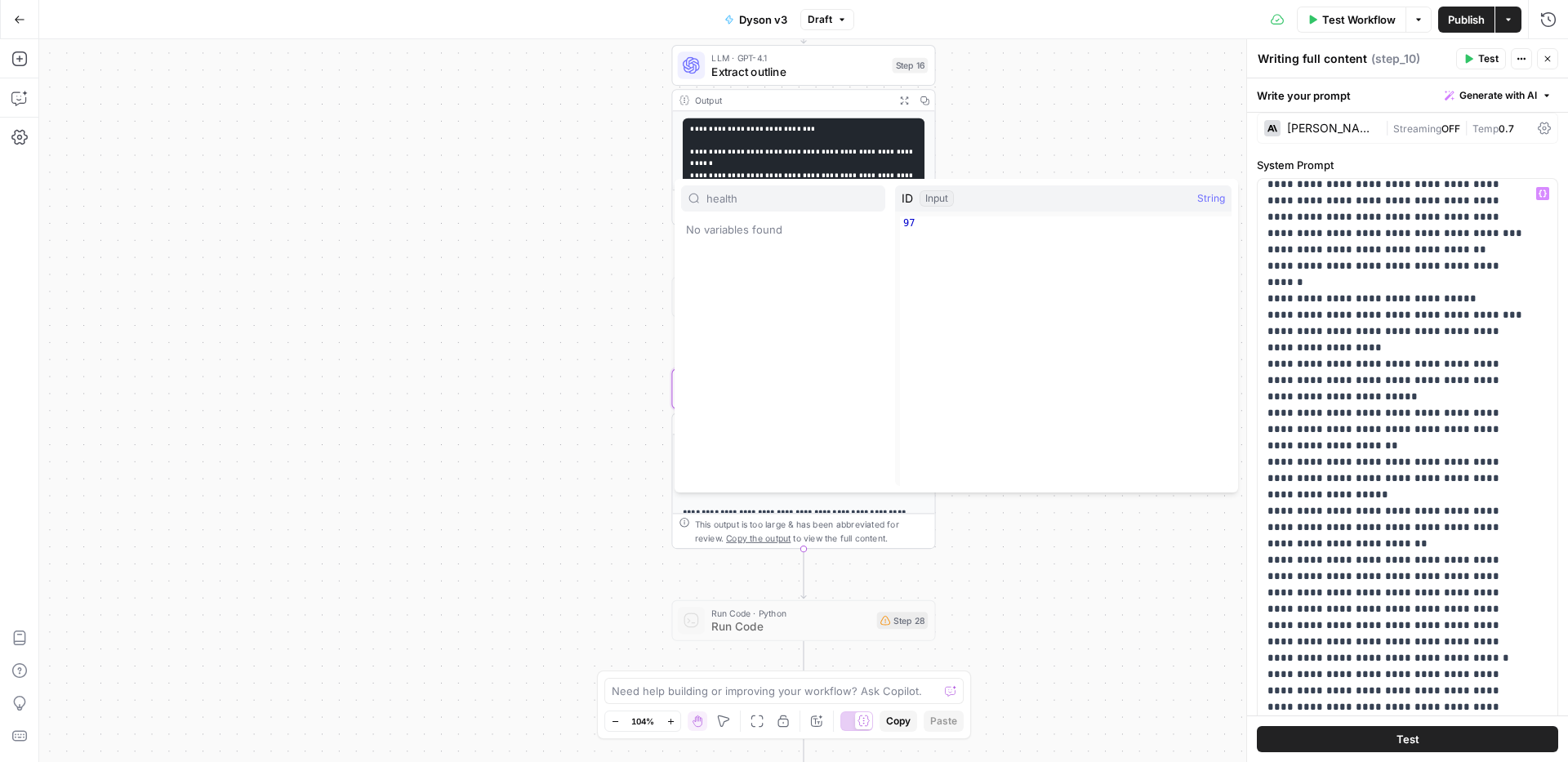
type input "health"
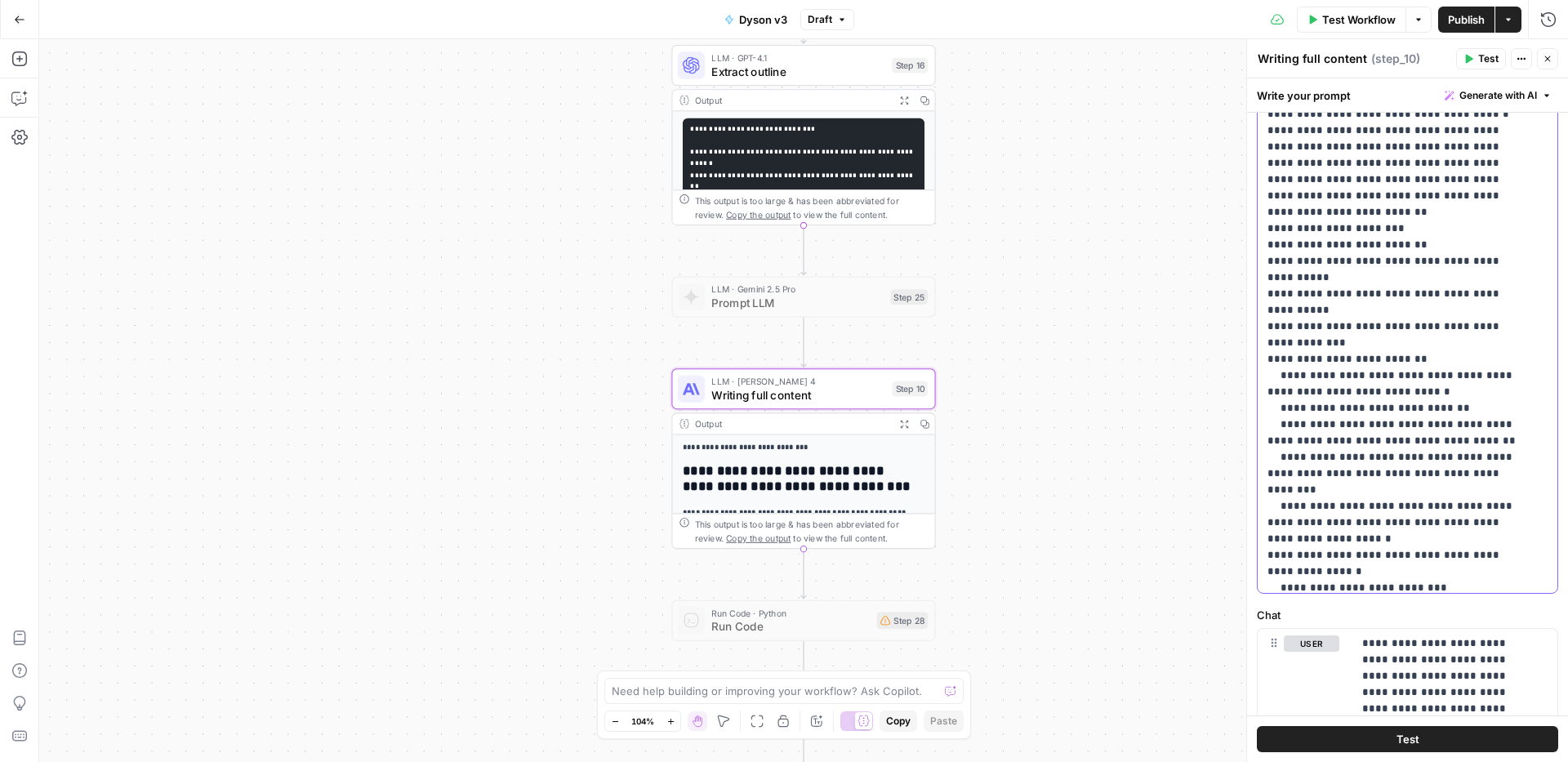
scroll to position [10898, 0]
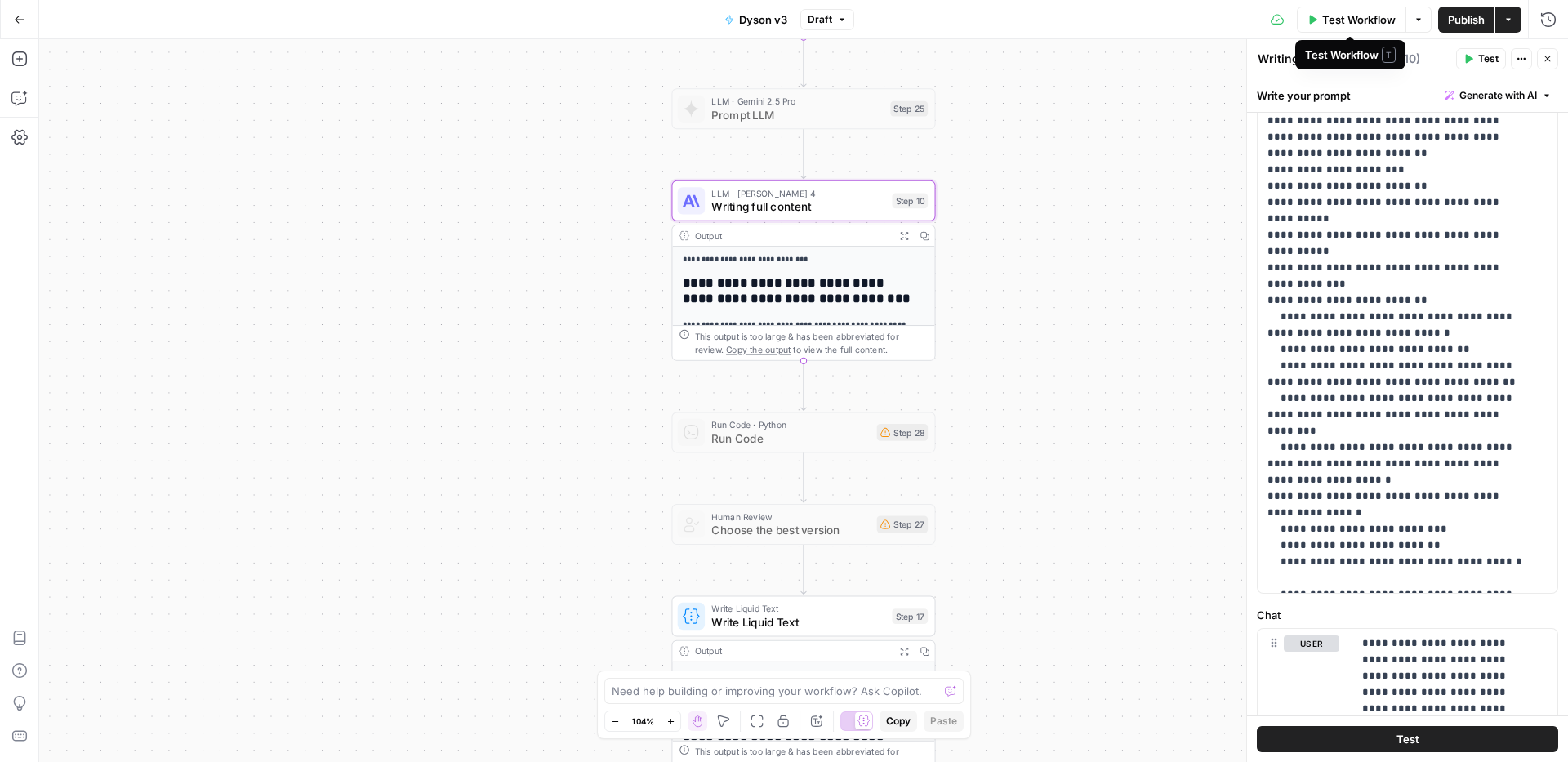
click at [1342, 25] on span "Test Workflow" at bounding box center [1359, 19] width 74 height 16
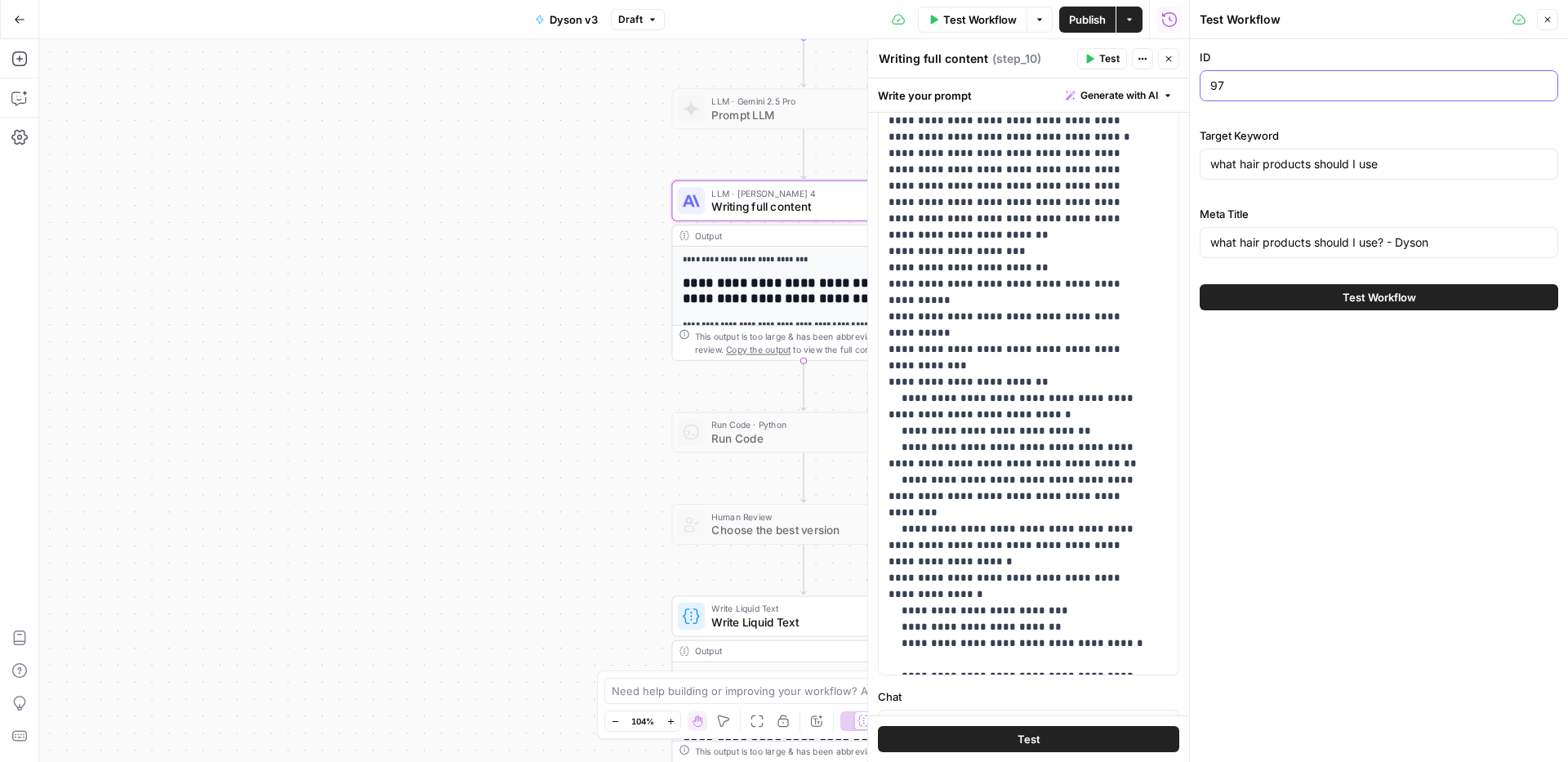
drag, startPoint x: 1277, startPoint y: 91, endPoint x: 1129, endPoint y: 90, distance: 148.0
click at [1129, 90] on body "Haskn New Home Browse Insights Opportunities Your Data Recent Grids [DiliTrust …" at bounding box center [784, 381] width 1568 height 762
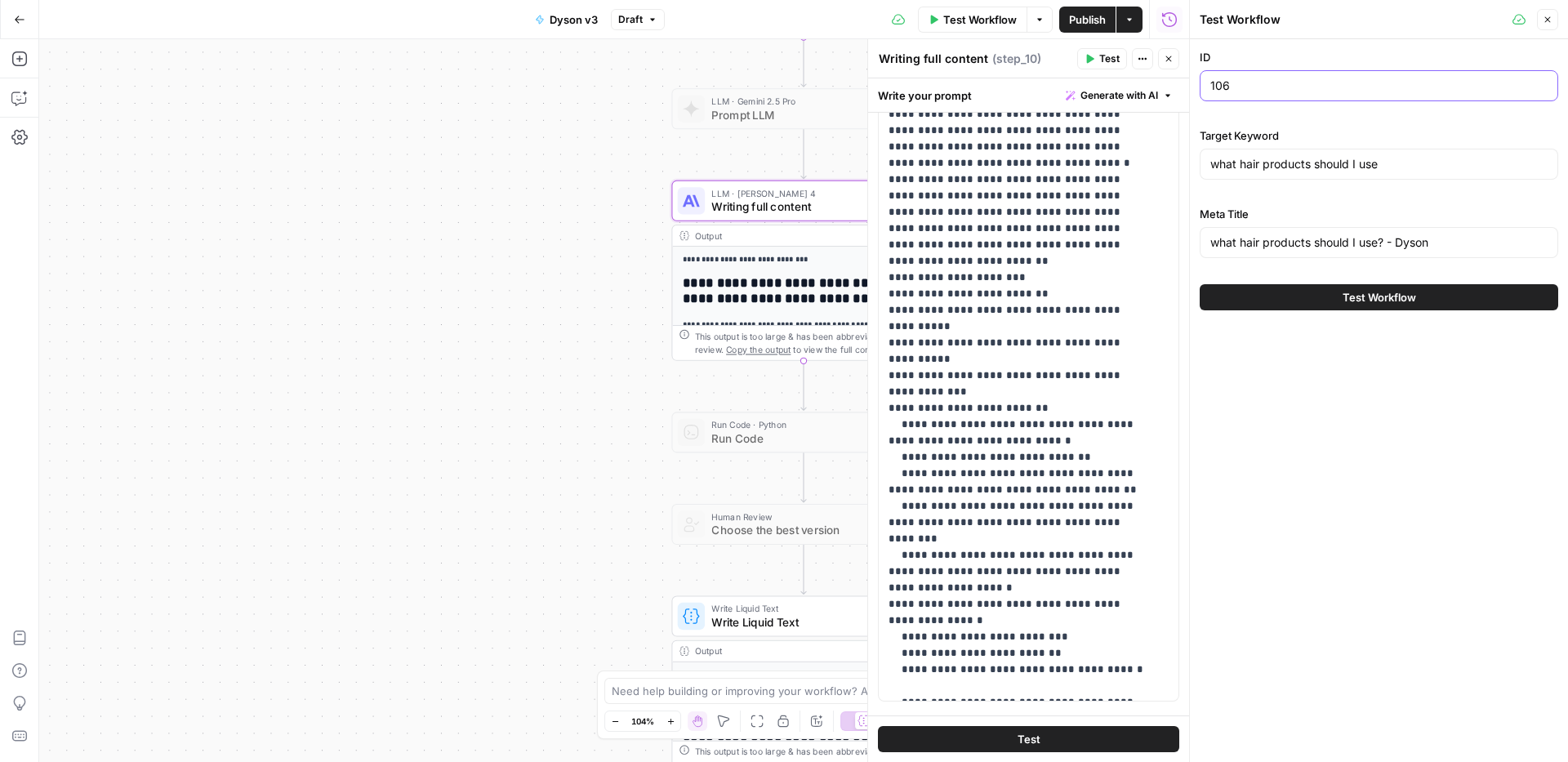
type input "106"
click at [1335, 158] on input "what hair products should I use" at bounding box center [1379, 164] width 338 height 16
click at [1276, 170] on input "what is an" at bounding box center [1379, 164] width 338 height 16
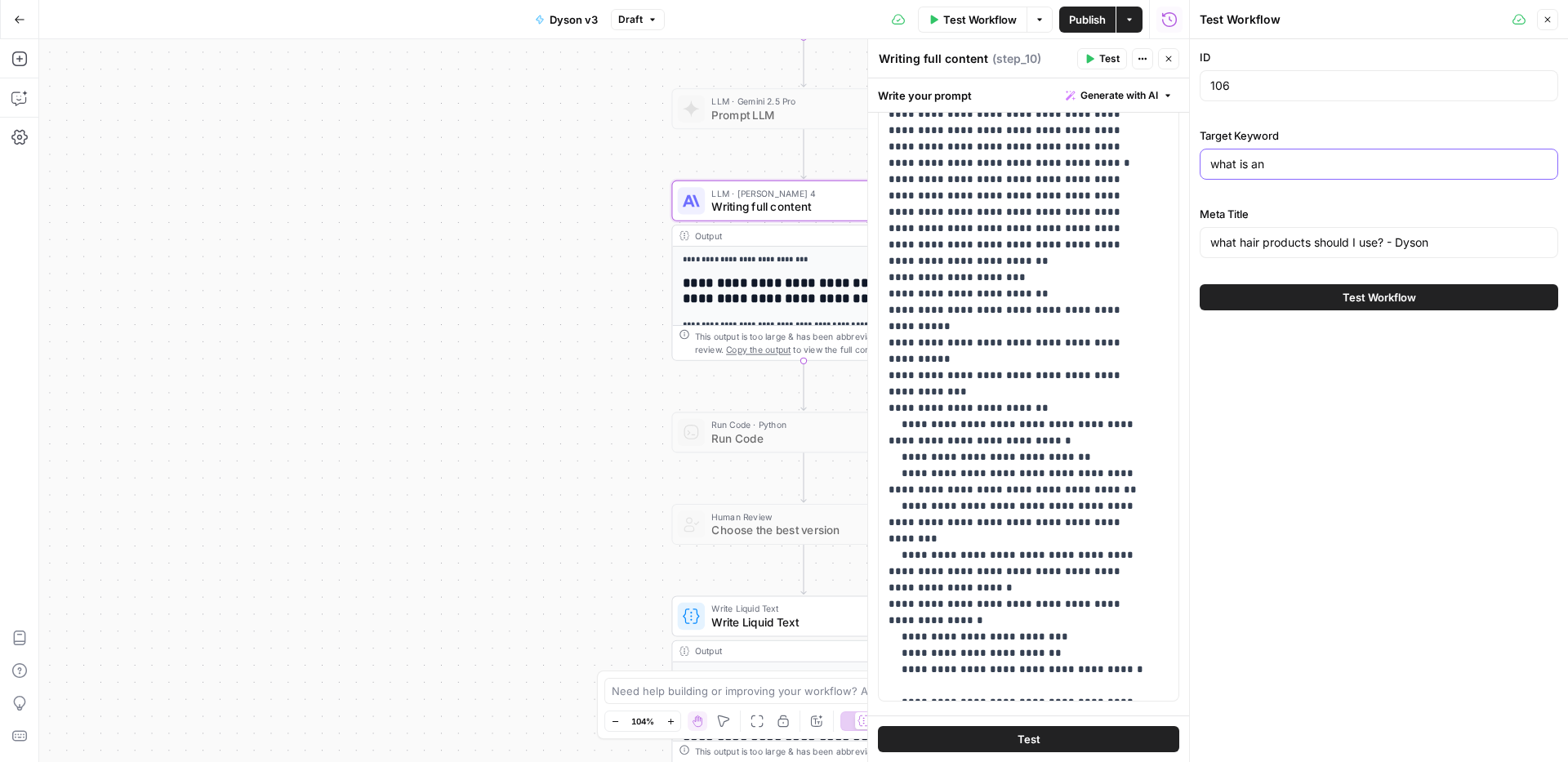
click at [1276, 170] on input "what is an" at bounding box center [1379, 164] width 338 height 16
paste input "air styler"
type input "what is an air styler"
paste input "is an air styler"
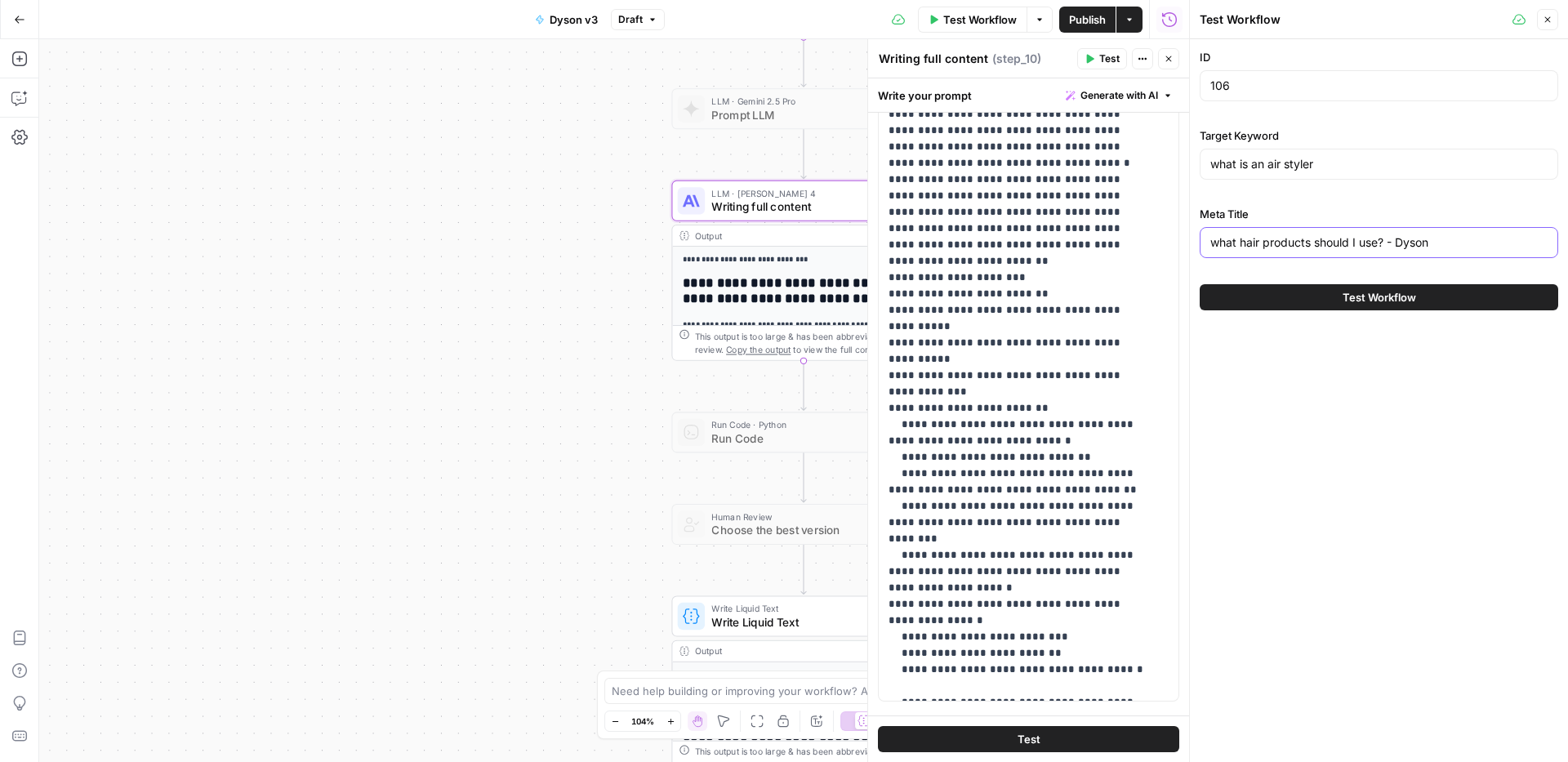
drag, startPoint x: 1384, startPoint y: 240, endPoint x: 1118, endPoint y: 224, distance: 266.5
click at [1152, 243] on body "Haskn New Home Browse Insights Opportunities Your Data Recent Grids [DiliTrust …" at bounding box center [784, 381] width 1568 height 762
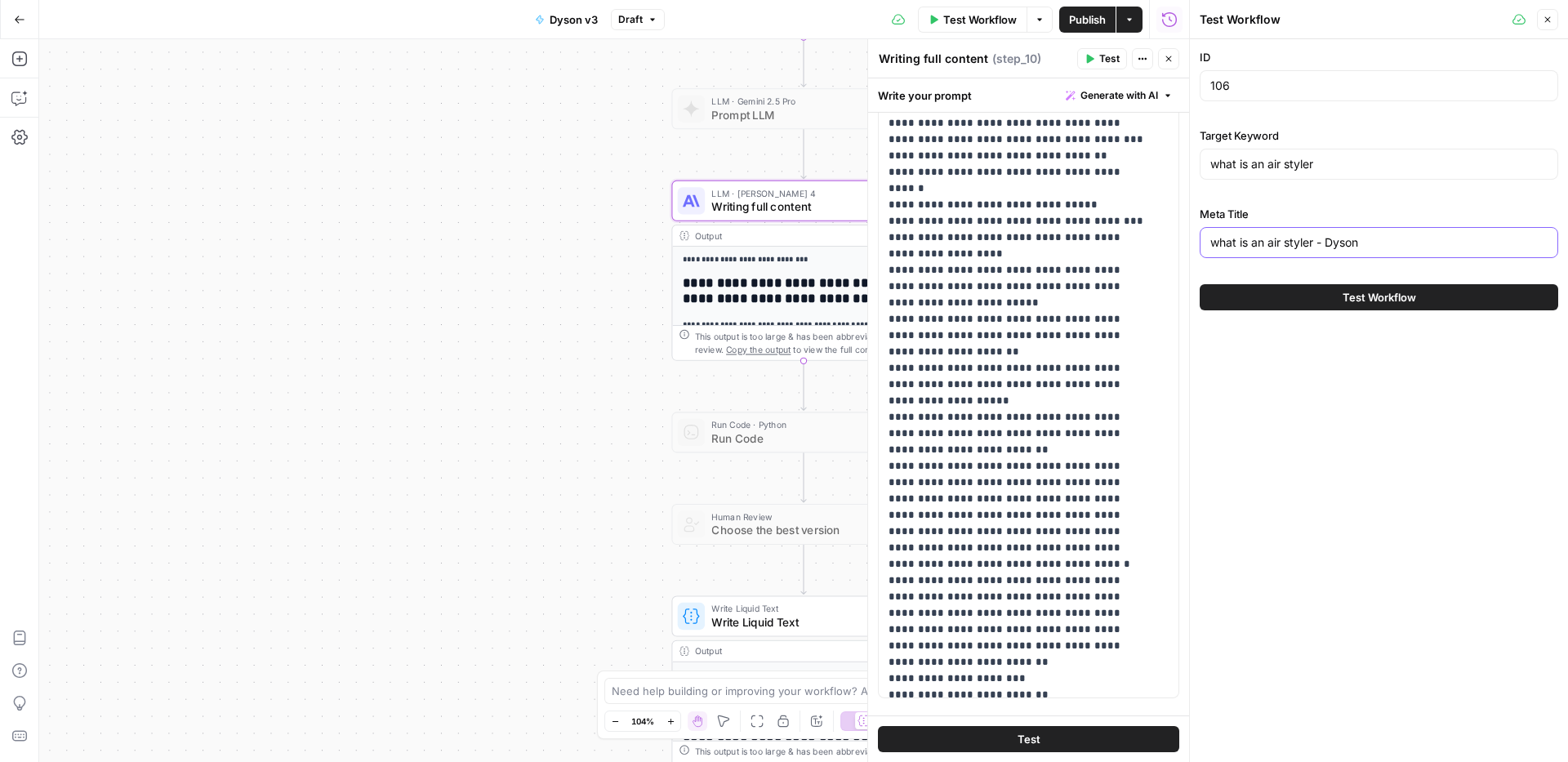
scroll to position [10475, 0]
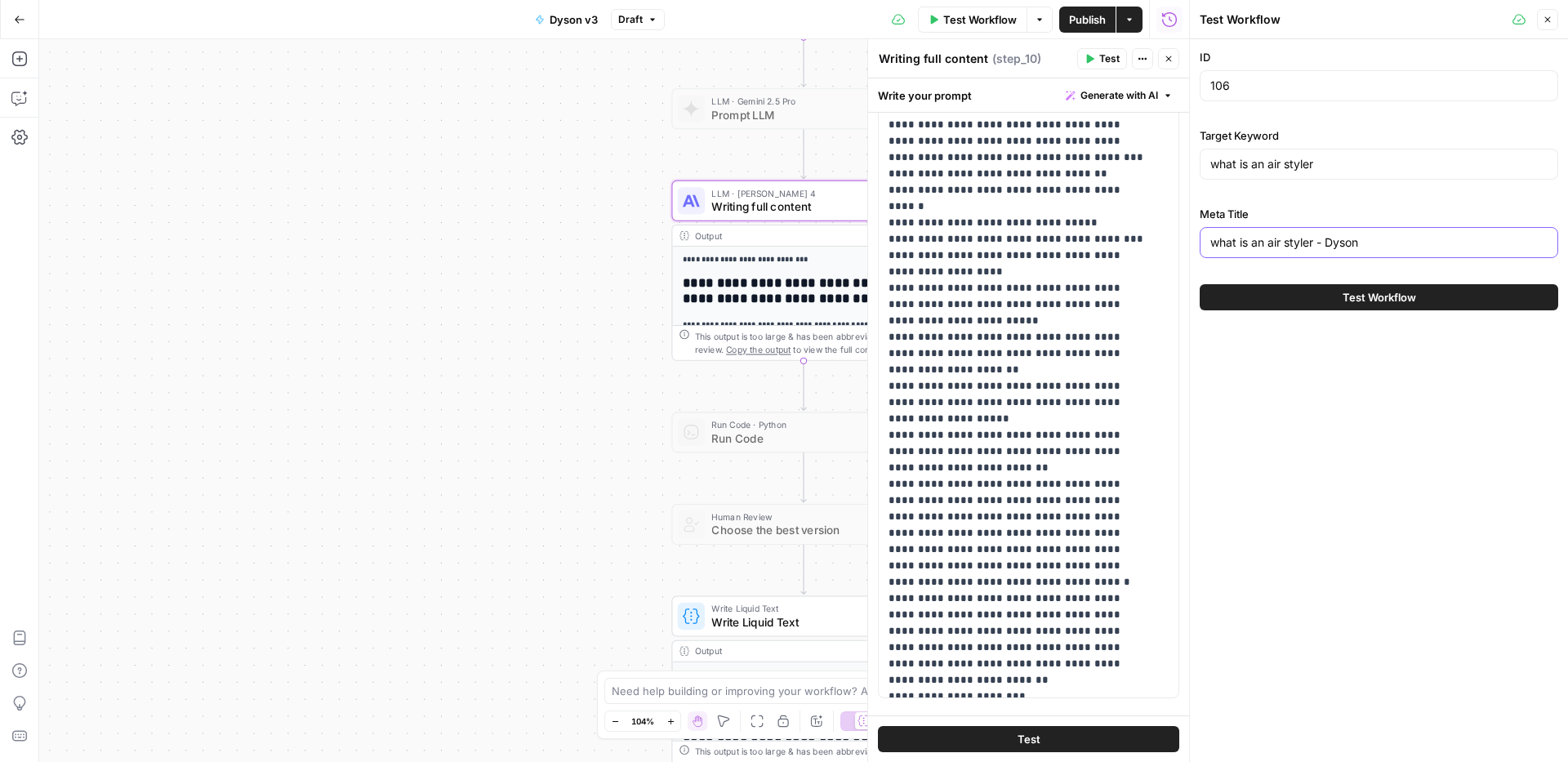
type input "what is an air styler - Dyson"
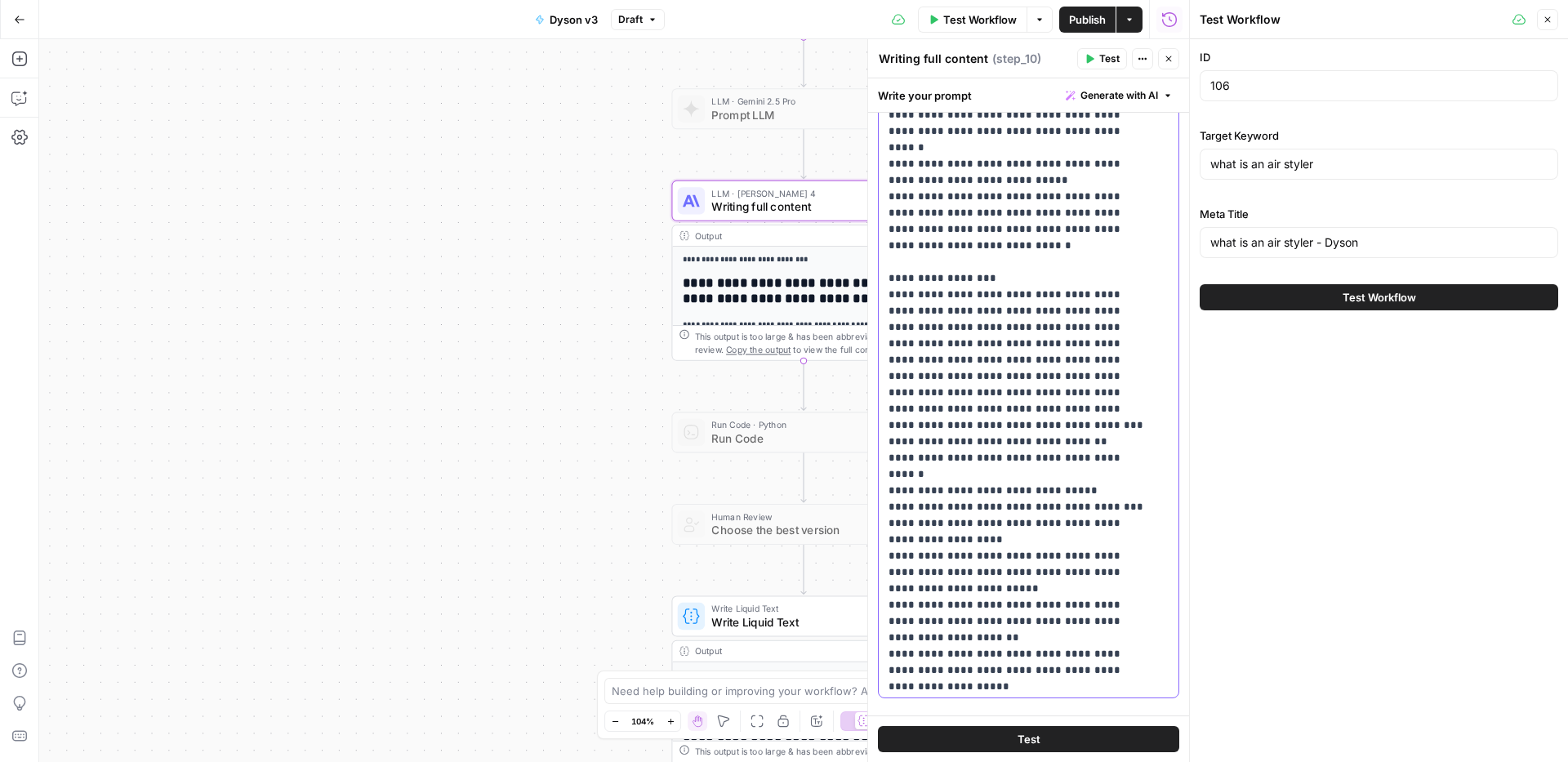
scroll to position [10201, 0]
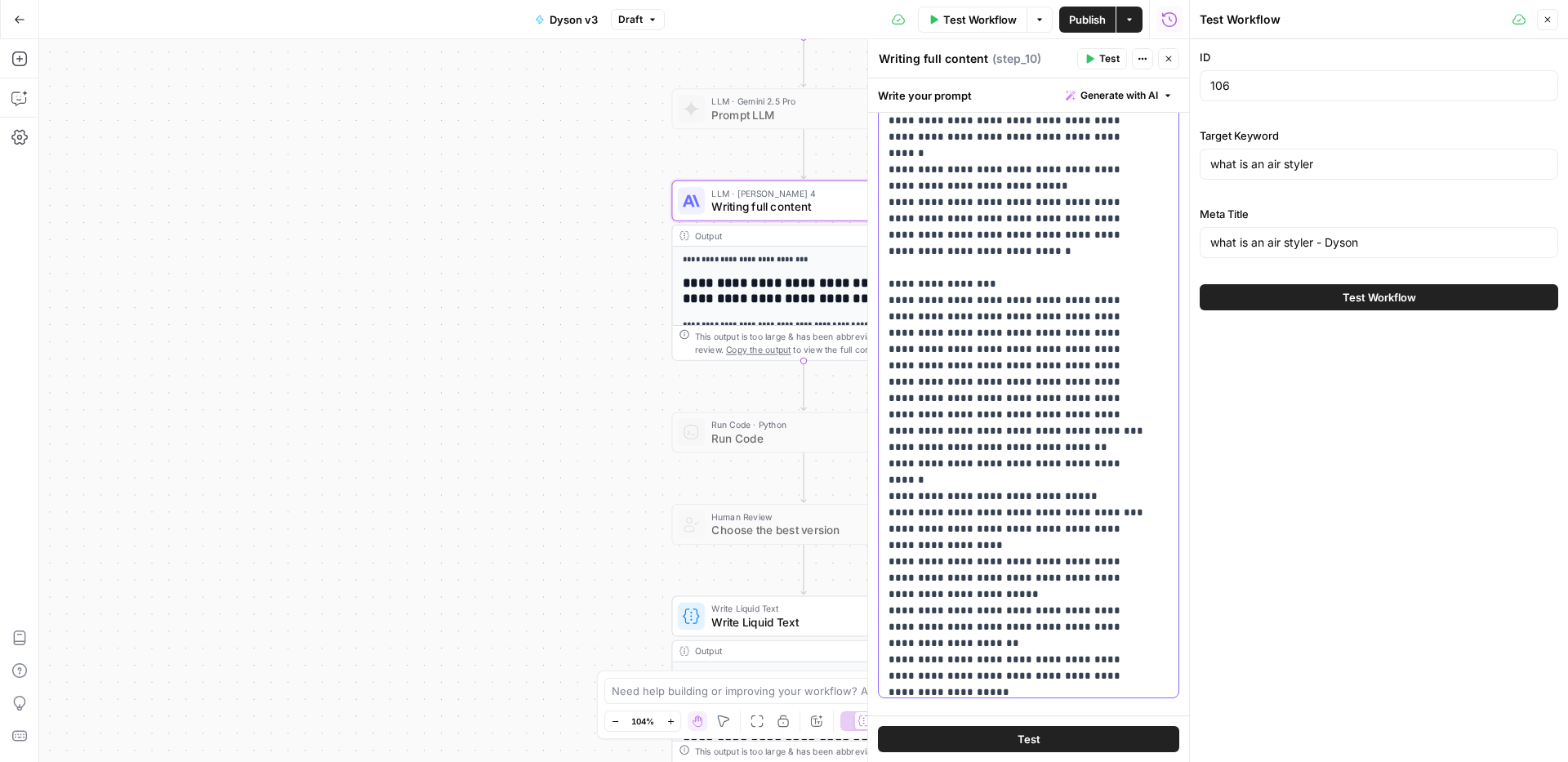
drag, startPoint x: 904, startPoint y: 268, endPoint x: 894, endPoint y: 270, distance: 10.2
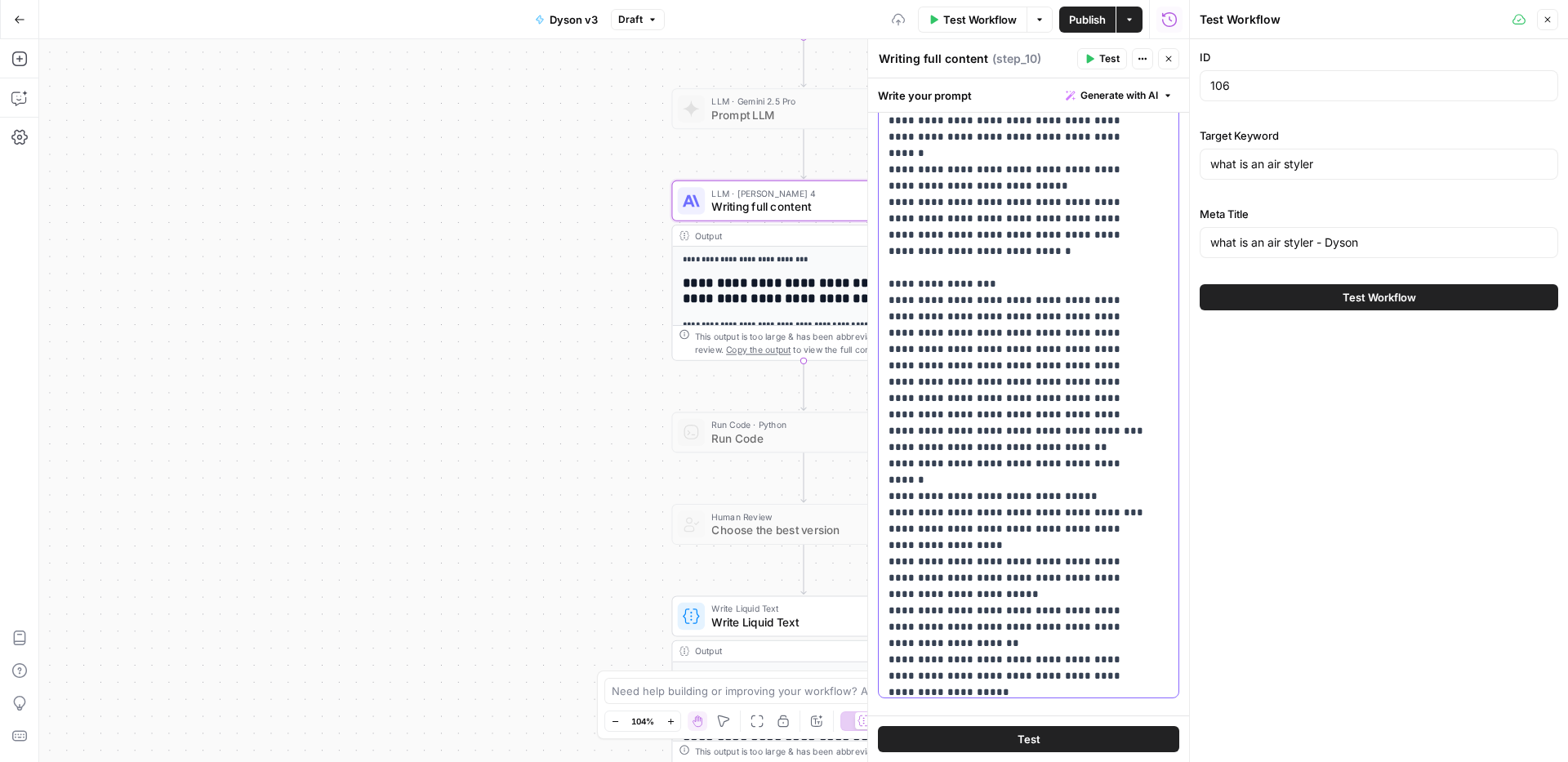
drag, startPoint x: 899, startPoint y: 387, endPoint x: 870, endPoint y: 387, distance: 29.0
click at [870, 387] on div "**********" at bounding box center [1029, 400] width 322 height 723
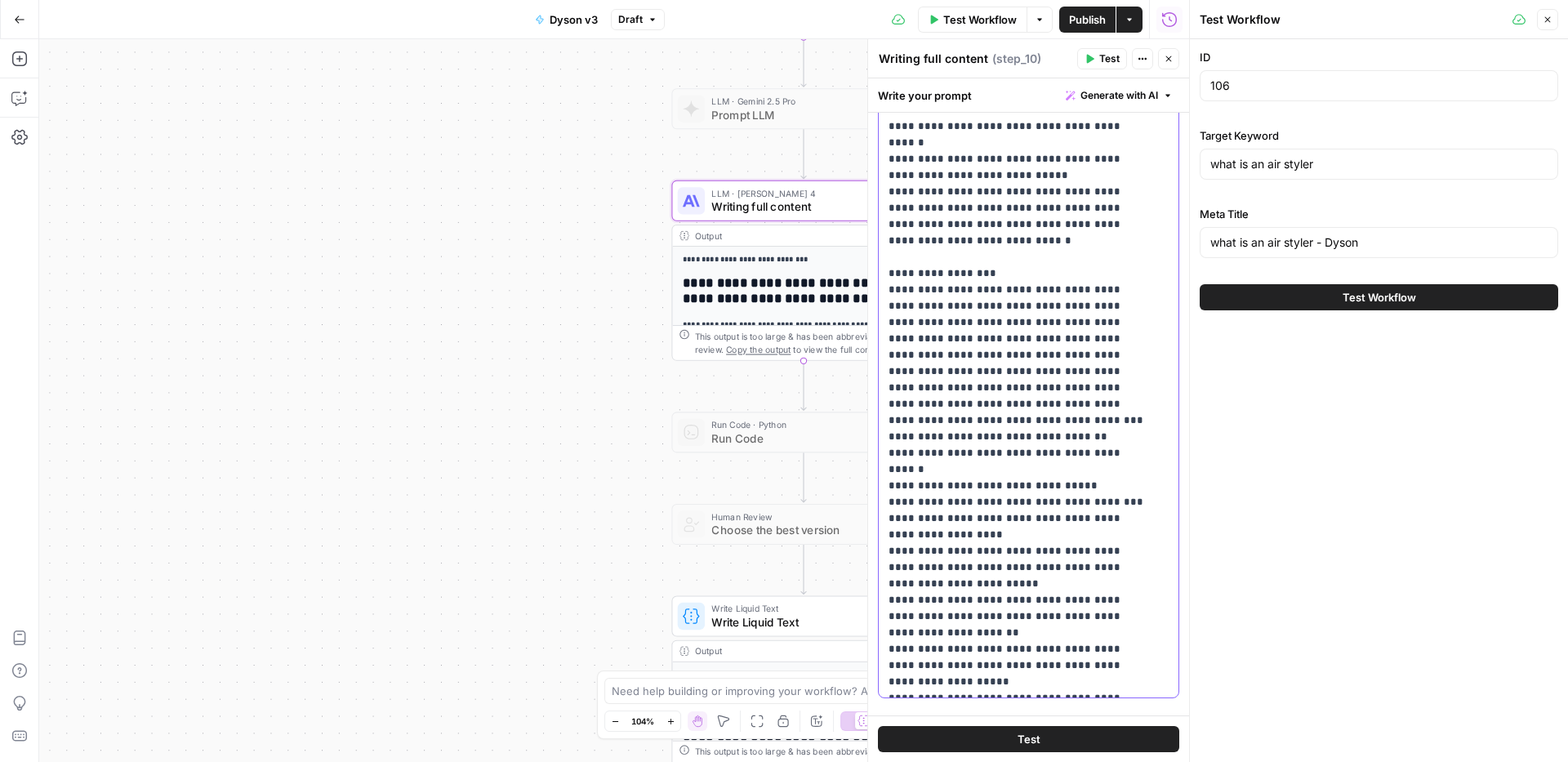
scroll to position [9580, 0]
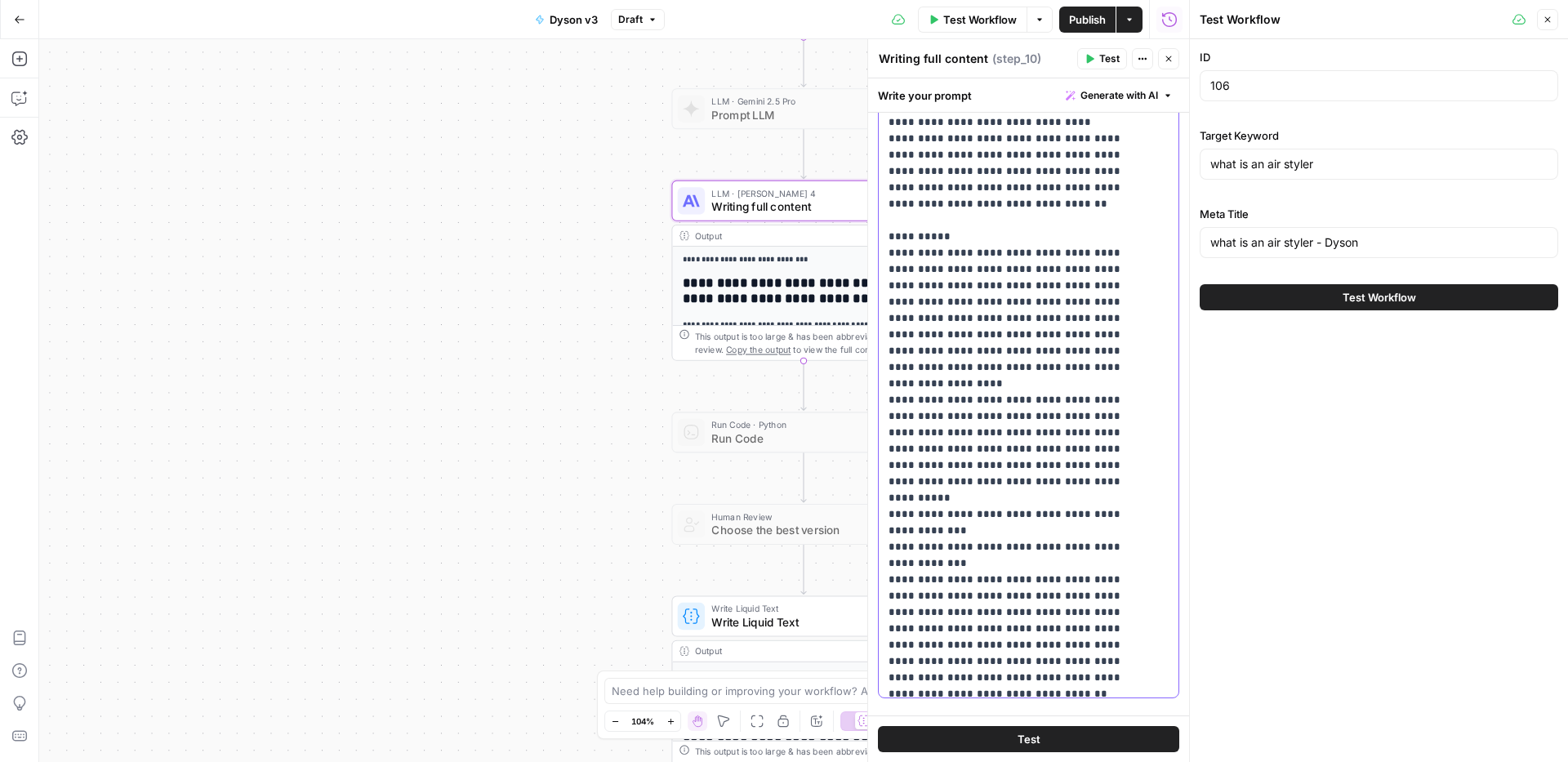
drag, startPoint x: 927, startPoint y: 249, endPoint x: 890, endPoint y: 237, distance: 38.9
click at [1335, 166] on input "what is an air styler" at bounding box center [1379, 164] width 338 height 16
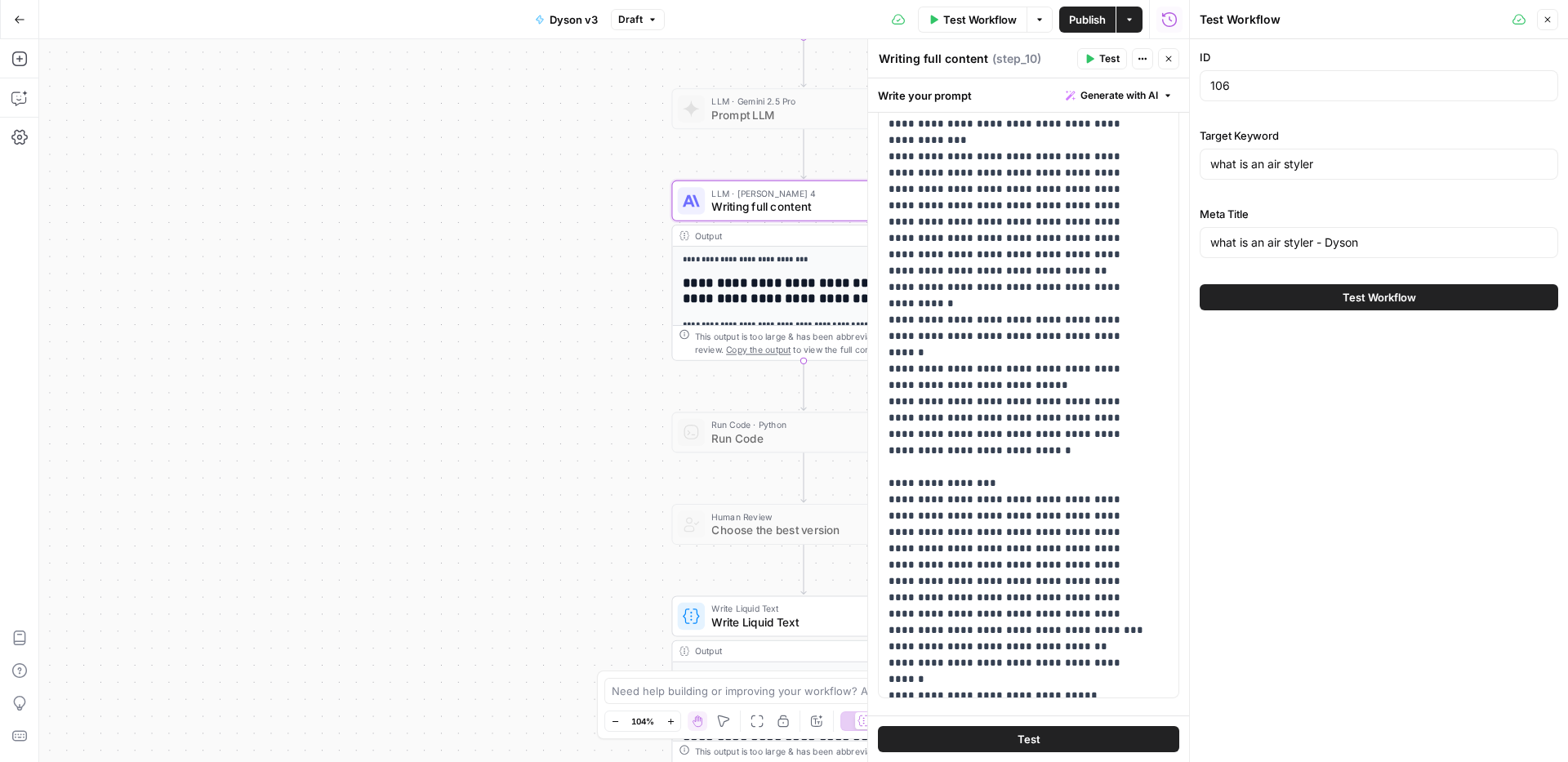
scroll to position [10003, 0]
drag, startPoint x: 945, startPoint y: 499, endPoint x: 875, endPoint y: 501, distance: 70.0
click at [875, 501] on div "**********" at bounding box center [1029, 400] width 322 height 723
drag, startPoint x: 944, startPoint y: 499, endPoint x: 930, endPoint y: 499, distance: 14.0
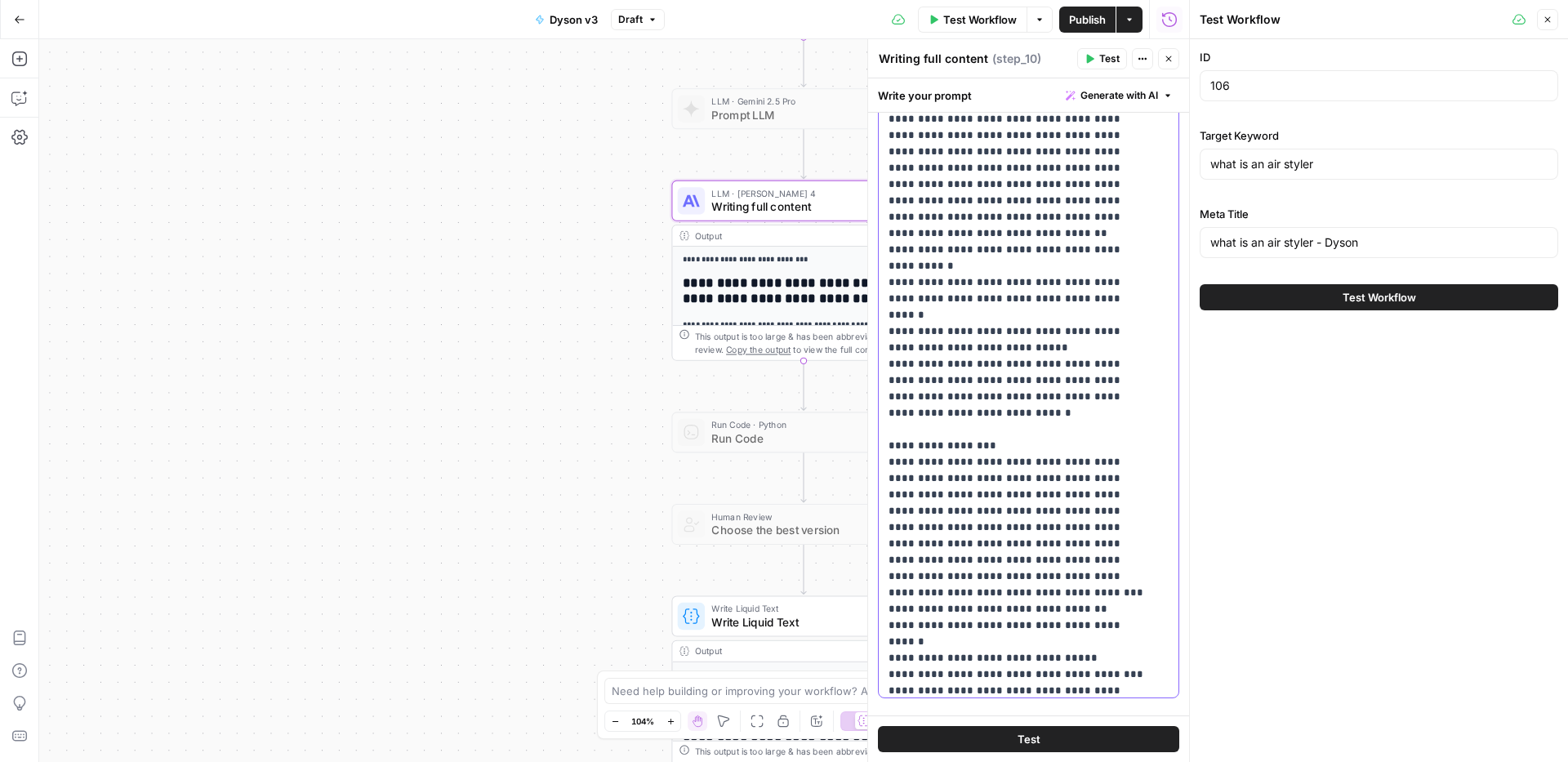
scroll to position [10064, 0]
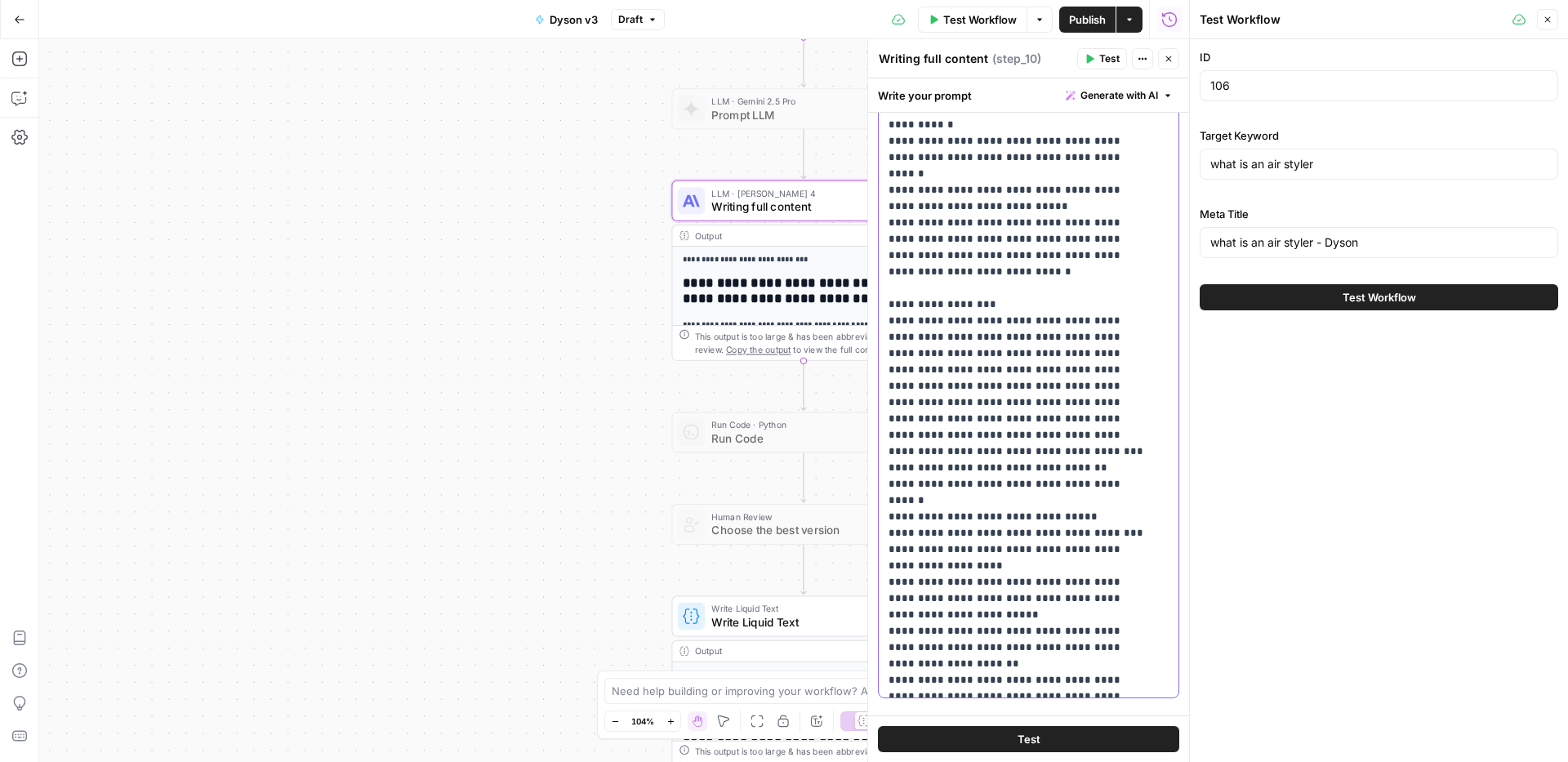
scroll to position [10210, 0]
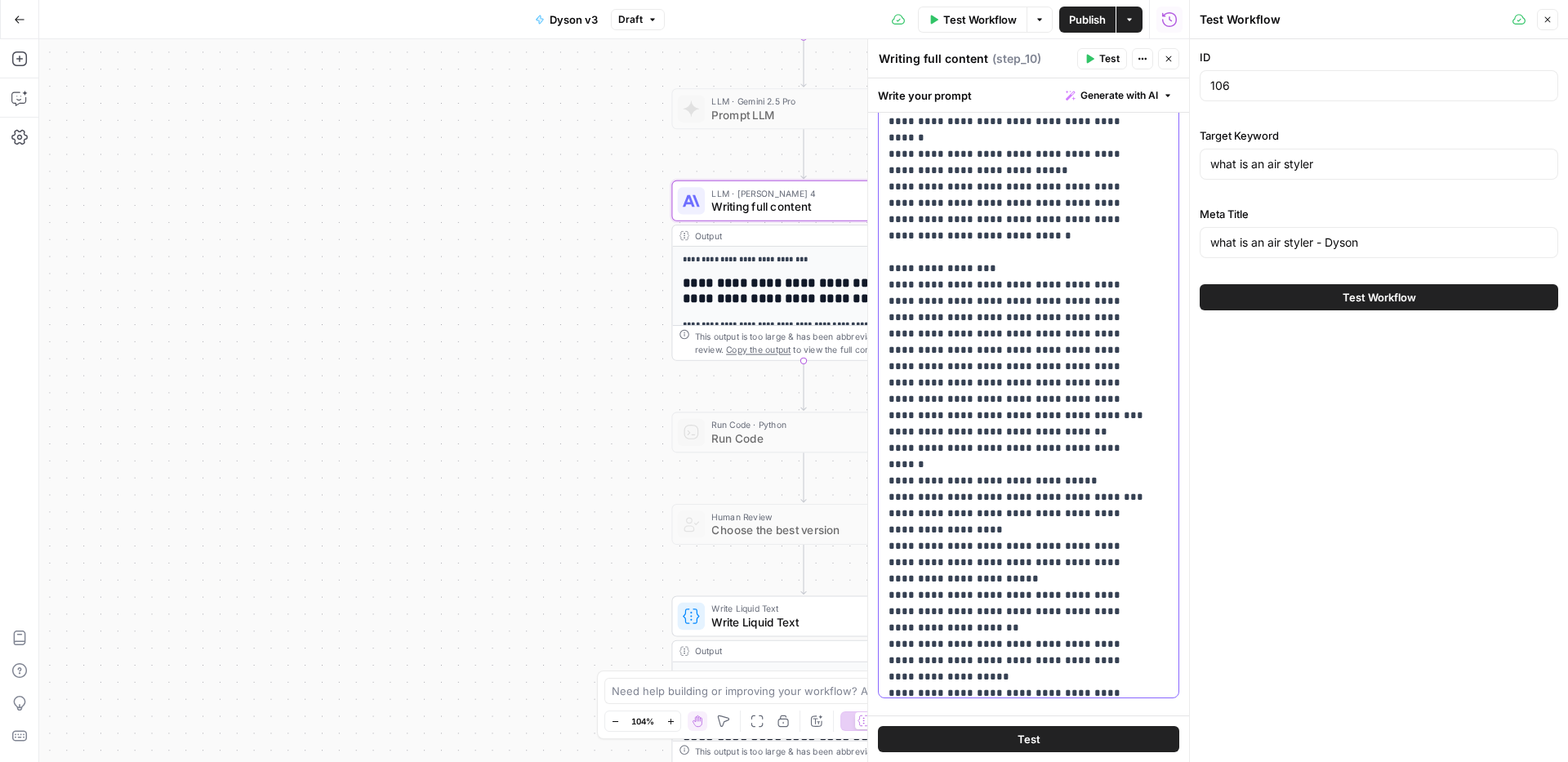
scroll to position [10226, 0]
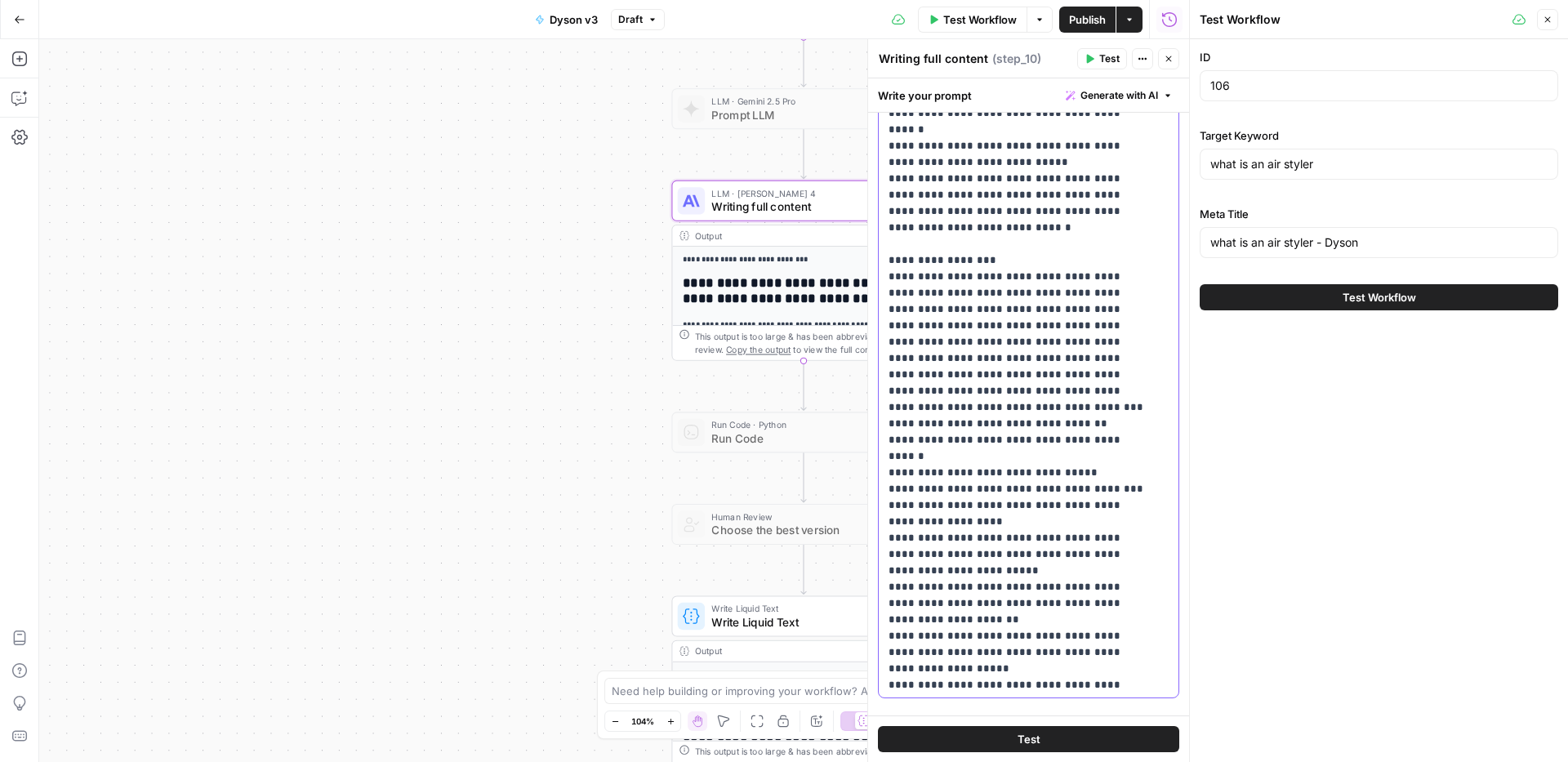
drag, startPoint x: 899, startPoint y: 406, endPoint x: 884, endPoint y: 405, distance: 15.0
click at [884, 405] on div "**********" at bounding box center [1023, 365] width 288 height 666
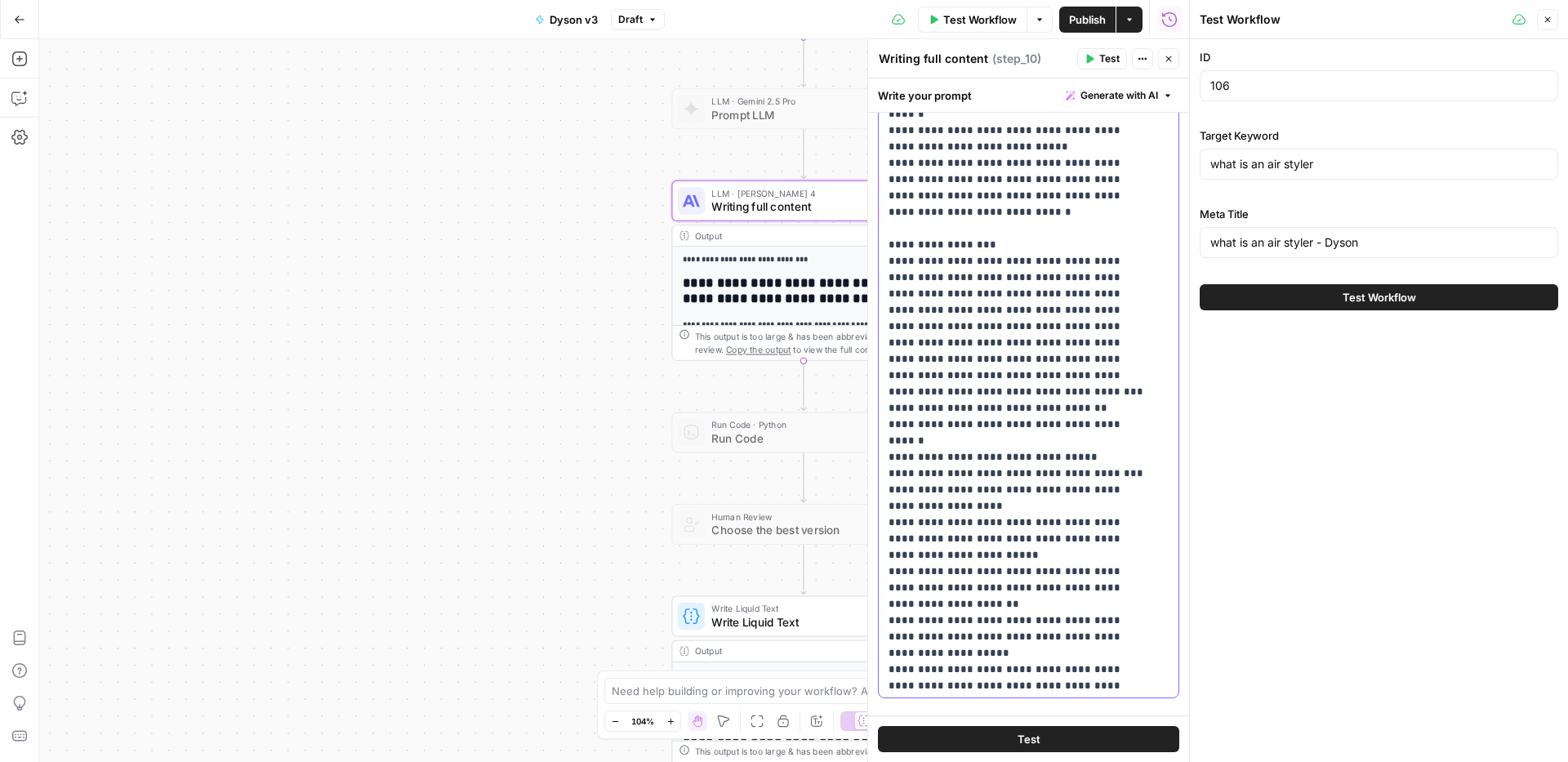
scroll to position [10258, 0]
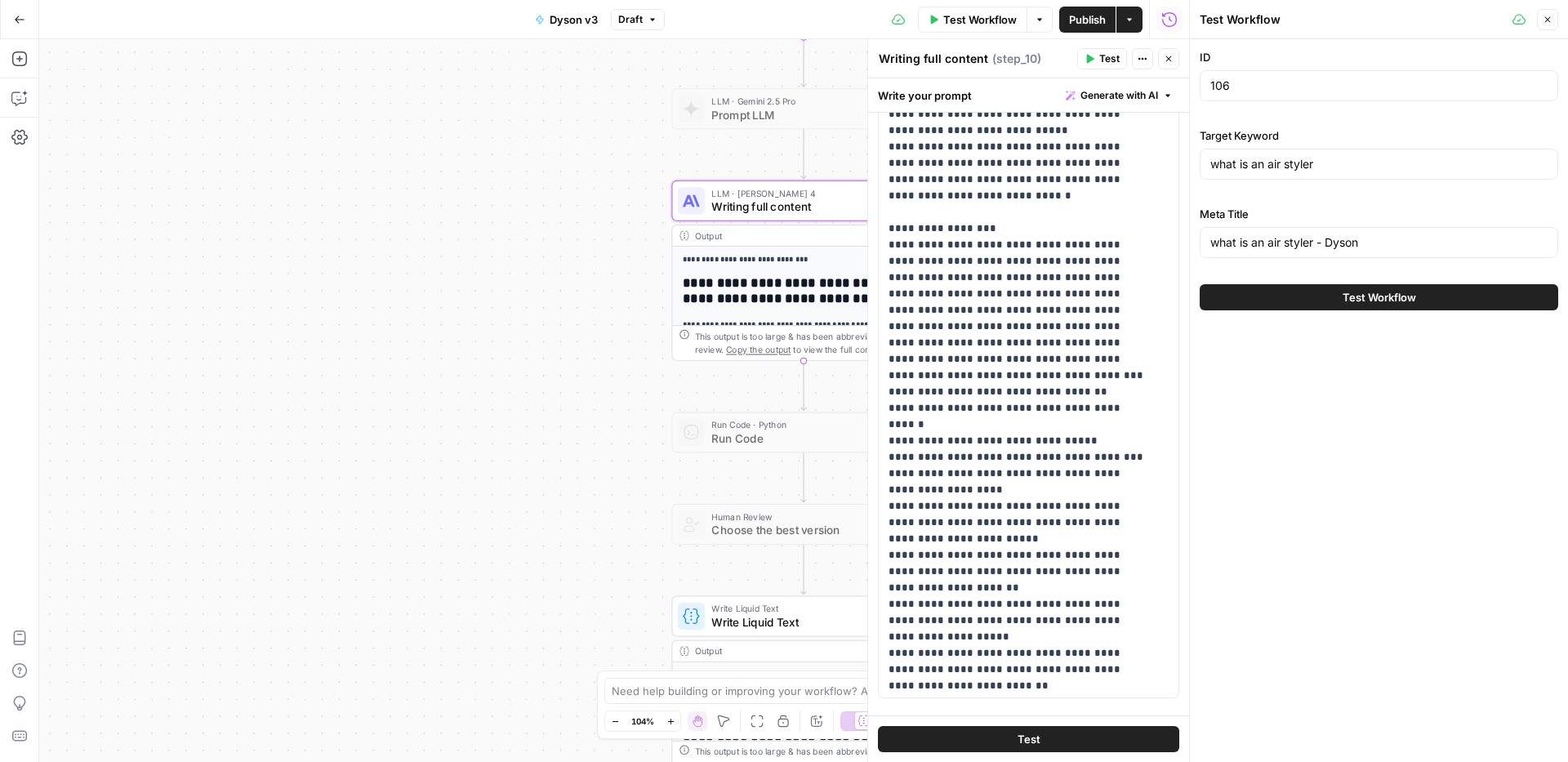
click at [1287, 298] on button "Test Workflow" at bounding box center [1379, 297] width 359 height 26
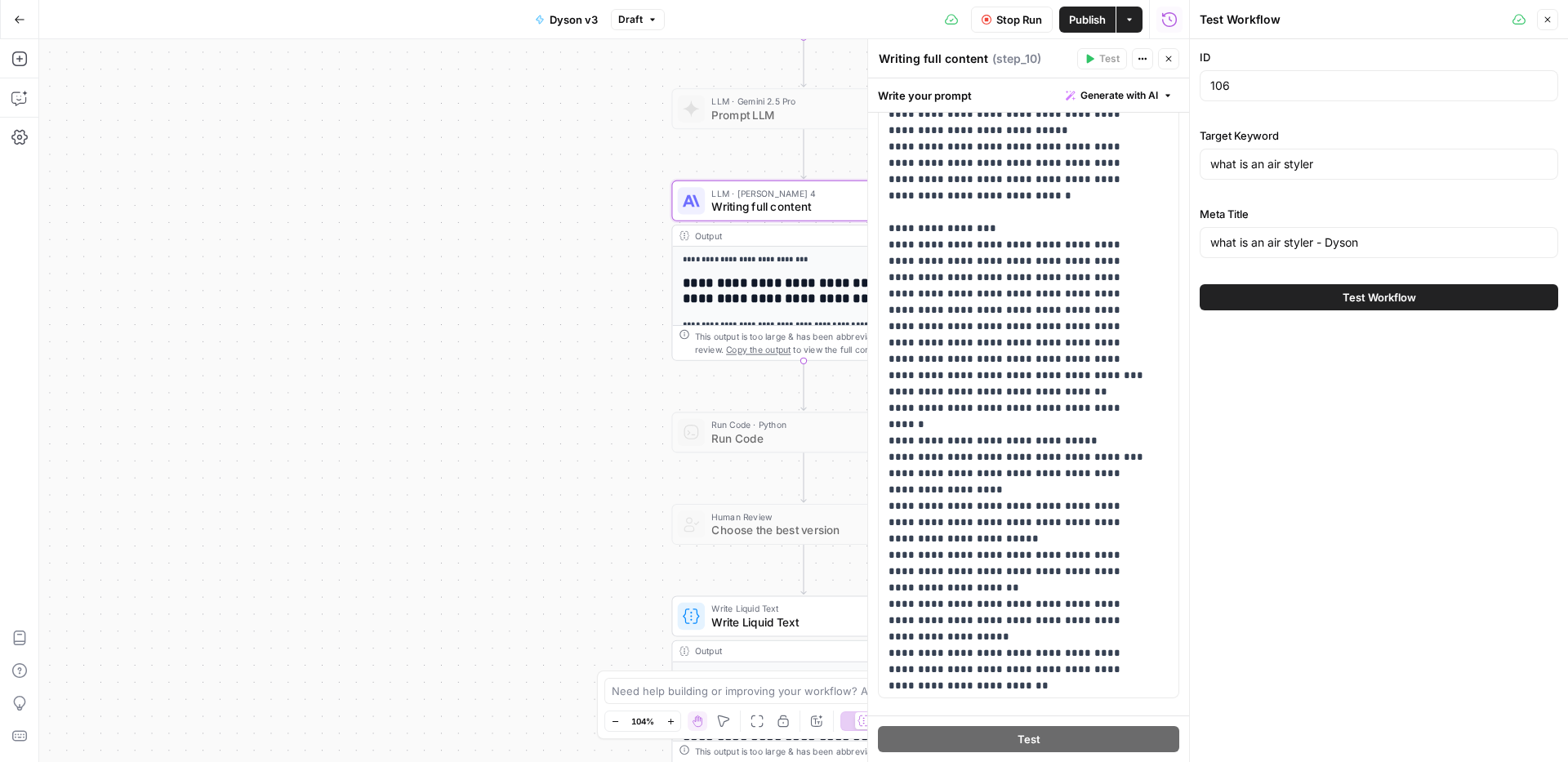
scroll to position [10260, 0]
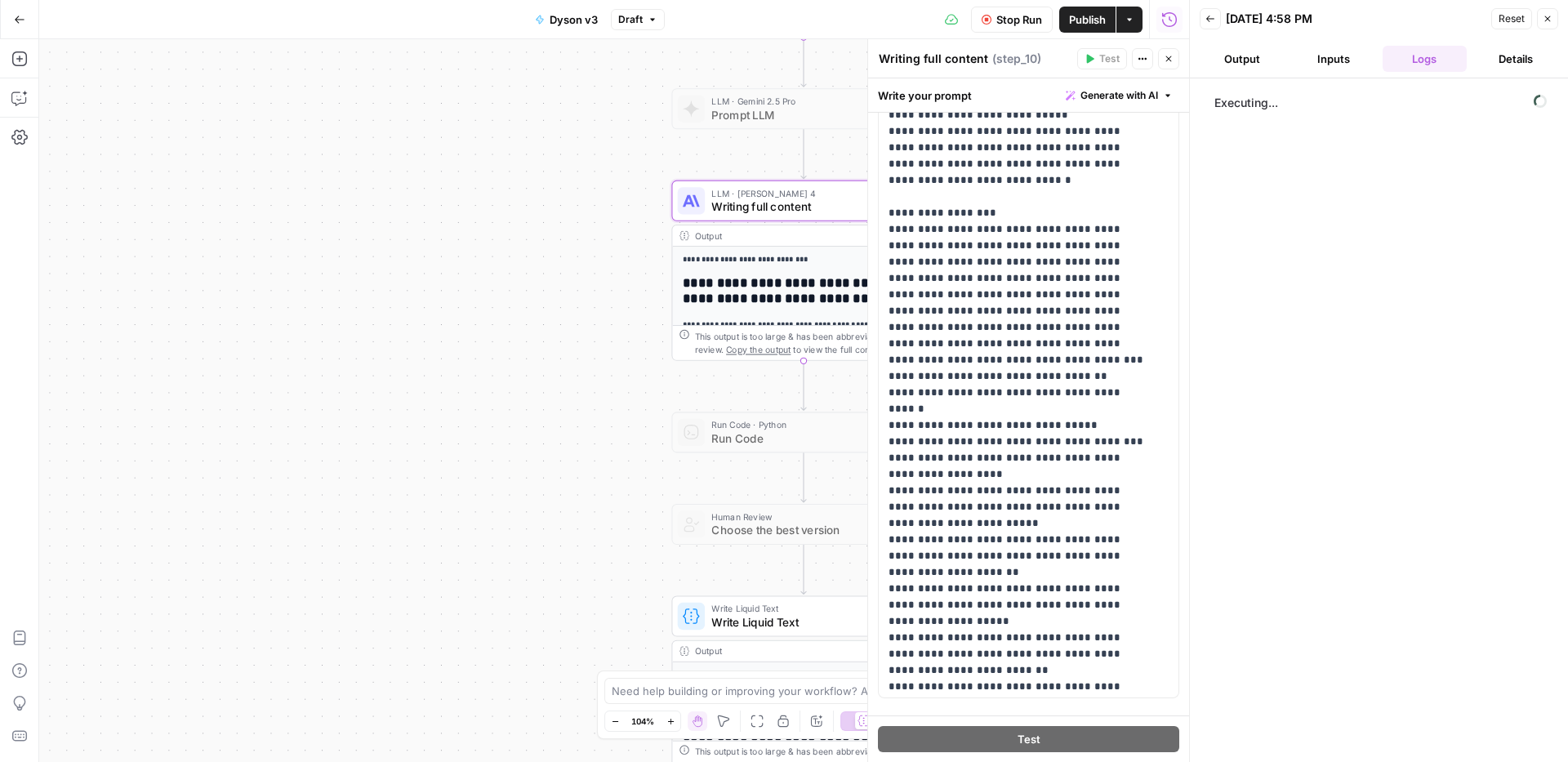
scroll to position [10285, 0]
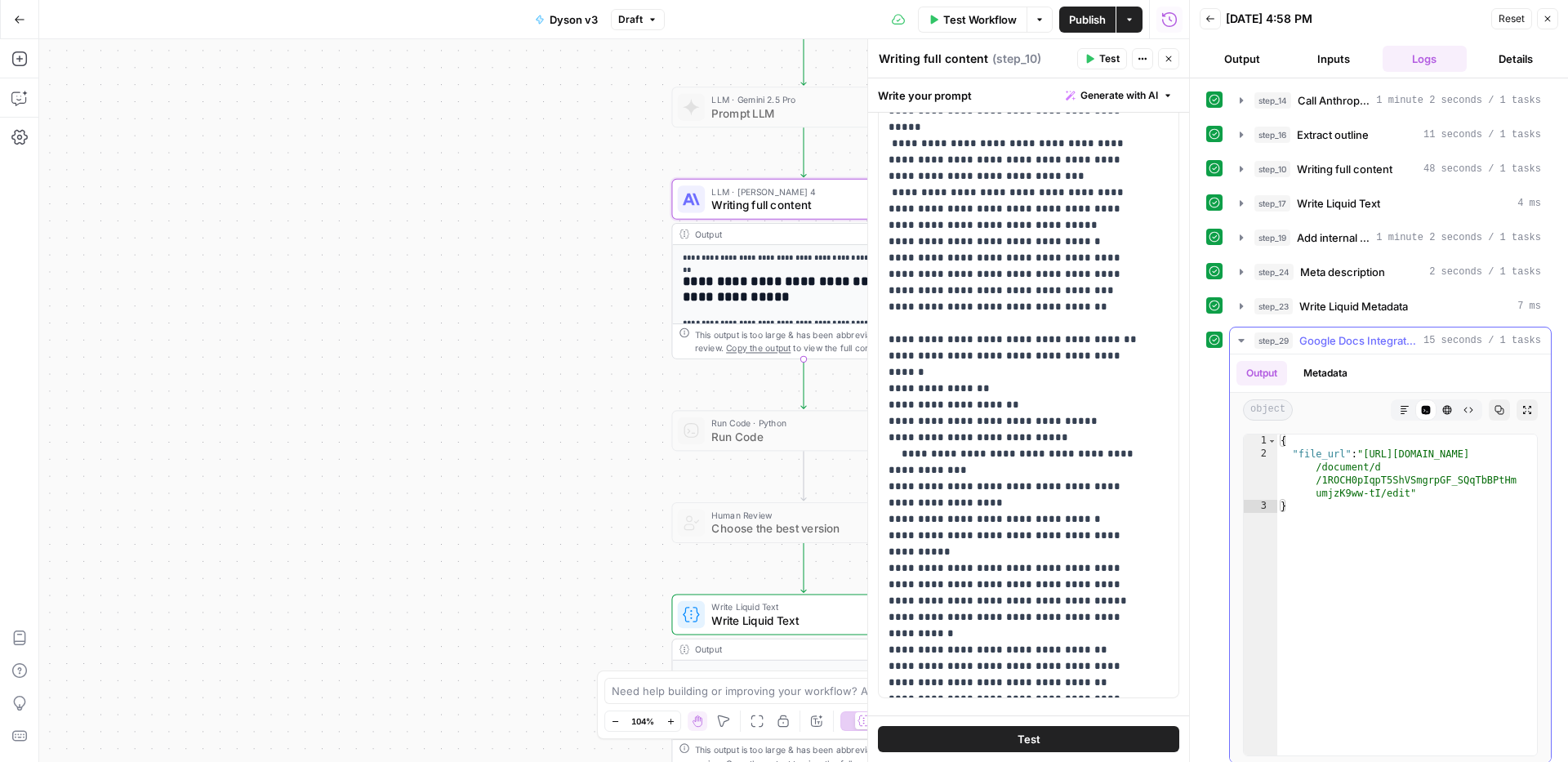
type textarea "**********"
drag, startPoint x: 1369, startPoint y: 457, endPoint x: 1413, endPoint y: 491, distance: 55.6
click at [1413, 491] on div "{ "file_url" : "https://docs.google.com /document/d /1ROCH0pIqpT5ShVSmgrpGF_SQq…" at bounding box center [1407, 608] width 260 height 347
click at [1382, 465] on div "{ "file_url" : "https://docs.google.com /document/d /1ROCH0pIqpT5ShVSmgrpGF_SQq…" at bounding box center [1407, 608] width 260 height 347
drag, startPoint x: 1369, startPoint y: 455, endPoint x: 1409, endPoint y: 494, distance: 55.9
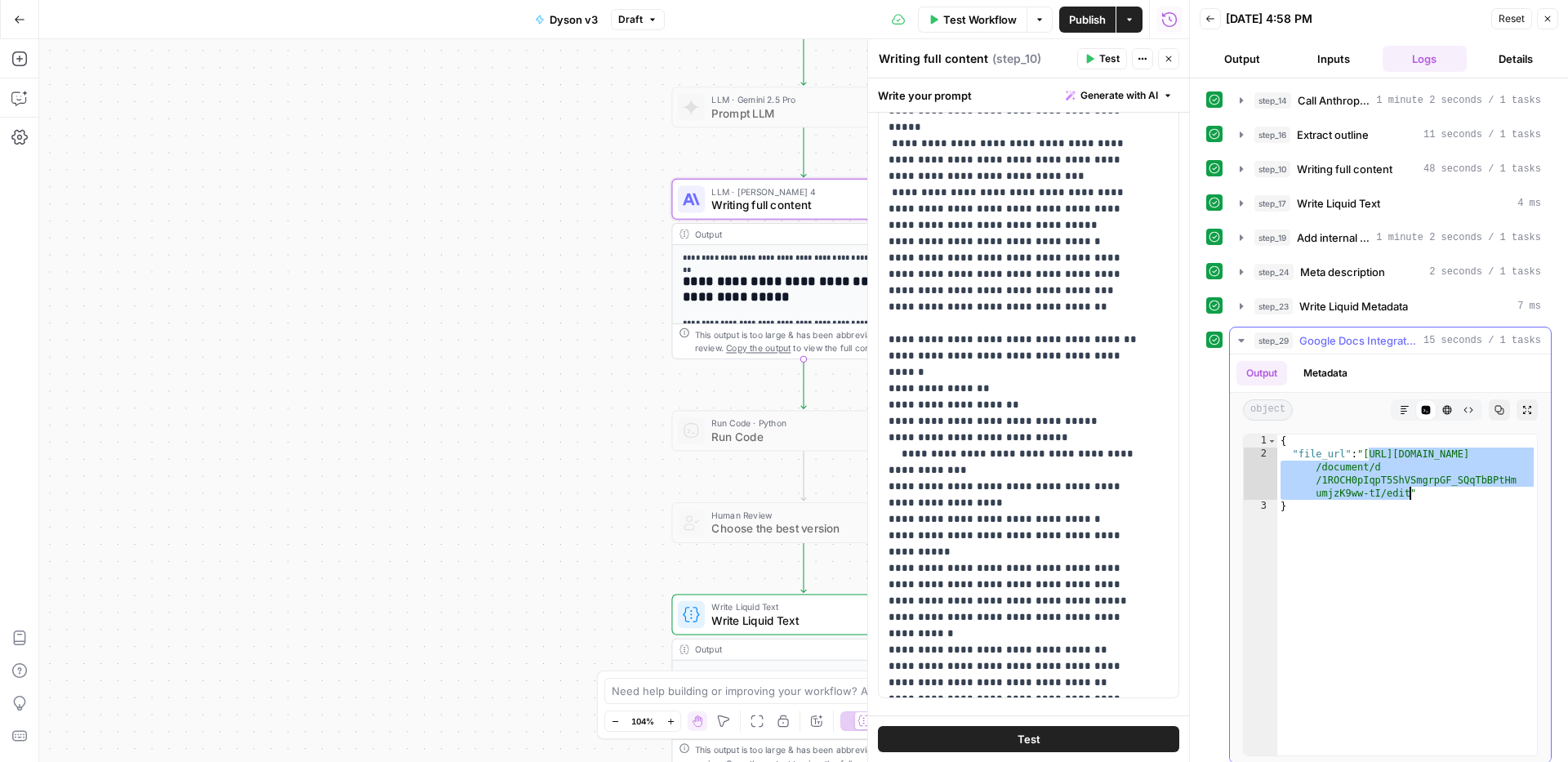
click at [1409, 494] on div "{ "file_url" : "https://docs.google.com /document/d /1ROCH0pIqpT5ShVSmgrpGF_SQq…" at bounding box center [1407, 608] width 260 height 347
